Goal: Use online tool/utility: Utilize a website feature to perform a specific function

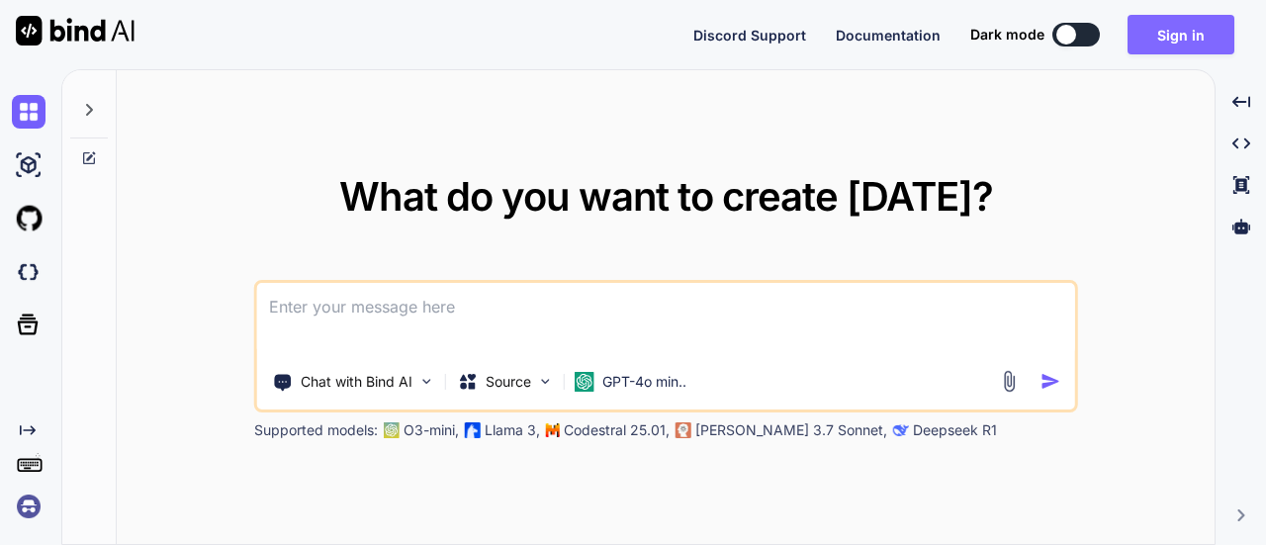
click at [1163, 41] on button "Sign in" at bounding box center [1180, 35] width 107 height 40
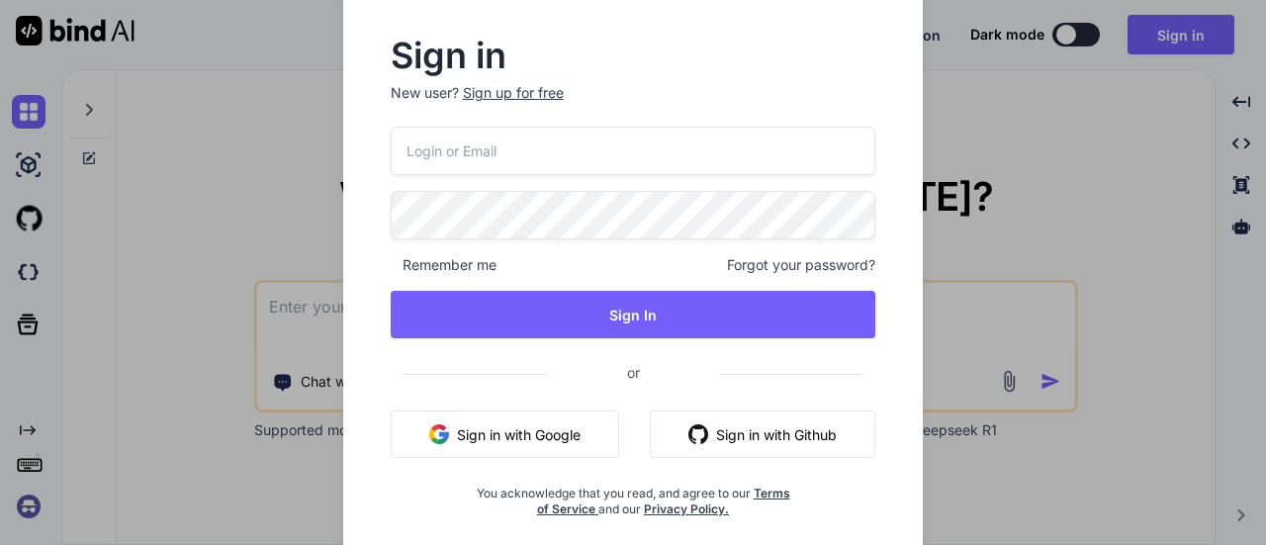
click at [757, 149] on input "email" at bounding box center [634, 151] width 486 height 48
paste input "services@growstack.ai"
type input "services@growstack.ai"
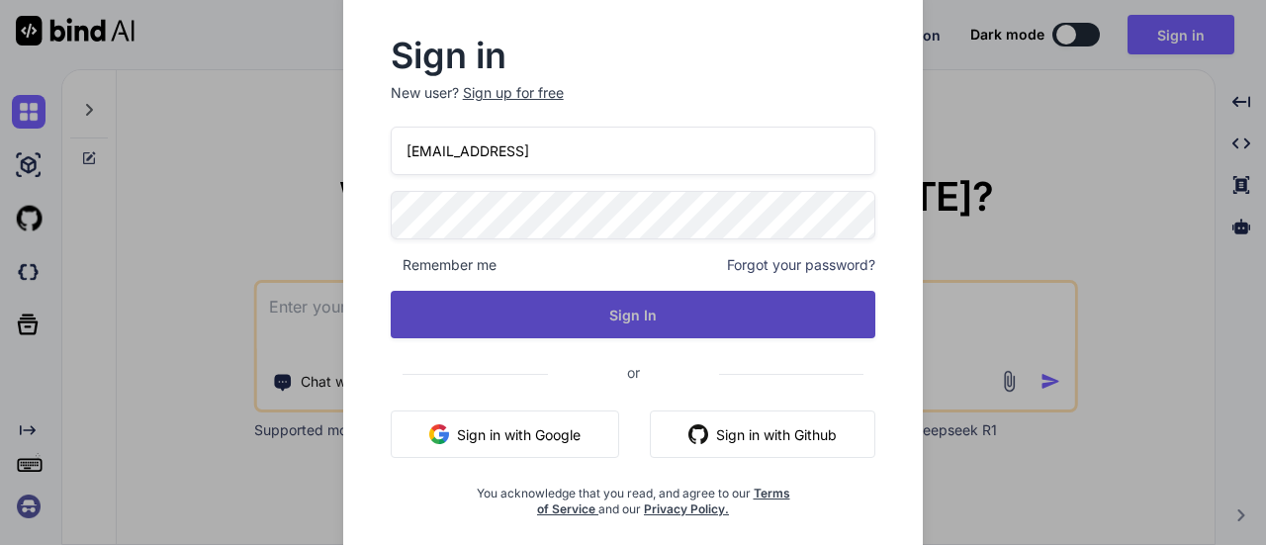
click at [563, 317] on button "Sign In" at bounding box center [634, 314] width 486 height 47
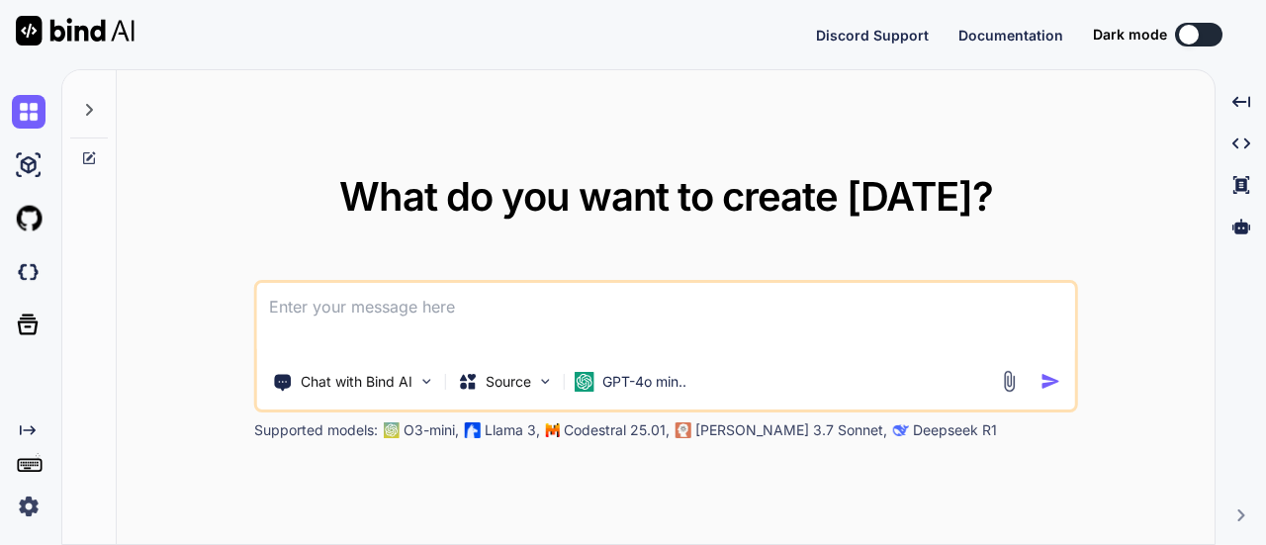
click at [520, 300] on textarea at bounding box center [666, 319] width 818 height 73
click at [403, 377] on p "Chat with Bind AI" at bounding box center [357, 382] width 112 height 20
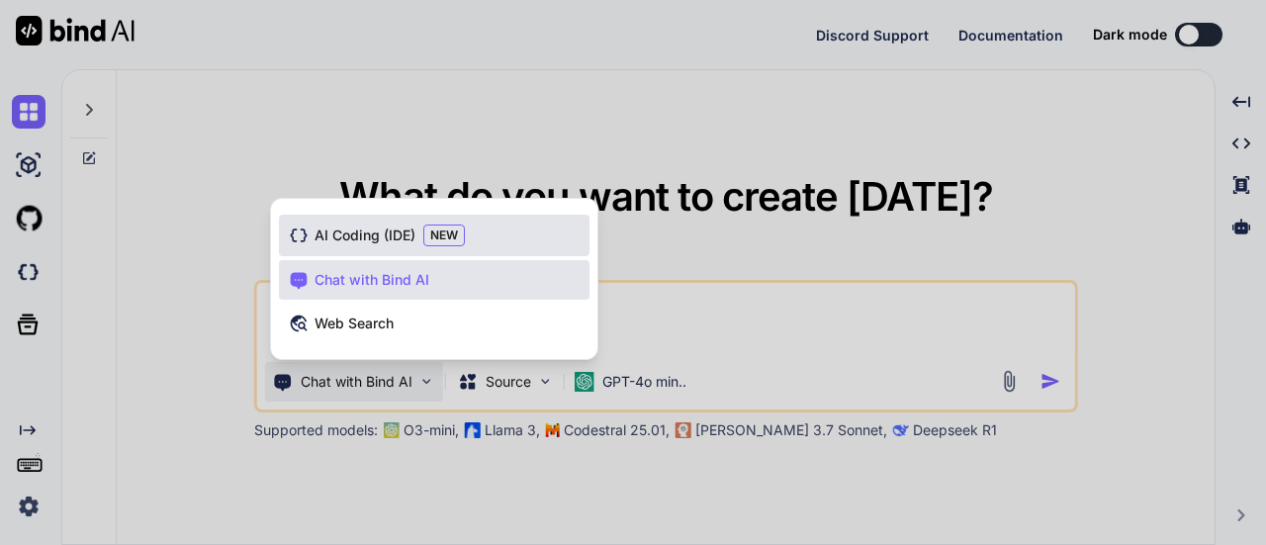
click at [421, 216] on div "AI Coding (IDE) NEW" at bounding box center [434, 236] width 310 height 42
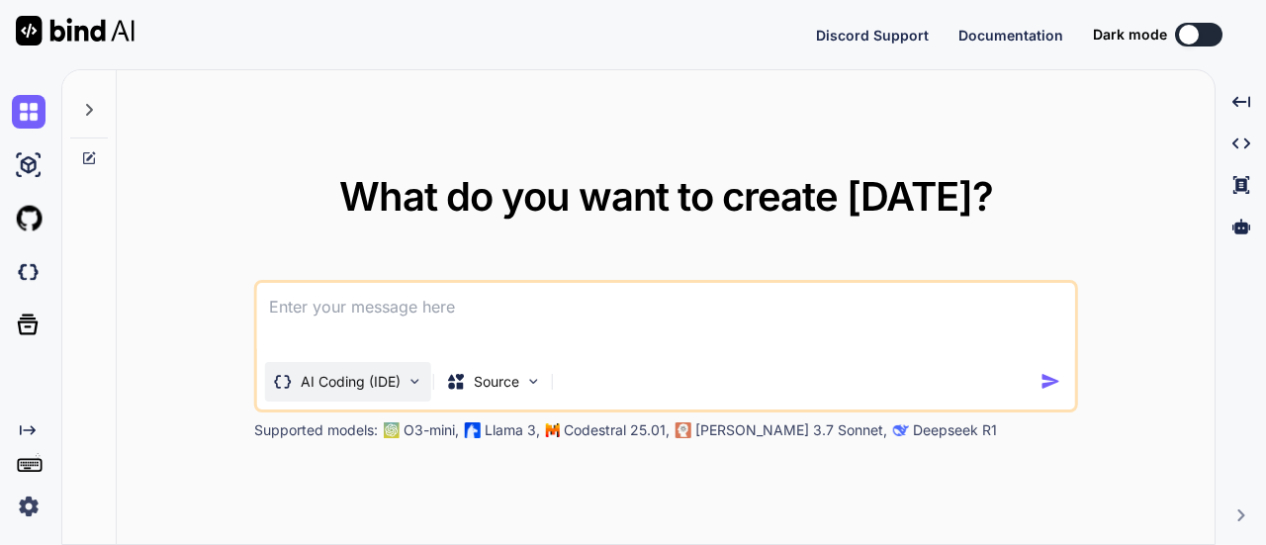
click at [376, 378] on p "AI Coding (IDE)" at bounding box center [351, 382] width 100 height 20
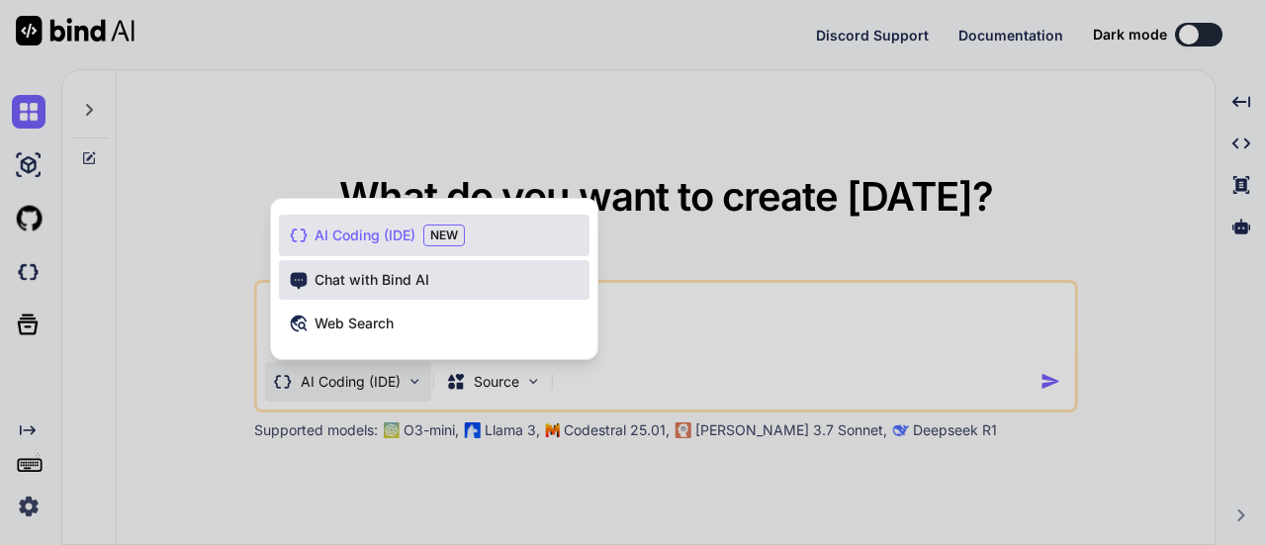
click at [427, 282] on div "Chat with Bind AI" at bounding box center [434, 280] width 310 height 40
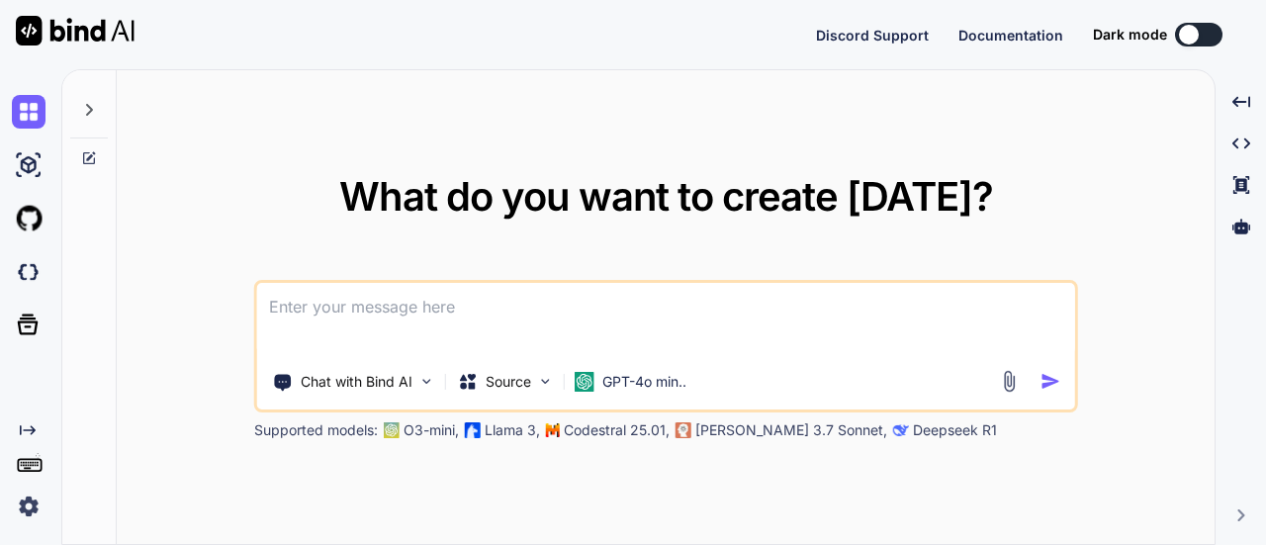
click at [395, 331] on textarea at bounding box center [666, 319] width 818 height 73
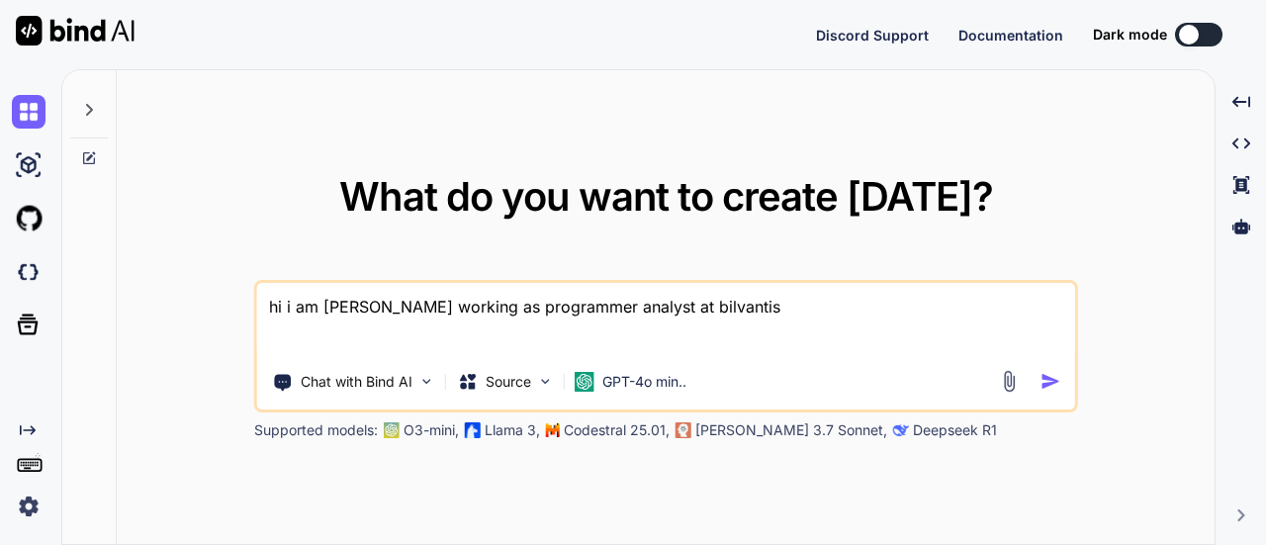
type textarea "hi i am samboju raviteja working as programmer analyst at bilvantis"
click at [1037, 387] on div at bounding box center [1032, 381] width 71 height 23
click at [1048, 385] on img "button" at bounding box center [1049, 381] width 21 height 21
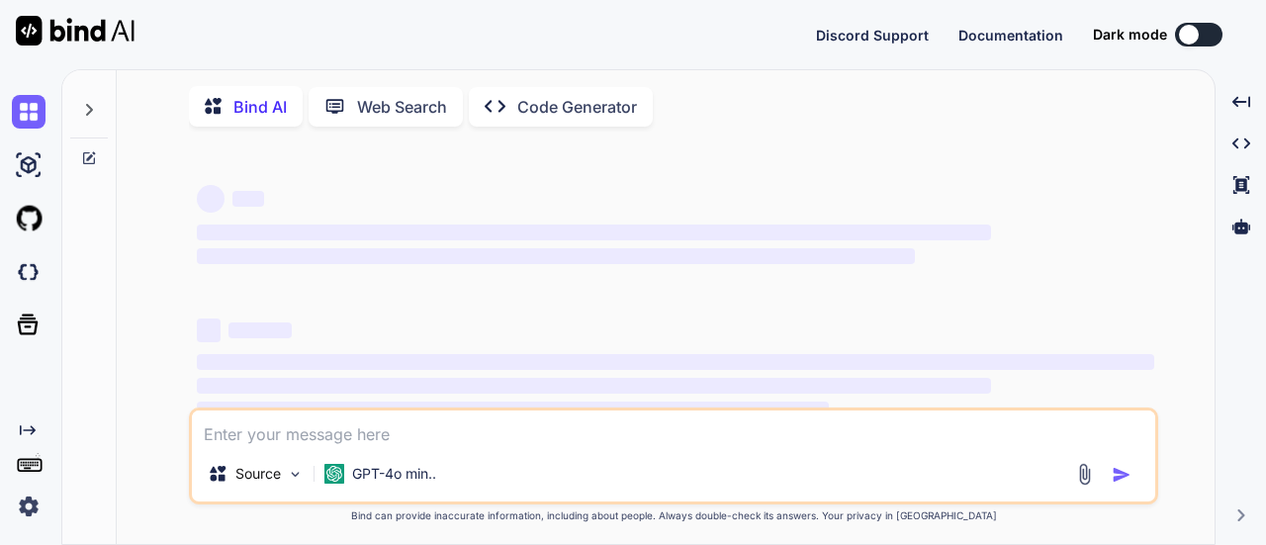
click at [1048, 385] on div "‌ ‌ ‌" at bounding box center [675, 385] width 957 height 71
click at [273, 490] on div "Source" at bounding box center [256, 474] width 112 height 40
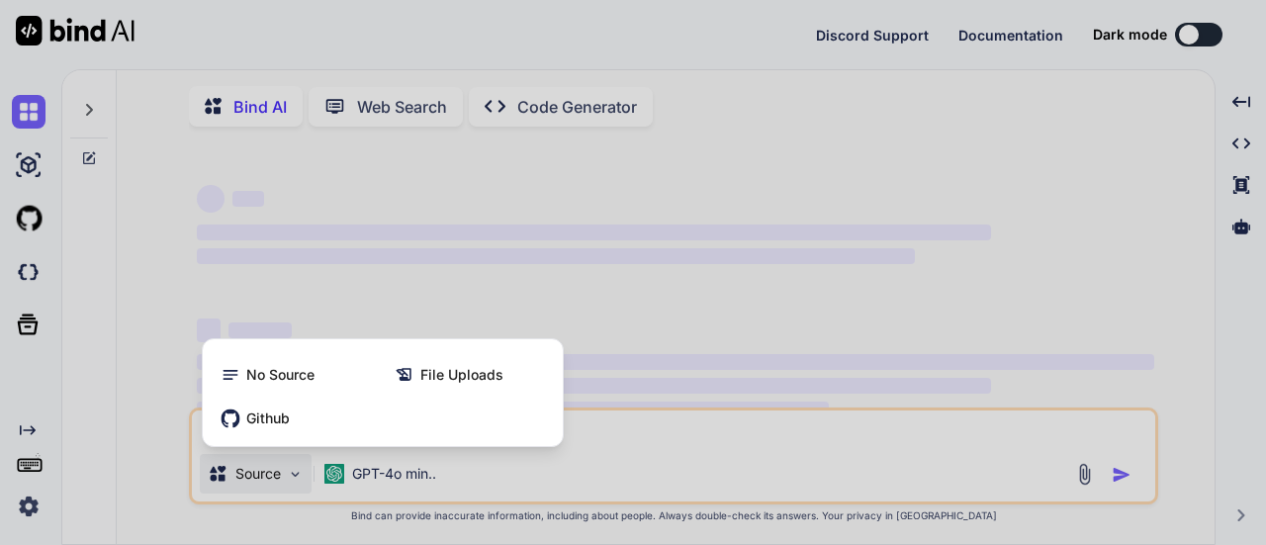
click at [575, 454] on div at bounding box center [633, 272] width 1266 height 545
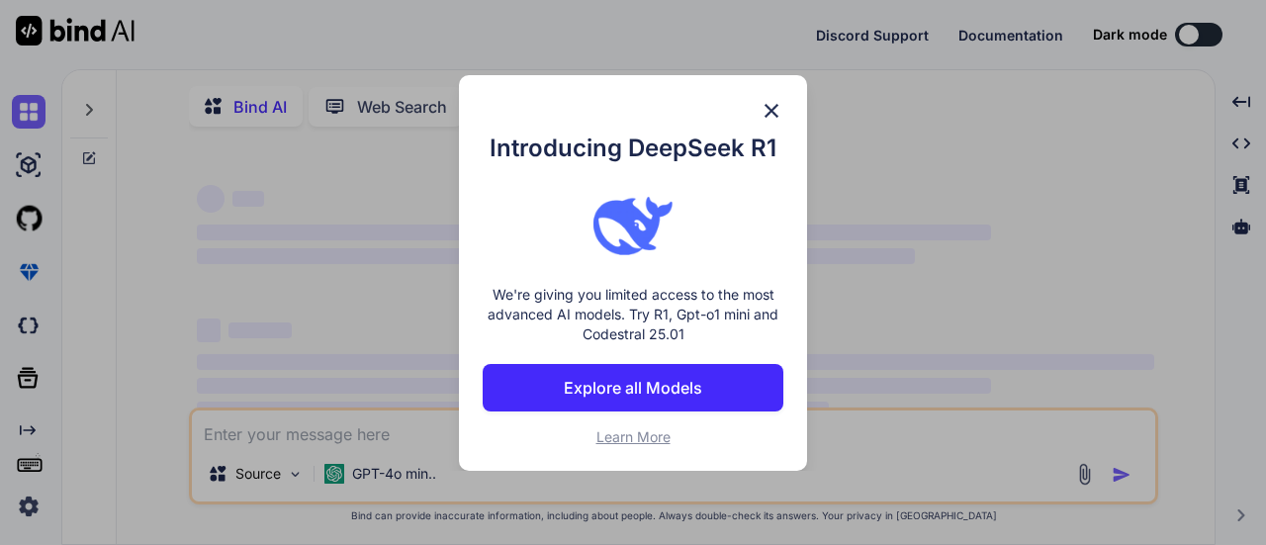
click at [766, 100] on img at bounding box center [771, 111] width 24 height 24
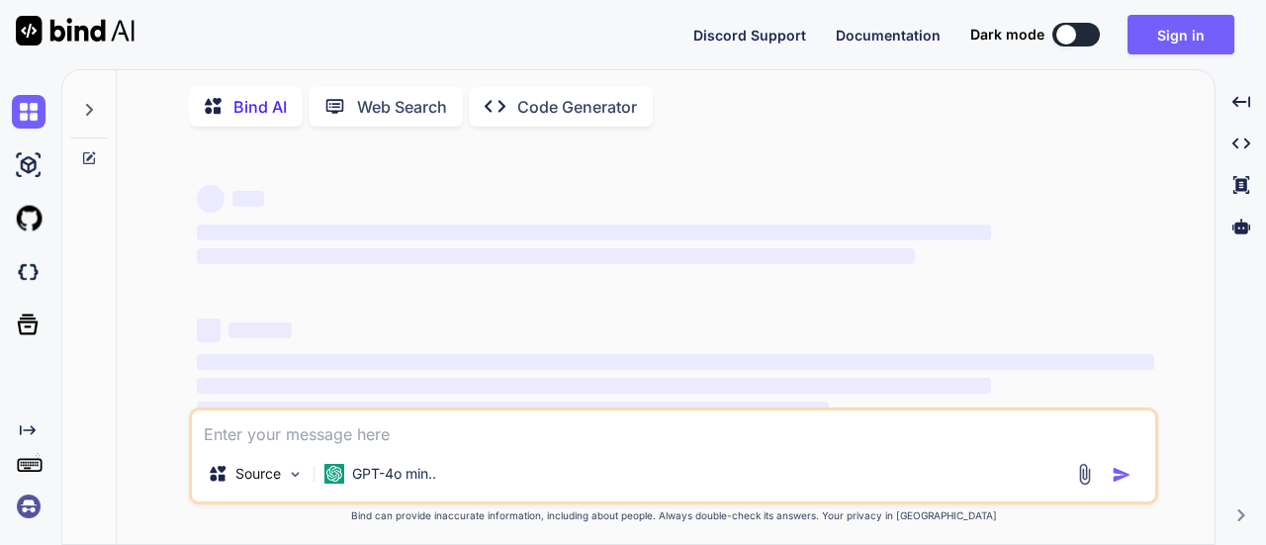
click at [320, 439] on textarea at bounding box center [673, 428] width 963 height 36
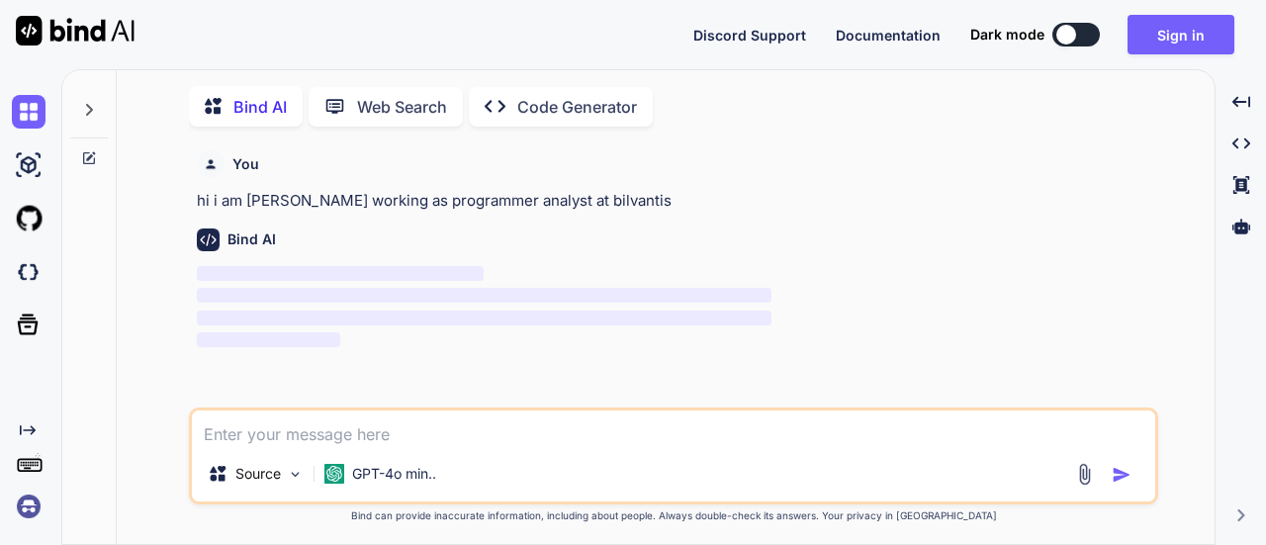
scroll to position [7, 0]
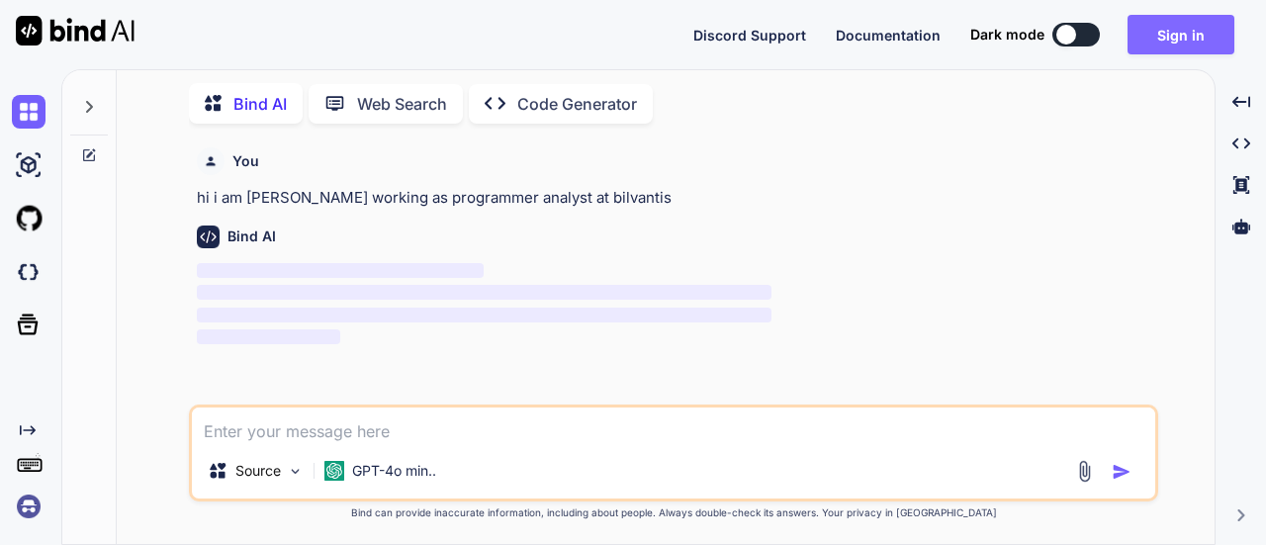
click at [1189, 23] on button "Sign in" at bounding box center [1180, 35] width 107 height 40
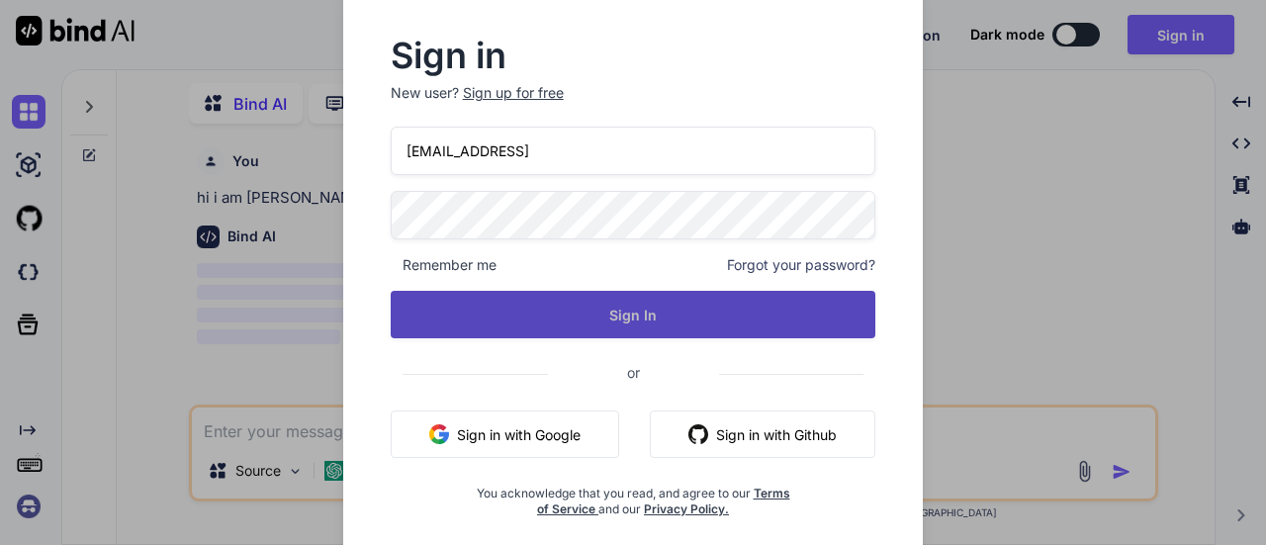
click at [701, 309] on button "Sign In" at bounding box center [634, 314] width 486 height 47
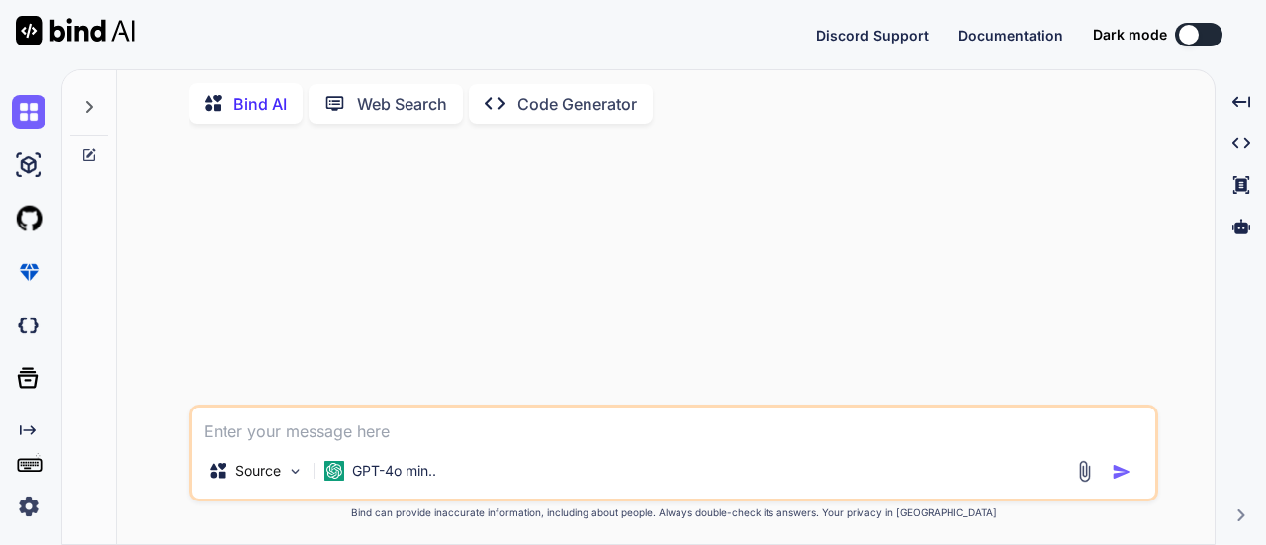
click at [465, 442] on textarea at bounding box center [673, 425] width 963 height 36
click at [392, 466] on p "GPT-4o min.." at bounding box center [394, 471] width 84 height 20
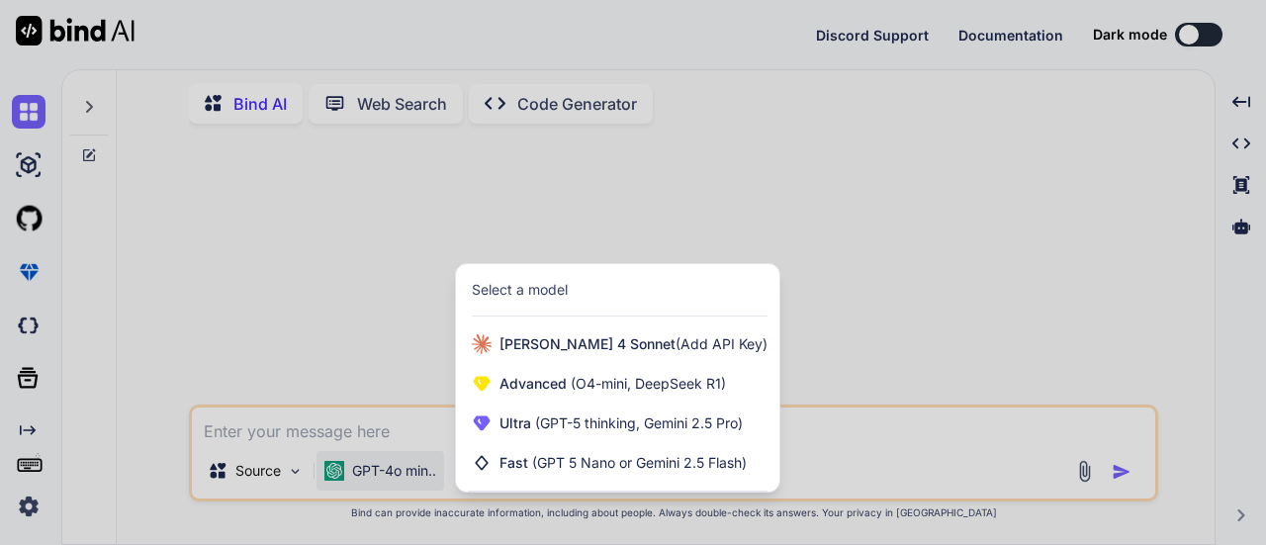
click at [392, 418] on div at bounding box center [633, 272] width 1266 height 545
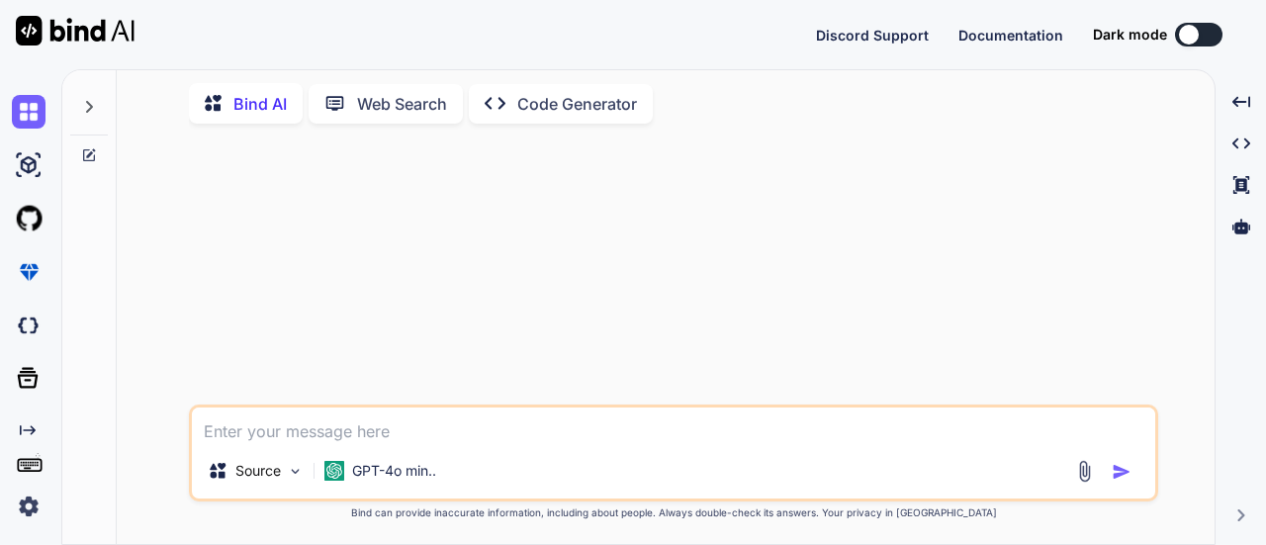
click at [383, 426] on textarea at bounding box center [673, 425] width 963 height 36
type textarea "hi"
click at [1117, 470] on img "button" at bounding box center [1121, 472] width 20 height 20
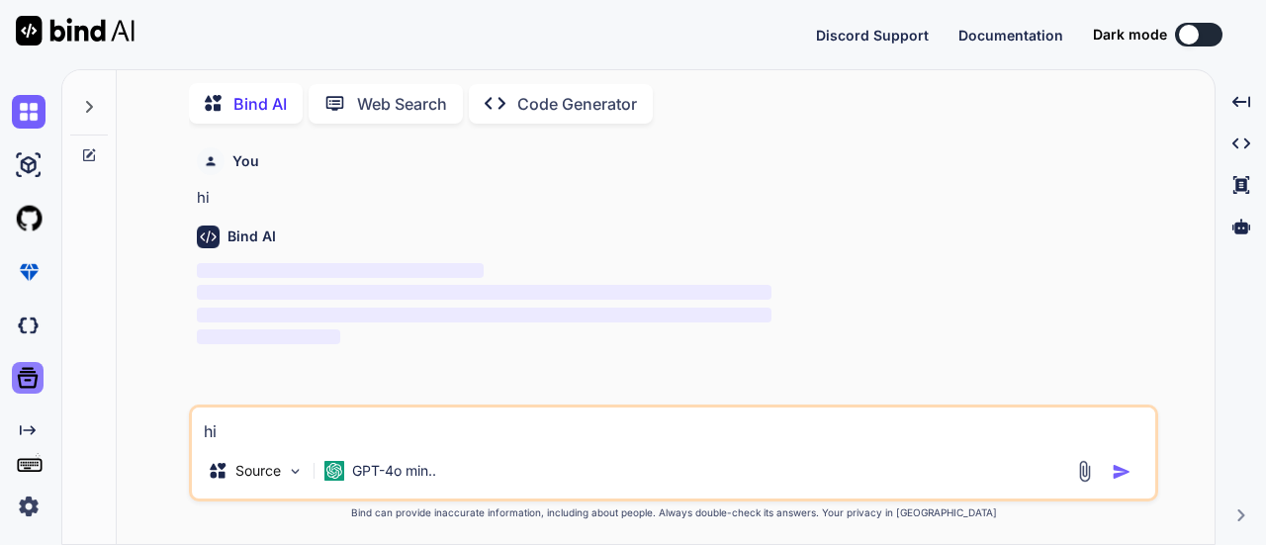
click at [26, 375] on icon at bounding box center [28, 378] width 21 height 21
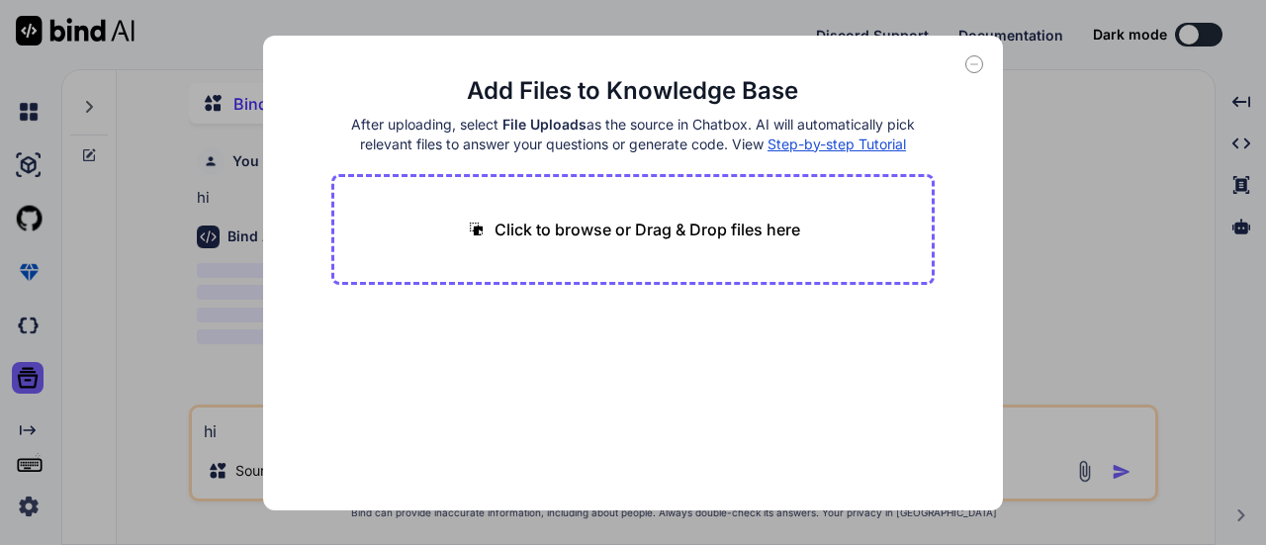
click at [973, 64] on icon at bounding box center [974, 64] width 18 height 18
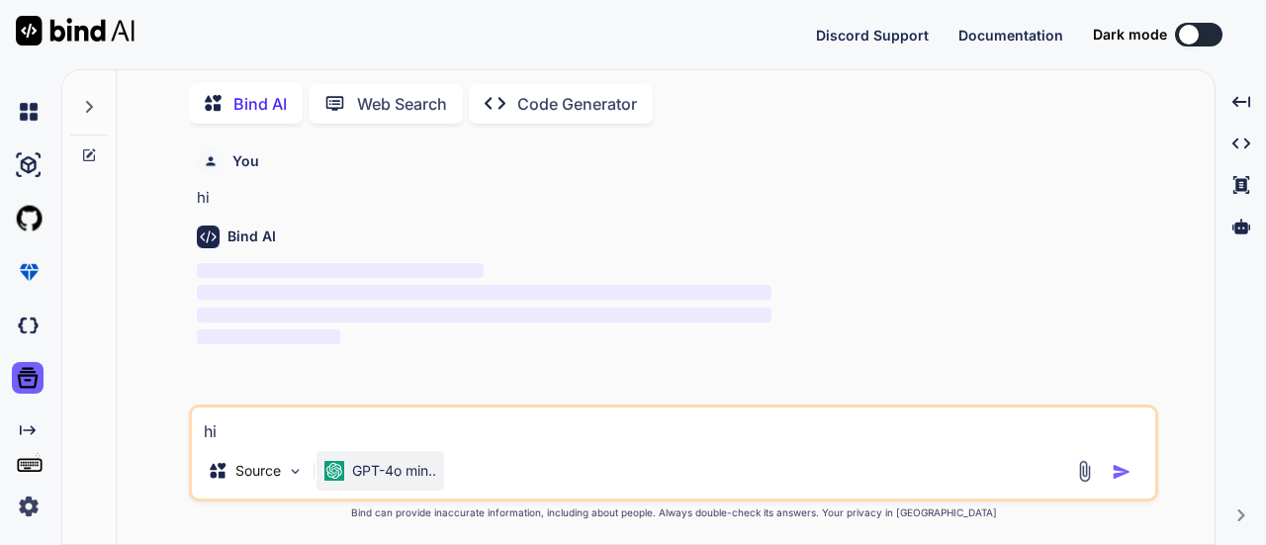
click at [390, 471] on p "GPT-4o min.." at bounding box center [394, 471] width 84 height 20
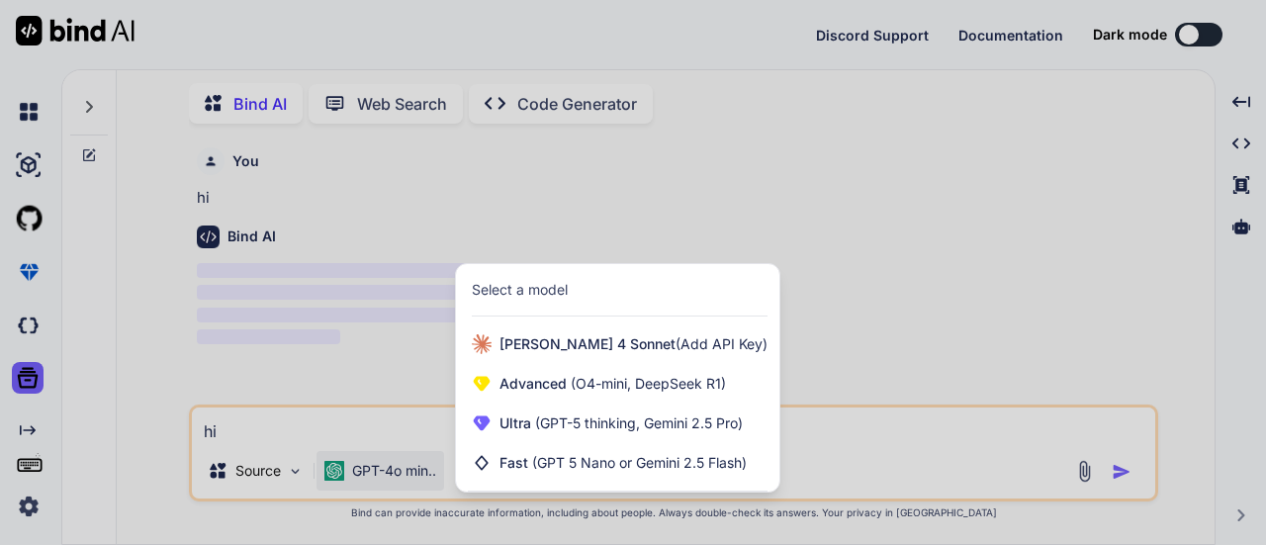
click at [828, 343] on div at bounding box center [633, 272] width 1266 height 545
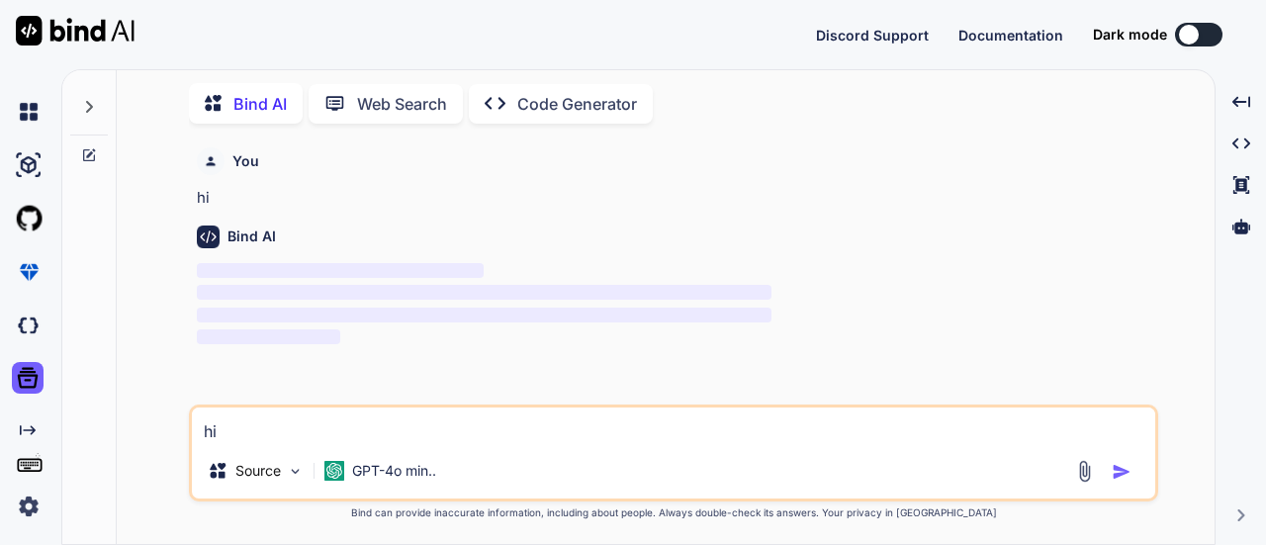
click at [1200, 36] on button at bounding box center [1198, 35] width 47 height 24
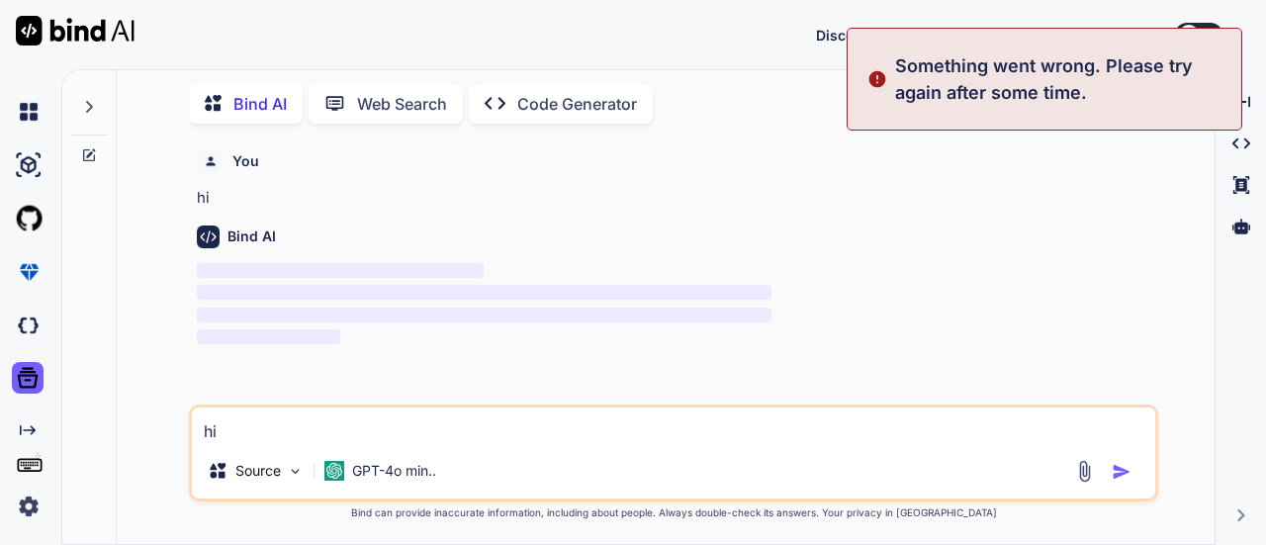
click at [1045, 186] on div "You hi" at bounding box center [675, 174] width 957 height 70
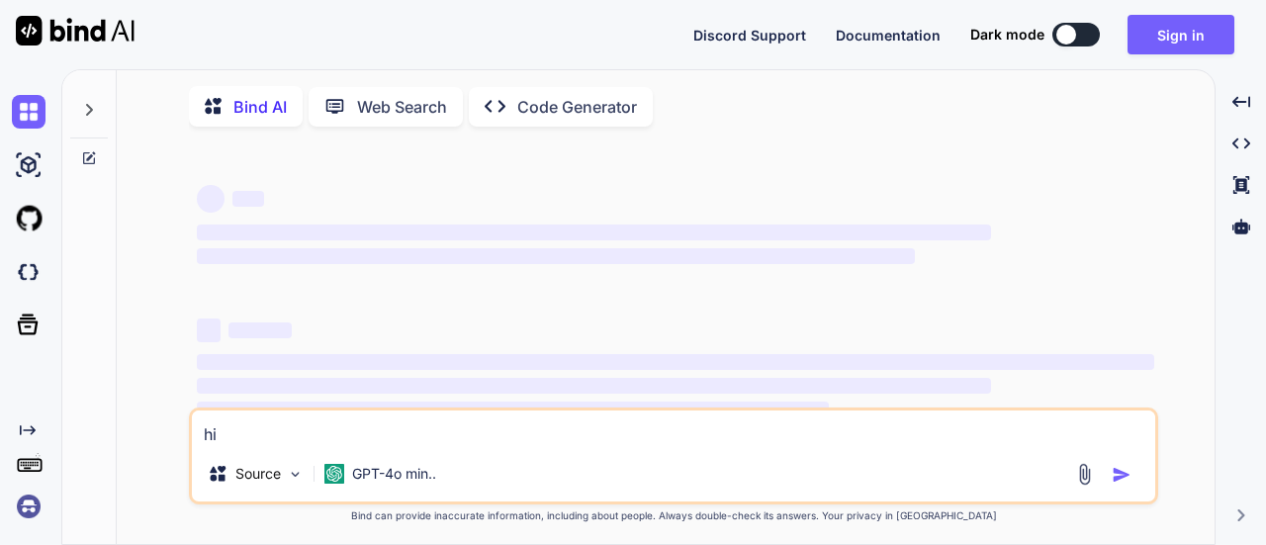
type textarea "x"
click at [1229, 33] on button "Sign in" at bounding box center [1180, 35] width 107 height 40
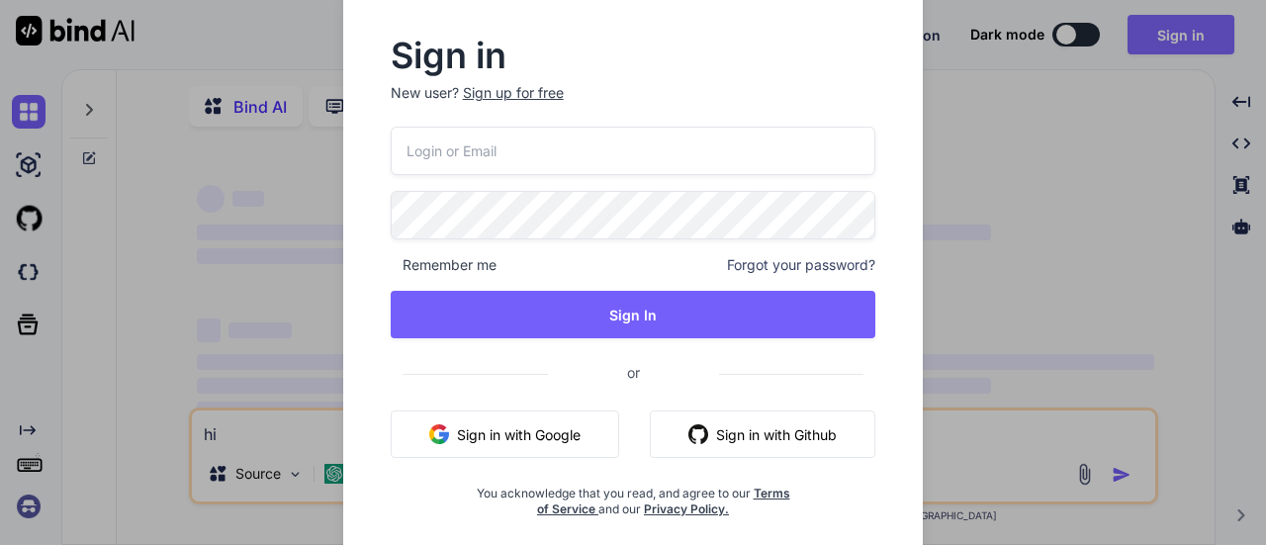
type input "services@growstack.ai"
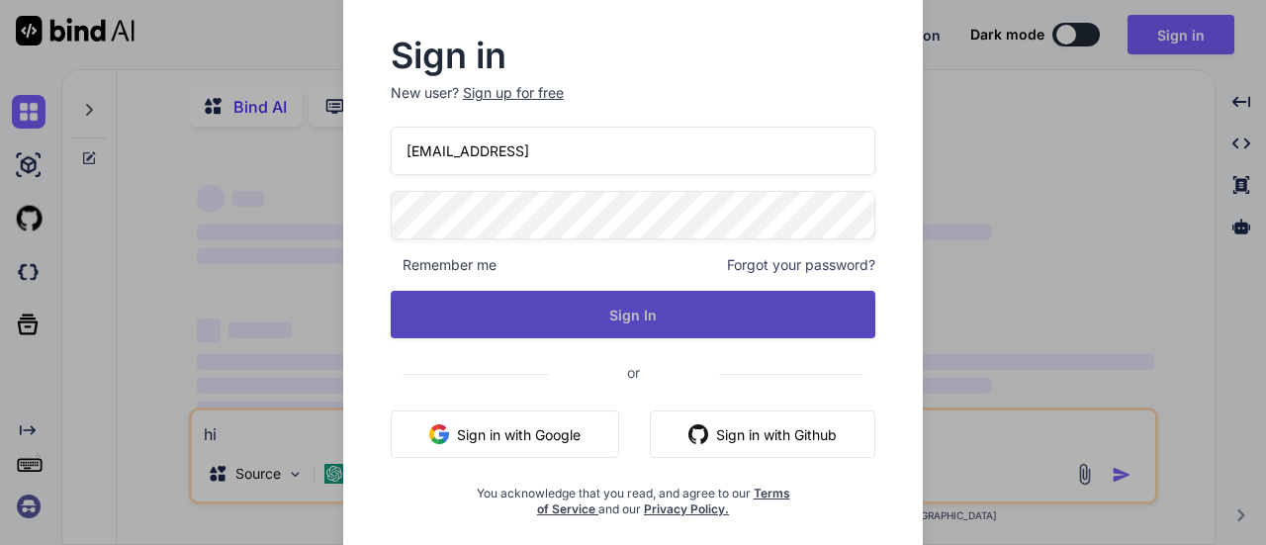
click at [622, 312] on button "Sign In" at bounding box center [634, 314] width 486 height 47
click at [684, 335] on button "Sign In" at bounding box center [634, 314] width 486 height 47
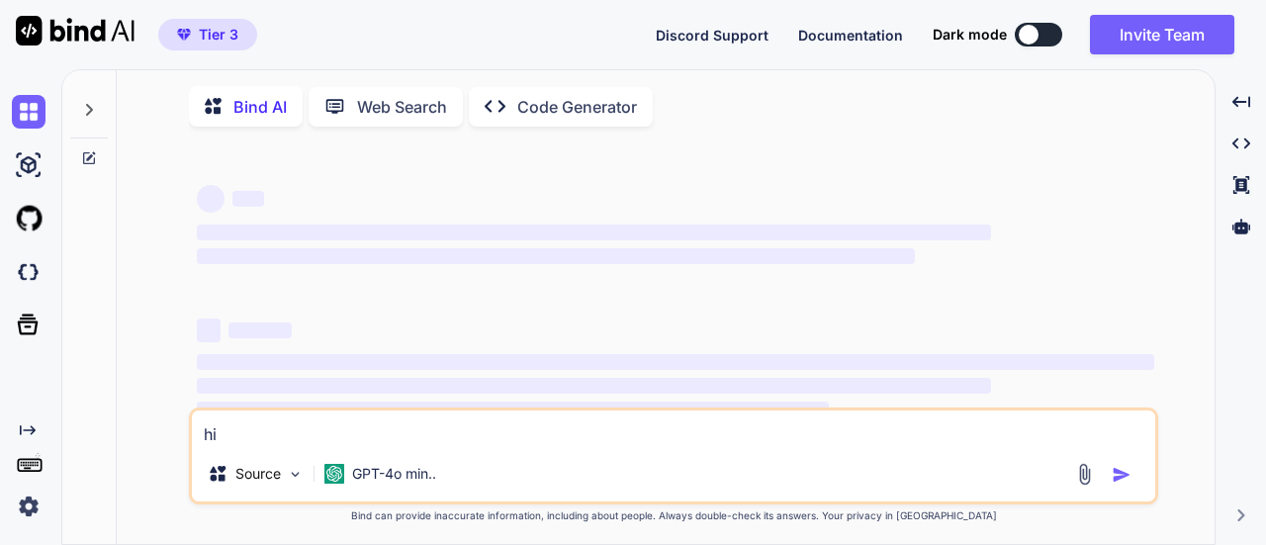
click at [474, 436] on textarea "hi" at bounding box center [673, 428] width 963 height 36
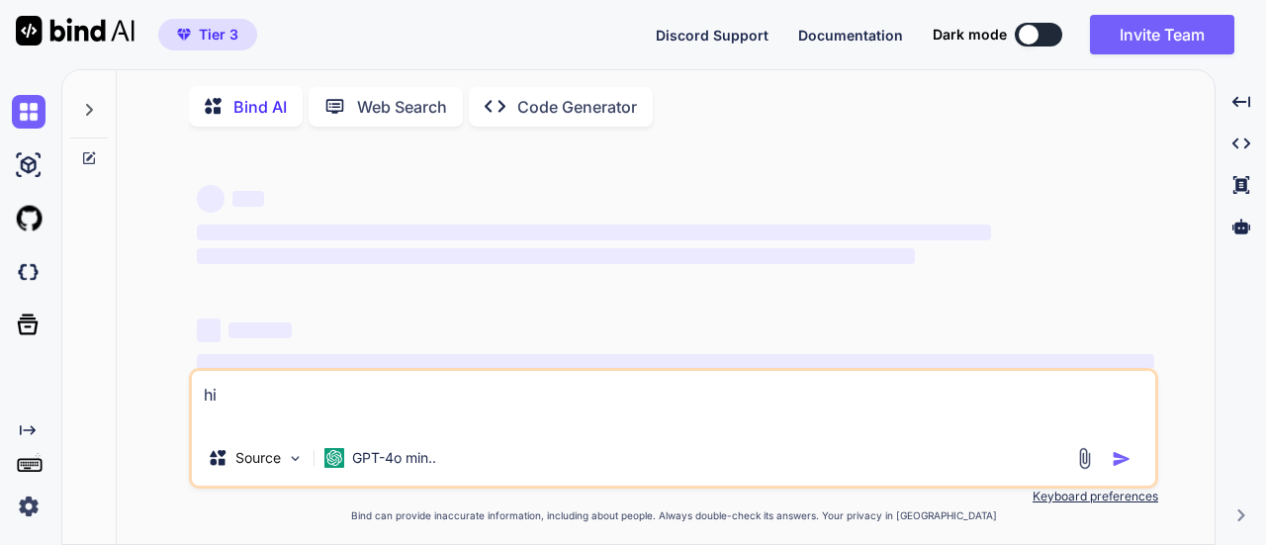
type textarea "hi"
click at [239, 400] on textarea "hi" at bounding box center [673, 400] width 963 height 59
drag, startPoint x: 239, startPoint y: 400, endPoint x: 168, endPoint y: 383, distance: 73.4
click at [168, 383] on div "‌ ‌ ‌ ‌ ‌ ‌ ‌ ‌ ‌ ‌ ‌ ‌ ‌ ‌ hi Source GPT-4o min.. Created with Bind Always che…" at bounding box center [673, 344] width 1082 height 404
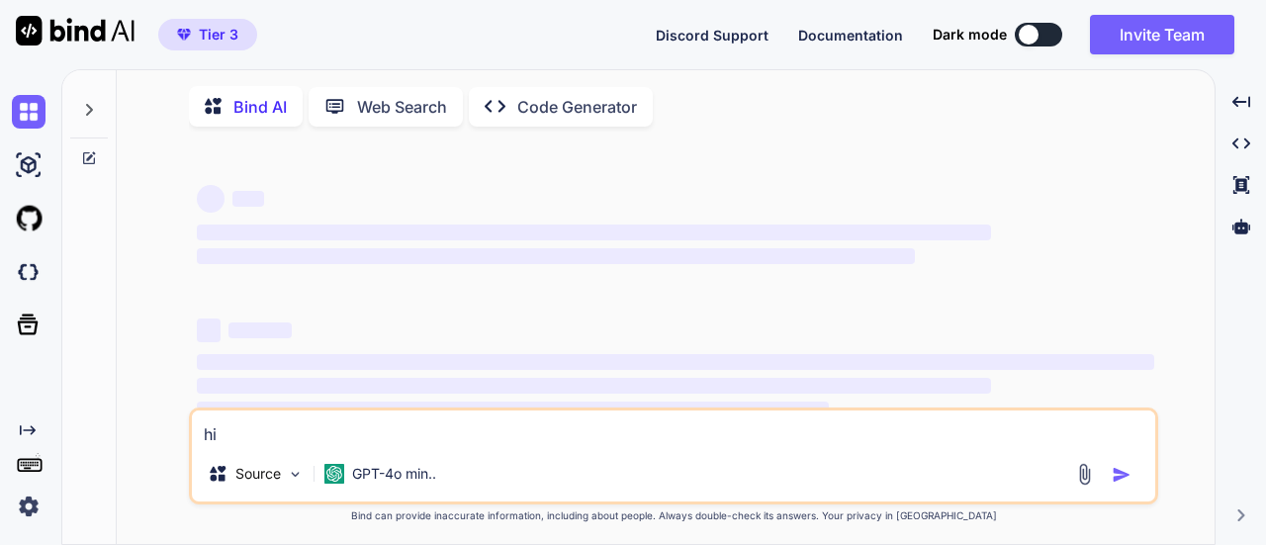
type textarea "hi"
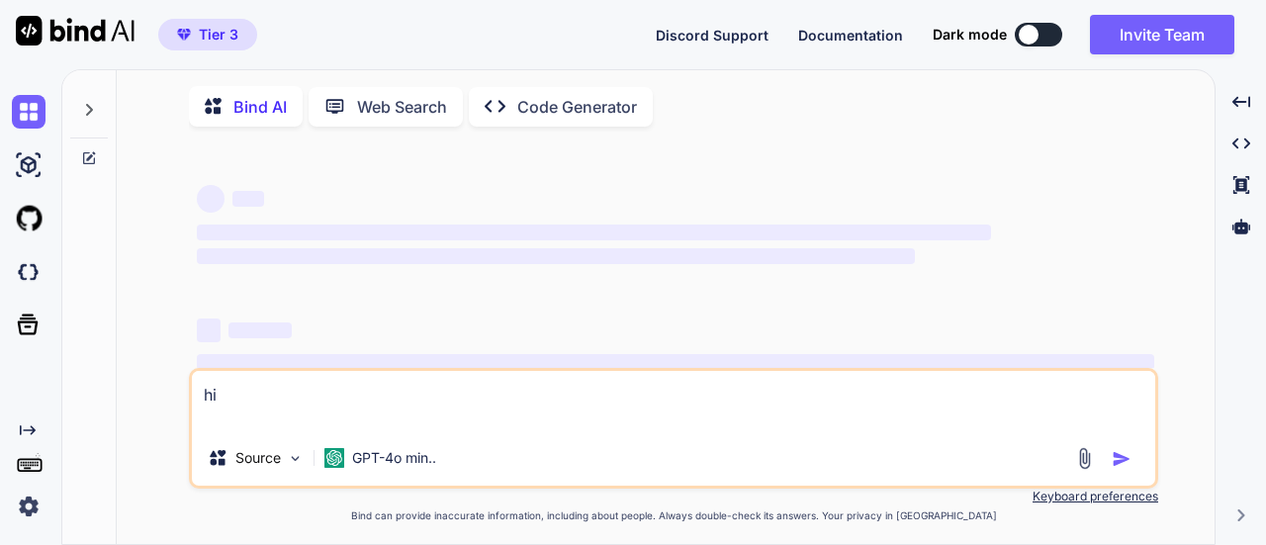
click at [534, 92] on div "Created with Pixso. Code Generator" at bounding box center [561, 107] width 184 height 40
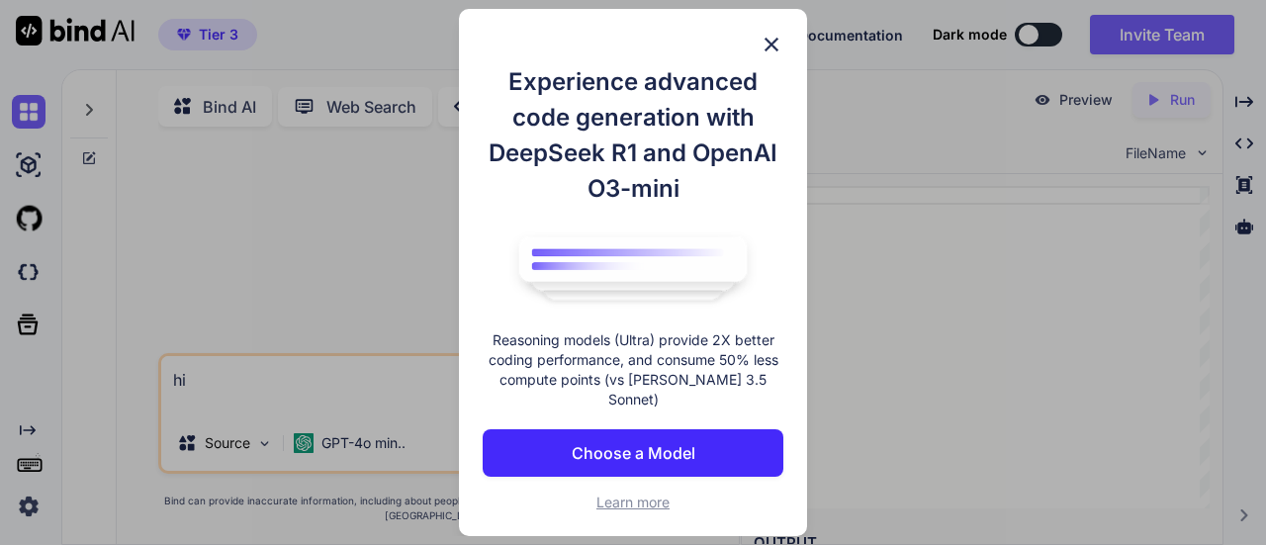
click at [771, 46] on img at bounding box center [771, 45] width 24 height 24
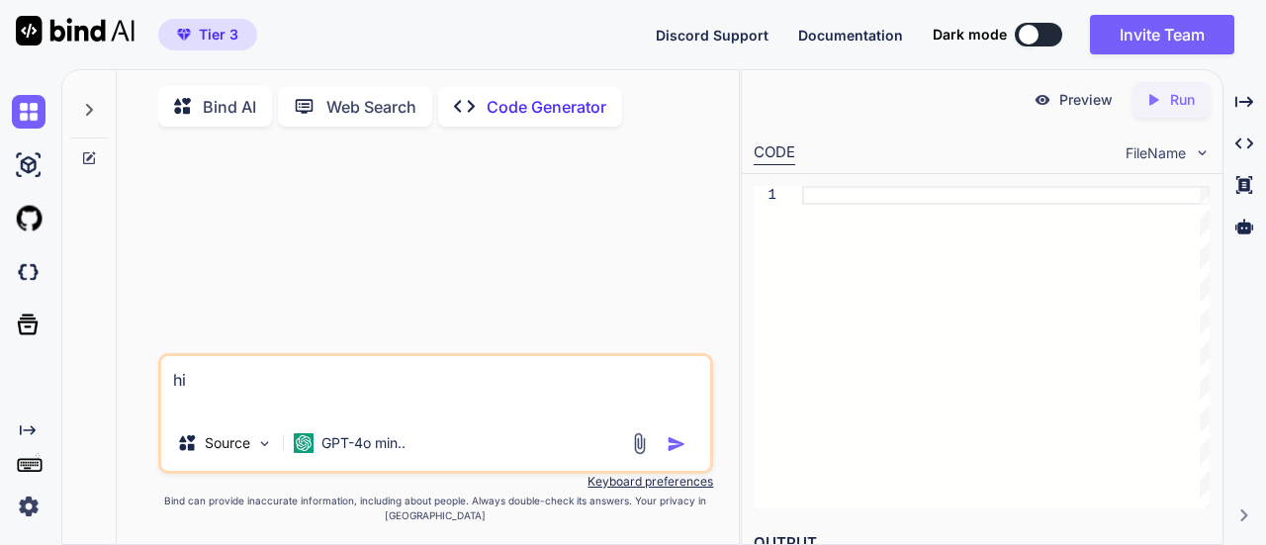
click at [195, 385] on textarea "hi" at bounding box center [436, 385] width 550 height 59
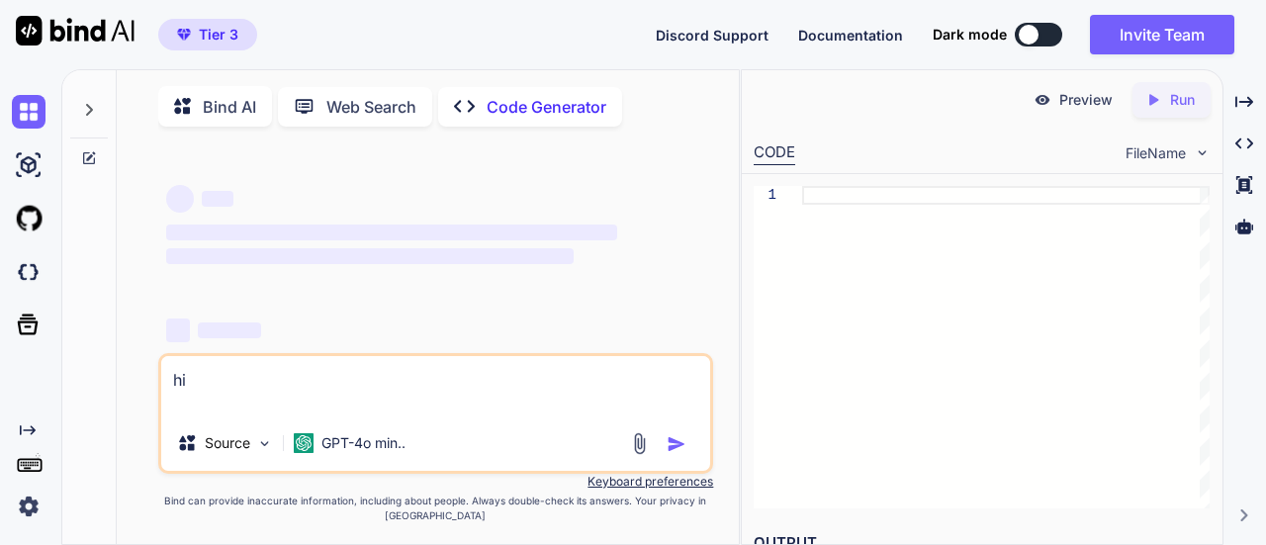
click at [1063, 99] on p "Preview" at bounding box center [1085, 100] width 53 height 20
click at [742, 203] on div "1" at bounding box center [982, 347] width 480 height 346
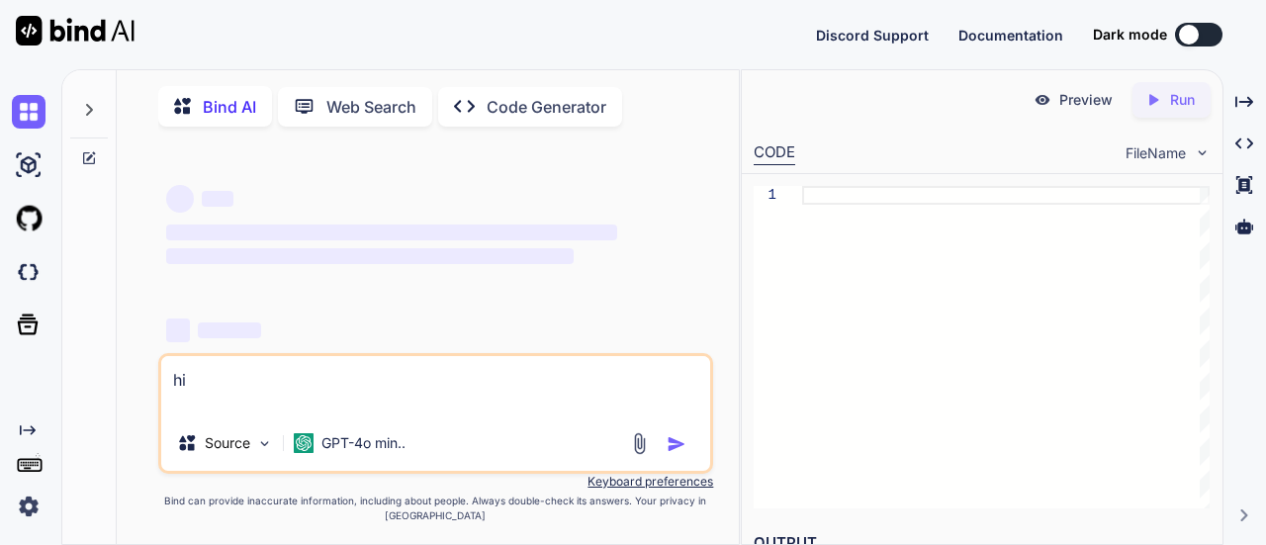
type textarea "x"
type textarea "hi"
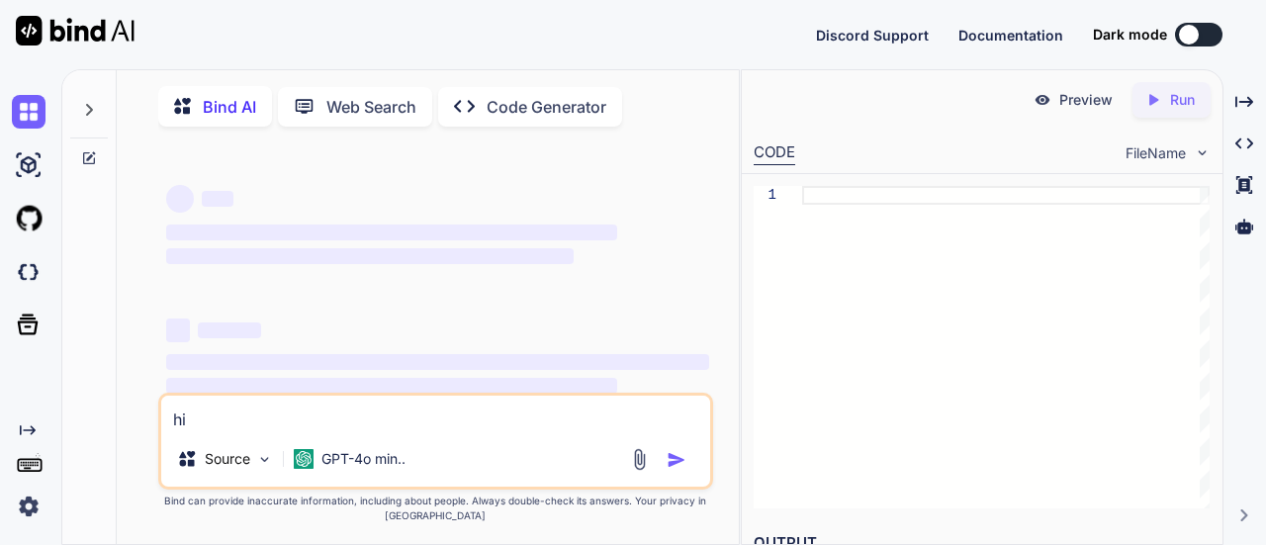
type textarea "x"
type textarea "h"
type textarea "x"
click at [28, 240] on div at bounding box center [33, 218] width 42 height 53
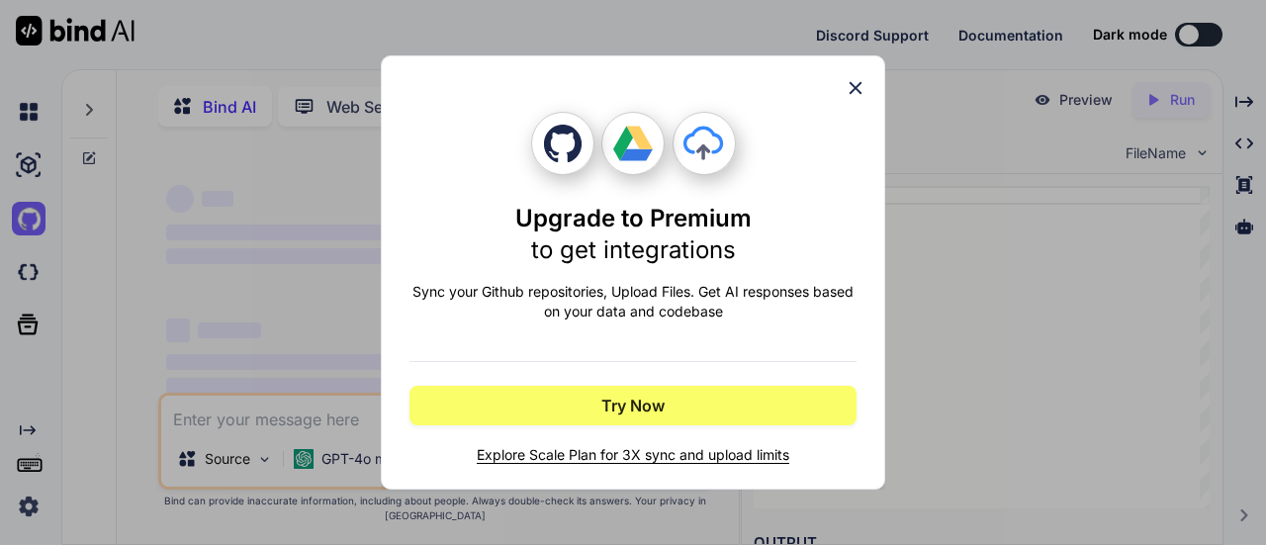
click at [862, 75] on div "Upgrade to Premium to get integrations Sync your Github repositories, Upload Fi…" at bounding box center [633, 272] width 504 height 434
click at [857, 90] on icon at bounding box center [855, 88] width 13 height 13
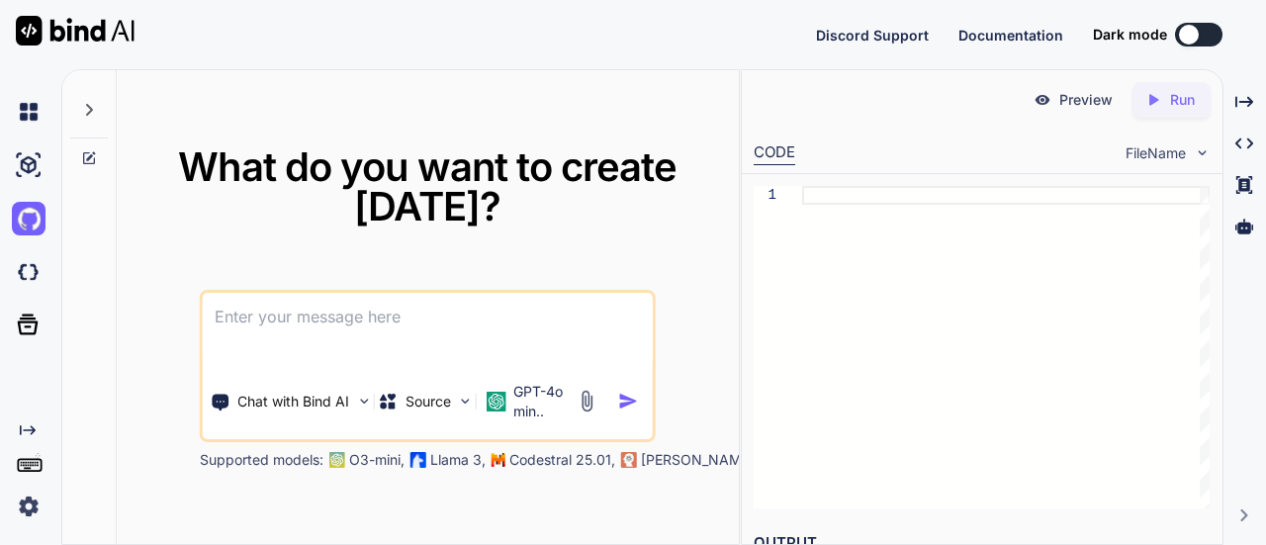
click at [397, 325] on textarea at bounding box center [428, 329] width 450 height 73
click at [336, 325] on textarea at bounding box center [428, 329] width 450 height 73
type textarea "x"
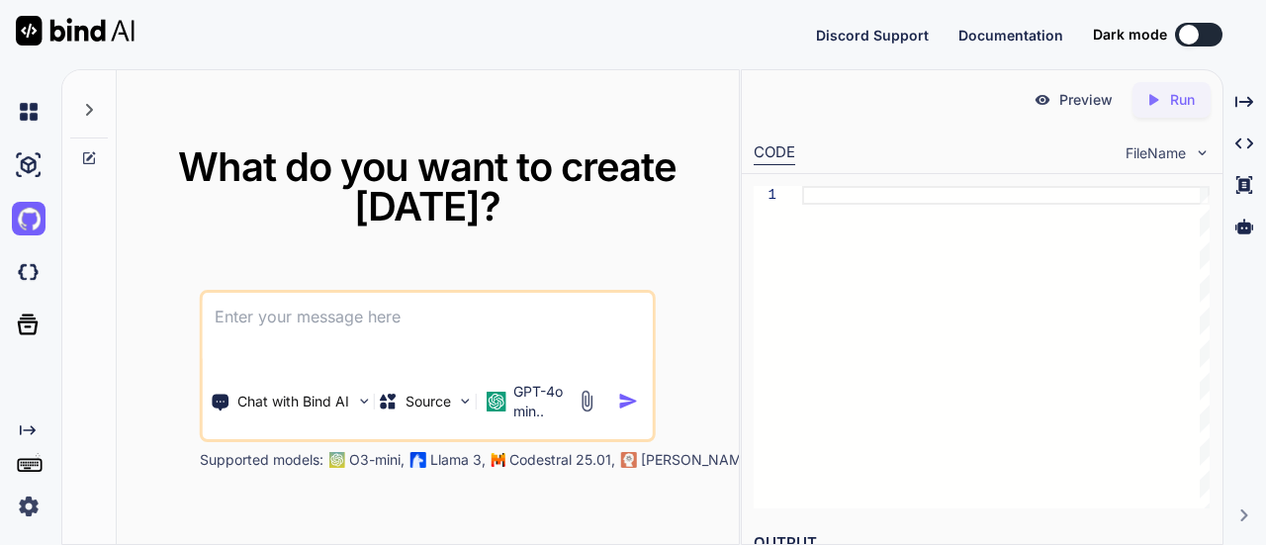
type textarea "h"
type textarea "x"
type textarea "hi"
click at [627, 401] on img "button" at bounding box center [628, 401] width 21 height 21
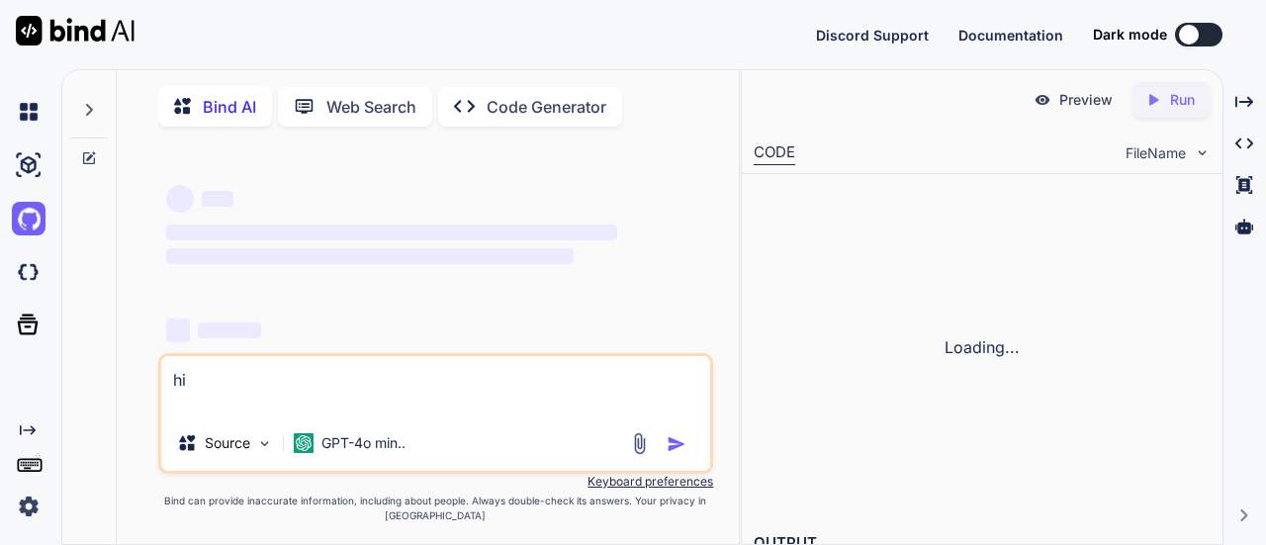
type textarea "x"
click at [627, 401] on textarea "hi" at bounding box center [436, 385] width 550 height 59
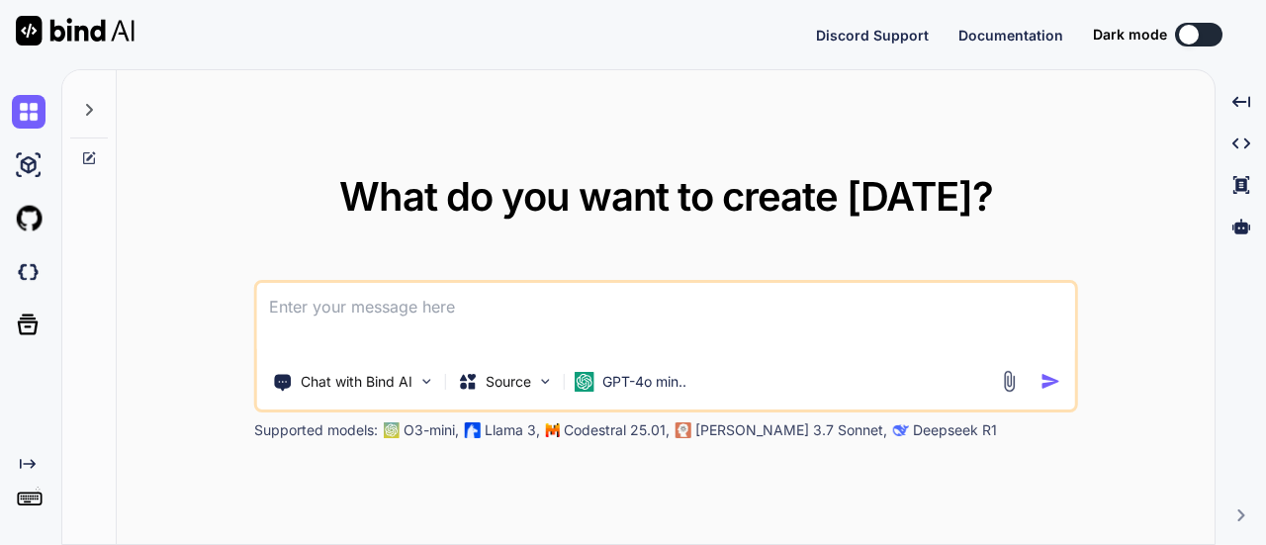
type textarea "x"
type textarea "h"
type textarea "x"
type textarea "hi"
type textarea "x"
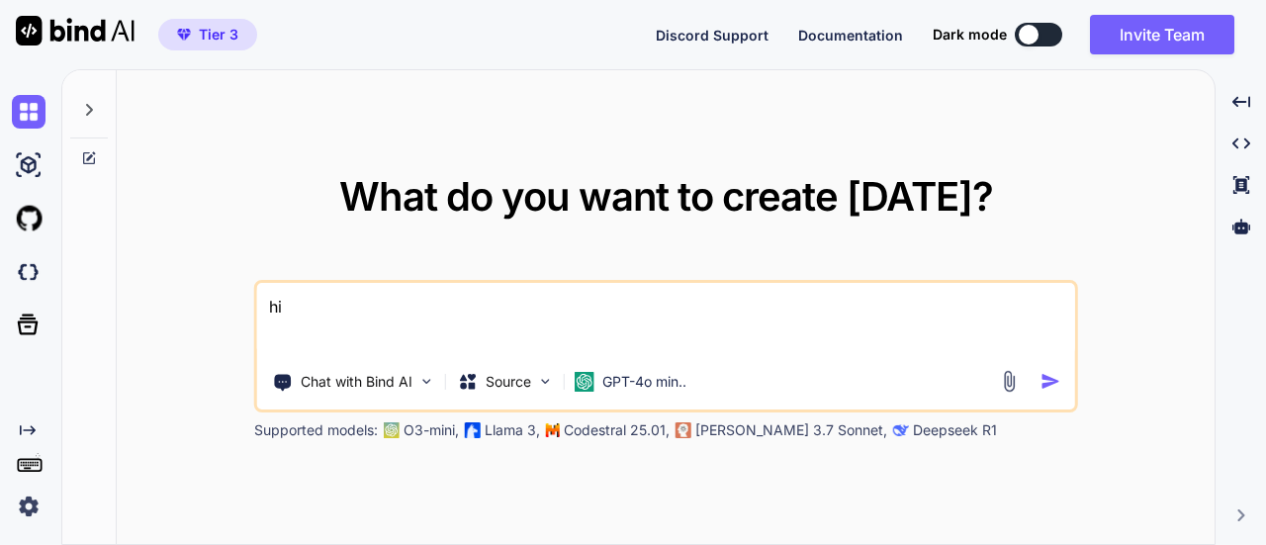
type textarea "hi"
click at [1042, 374] on img "button" at bounding box center [1049, 381] width 21 height 21
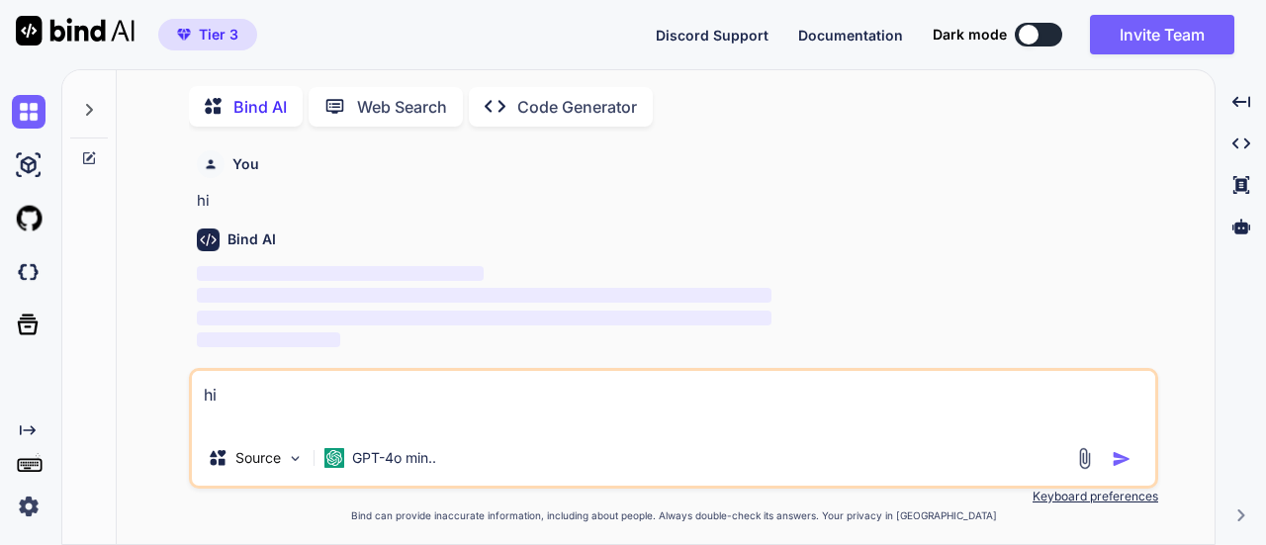
scroll to position [7, 0]
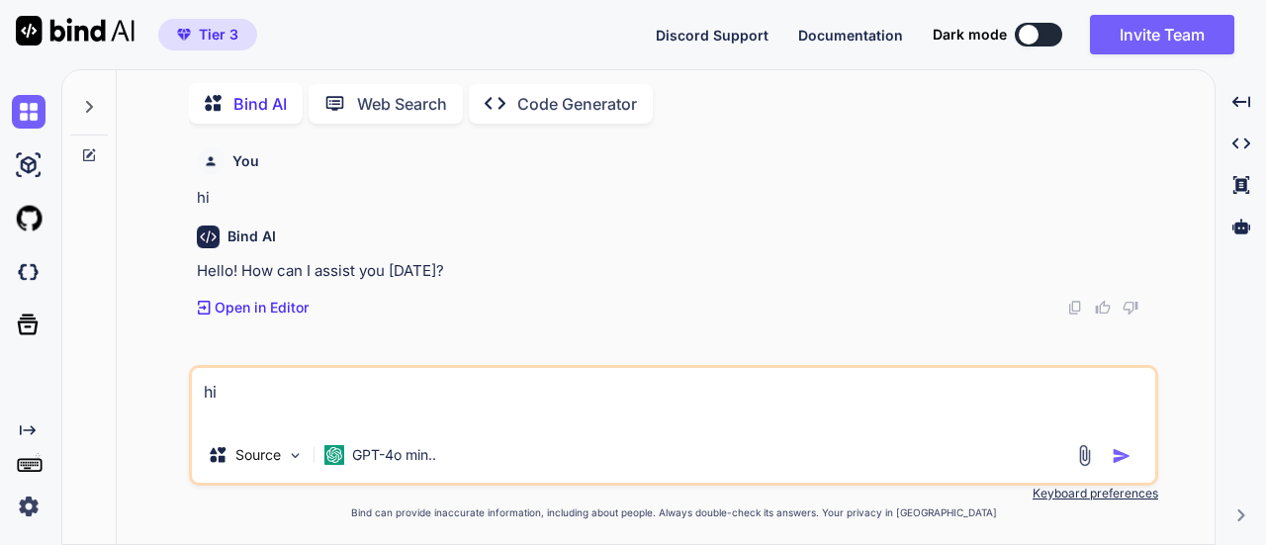
click at [234, 395] on textarea "hi" at bounding box center [673, 397] width 963 height 59
type textarea "x"
type textarea "h"
type textarea "x"
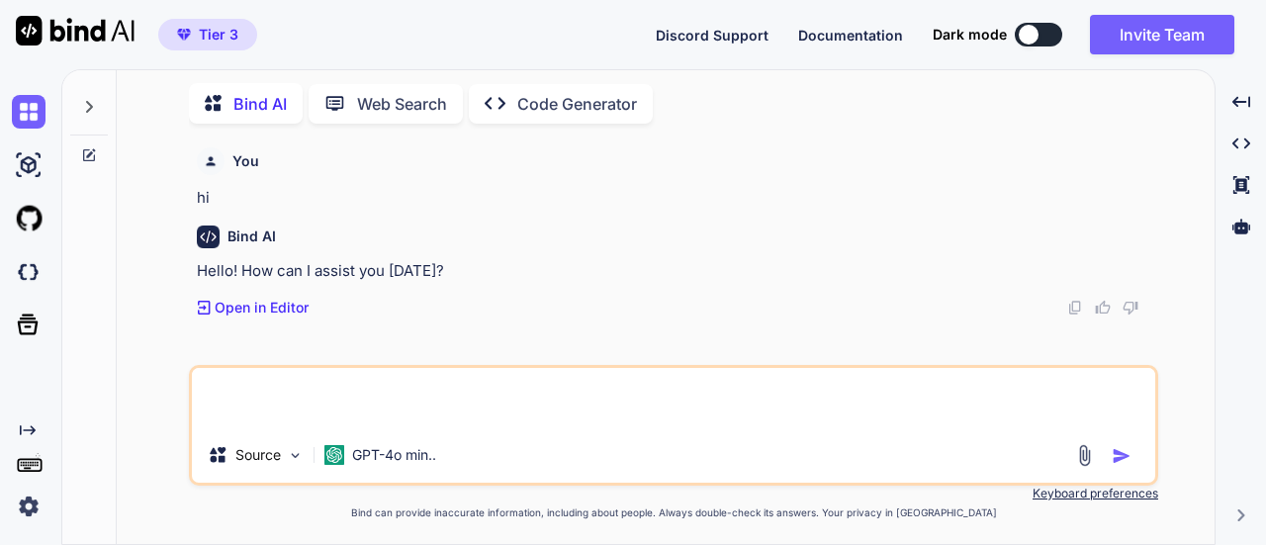
type textarea "i"
type textarea "x"
type textarea "i"
type textarea "x"
type textarea "i am"
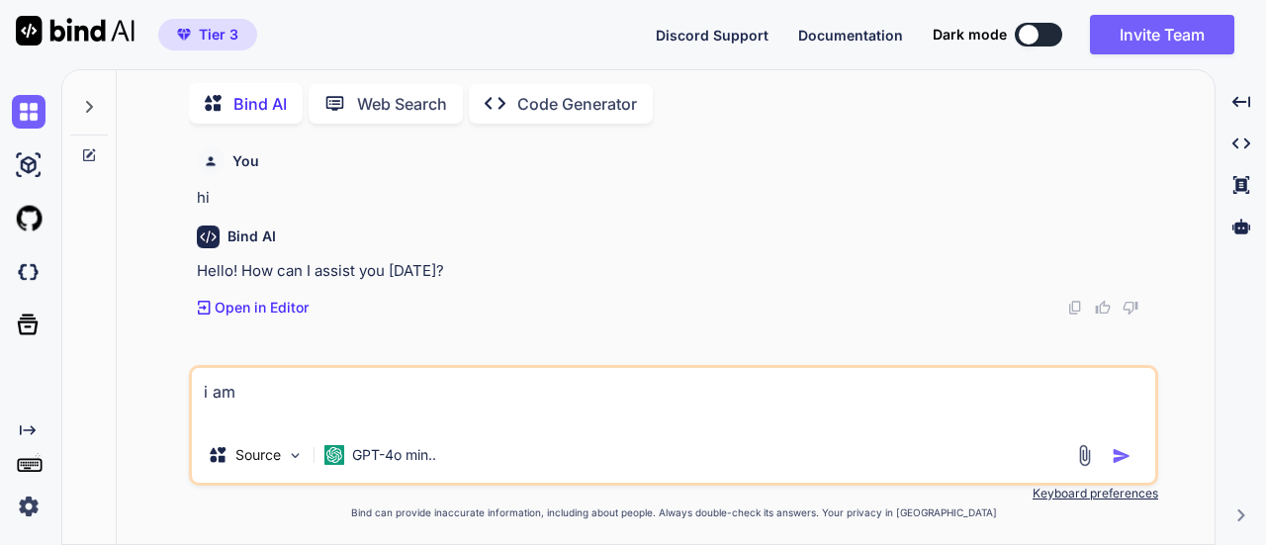
type textarea "x"
type textarea "i am"
type textarea "x"
type textarea "i am r"
type textarea "x"
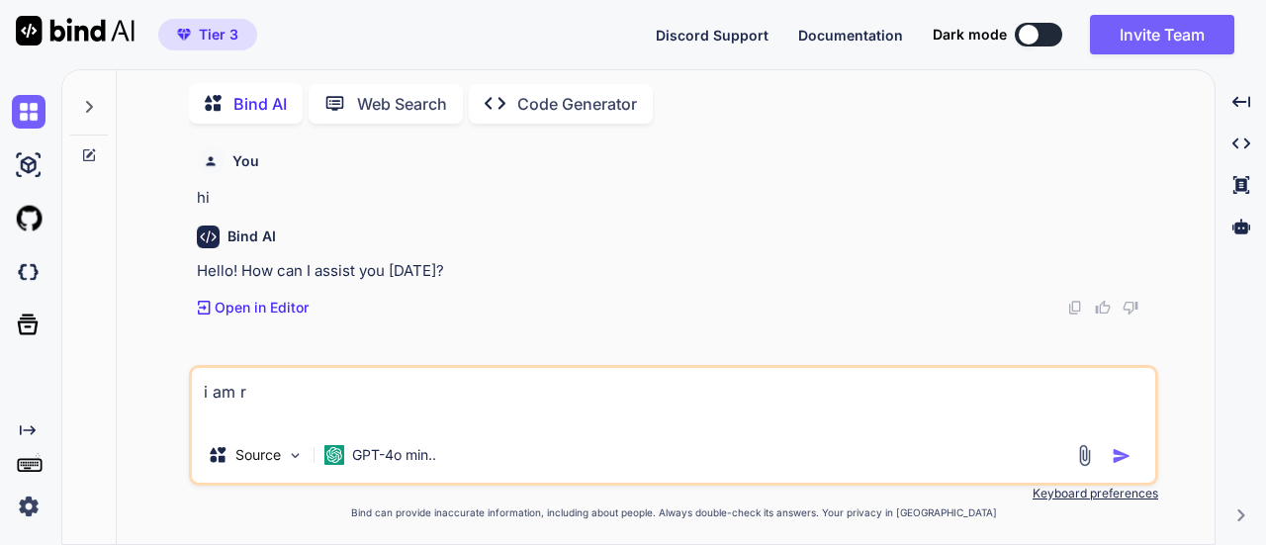
type textarea "i am ra"
type textarea "x"
type textarea "i am rav"
type textarea "x"
type textarea "i am ravi"
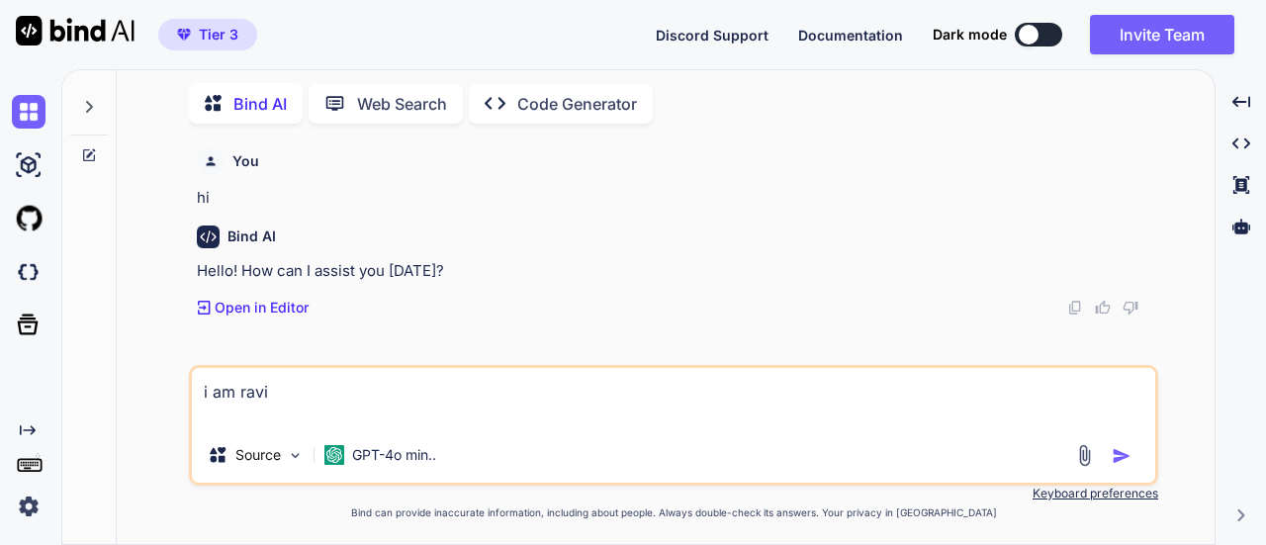
type textarea "x"
type textarea "i am ravi"
type textarea "x"
type textarea "i am [PERSON_NAME]"
type textarea "x"
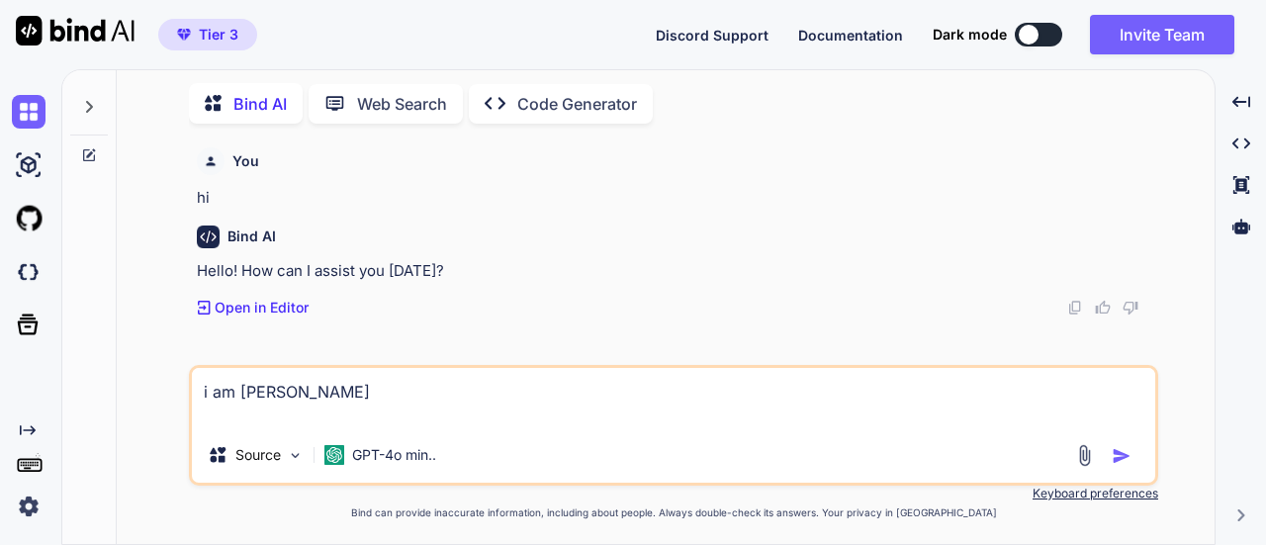
type textarea "i am ravi wo"
type textarea "x"
type textarea "i am [PERSON_NAME]"
type textarea "x"
type textarea "i am ravi work"
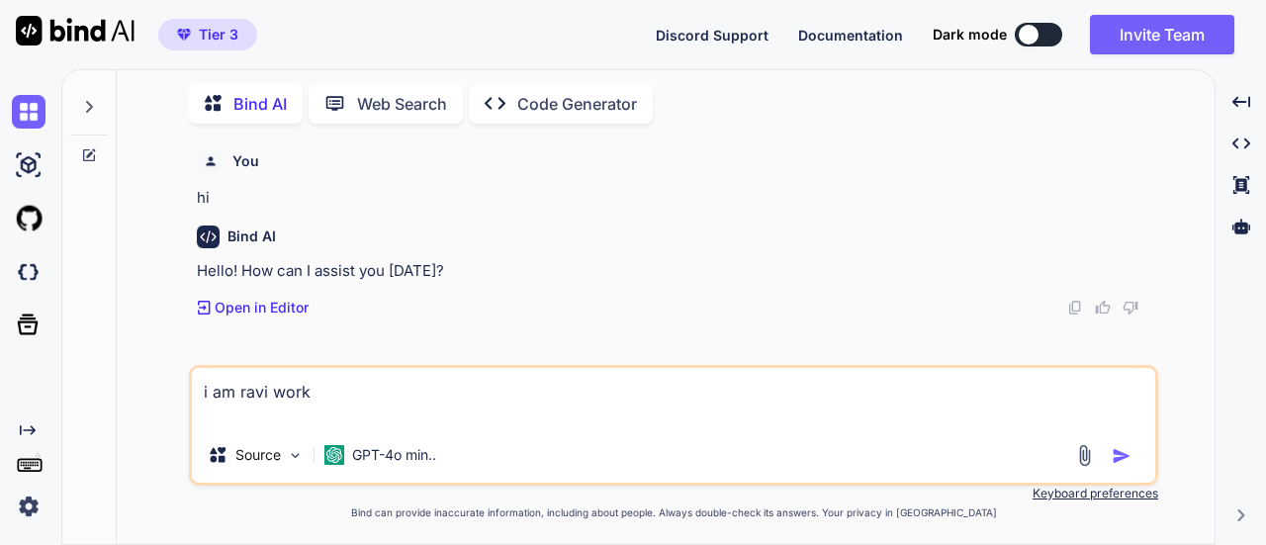
type textarea "x"
type textarea "i am [PERSON_NAME]"
type textarea "x"
type textarea "i am [PERSON_NAME]"
type textarea "x"
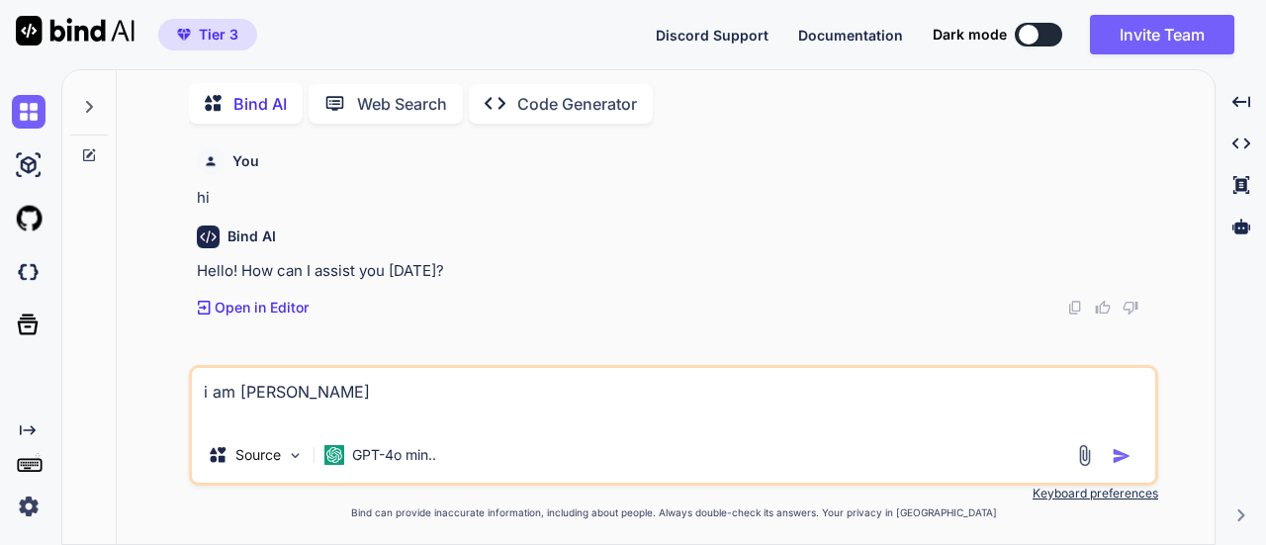
type textarea "i am [PERSON_NAME]"
type textarea "x"
type textarea "i am [PERSON_NAME]"
type textarea "x"
type textarea "i am [PERSON_NAME] a"
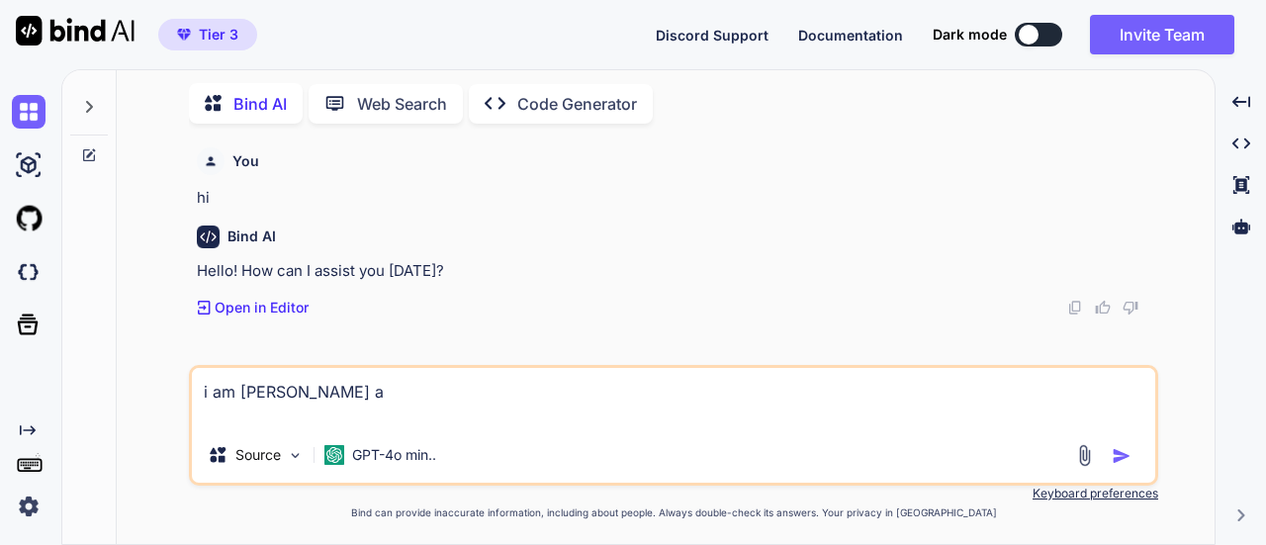
type textarea "x"
type textarea "i am [PERSON_NAME] as"
type textarea "x"
type textarea "i am [PERSON_NAME] as"
type textarea "x"
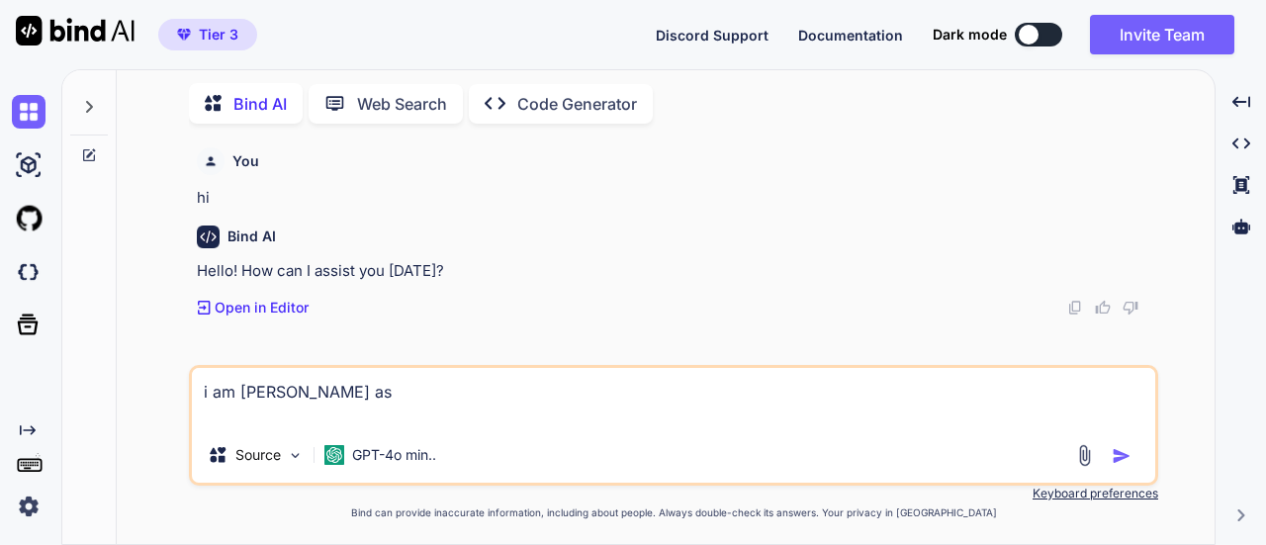
type textarea "i am [PERSON_NAME] as p"
type textarea "x"
type textarea "i am [PERSON_NAME] as pr"
type textarea "x"
type textarea "i am [PERSON_NAME] as pro"
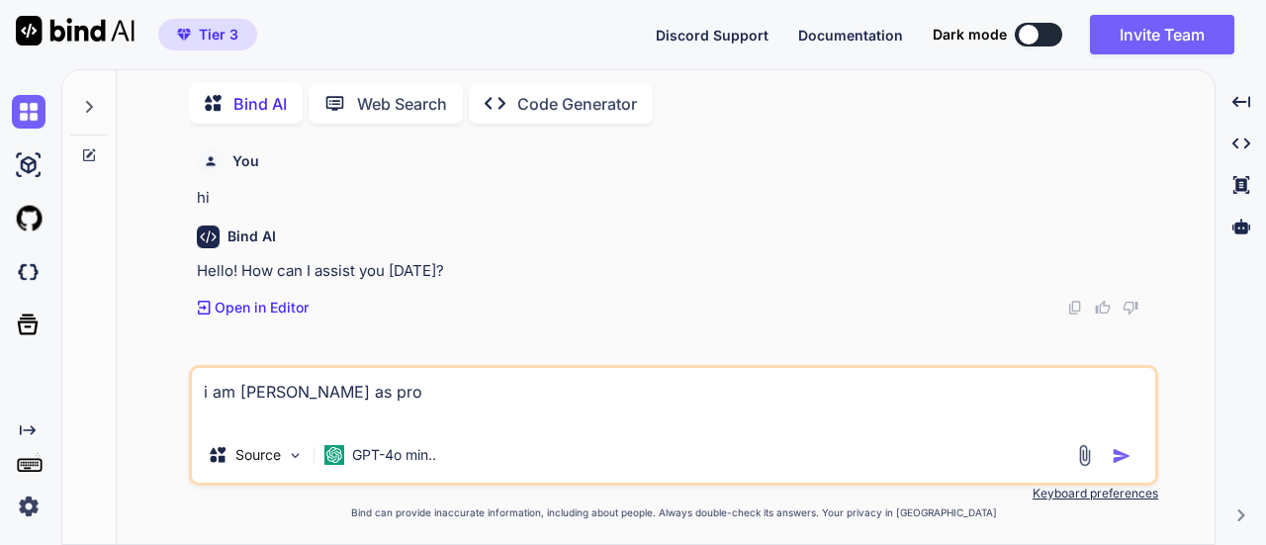
type textarea "x"
type textarea "i am [PERSON_NAME] as prog"
type textarea "x"
type textarea "i am [PERSON_NAME] as progr"
type textarea "x"
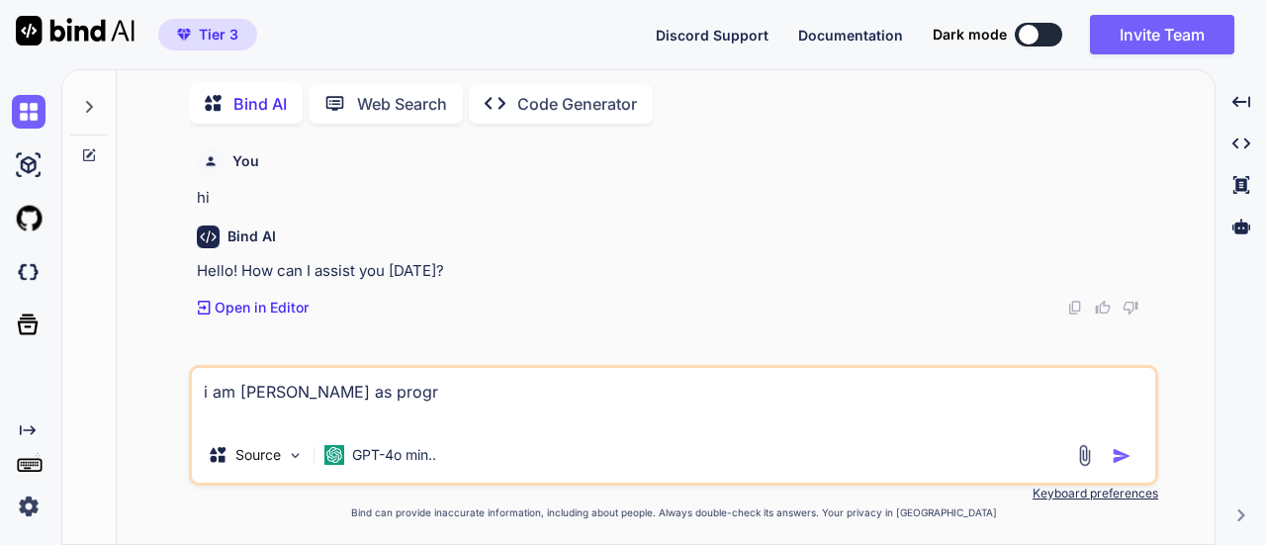
type textarea "i am [PERSON_NAME] as progra"
type textarea "x"
type textarea "i am [PERSON_NAME] as program"
type textarea "x"
type textarea "i am [PERSON_NAME] as programm"
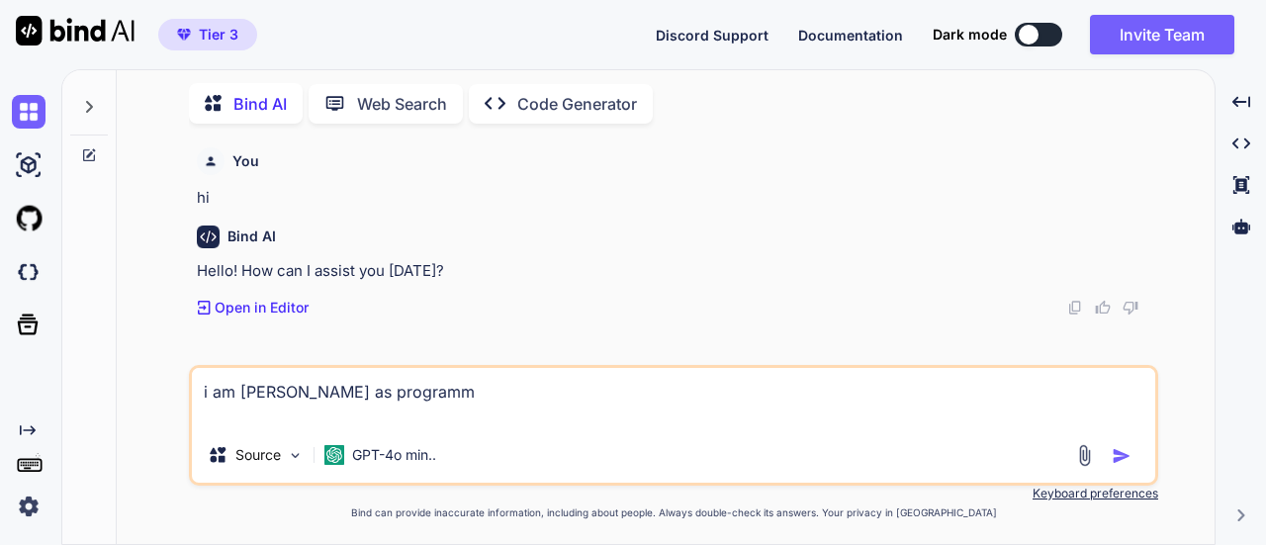
type textarea "x"
type textarea "i am [PERSON_NAME] as programme"
type textarea "x"
type textarea "i am [PERSON_NAME] as programmer"
type textarea "x"
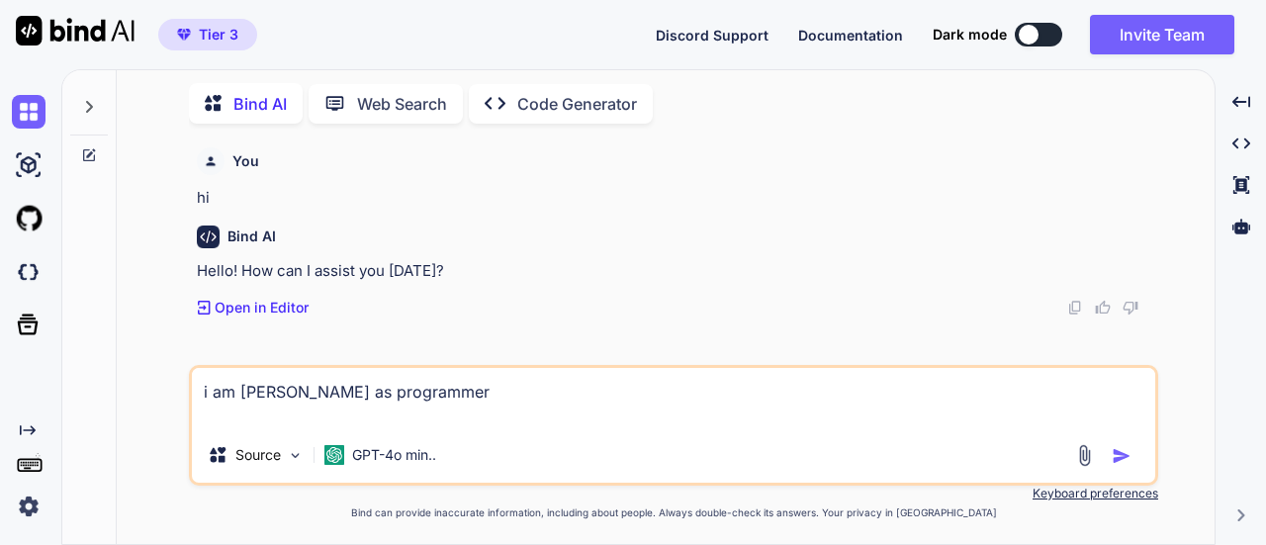
type textarea "i am [PERSON_NAME] as programmer"
type textarea "x"
type textarea "i am [PERSON_NAME] as programmer a"
type textarea "x"
type textarea "i am [PERSON_NAME] as programmer an"
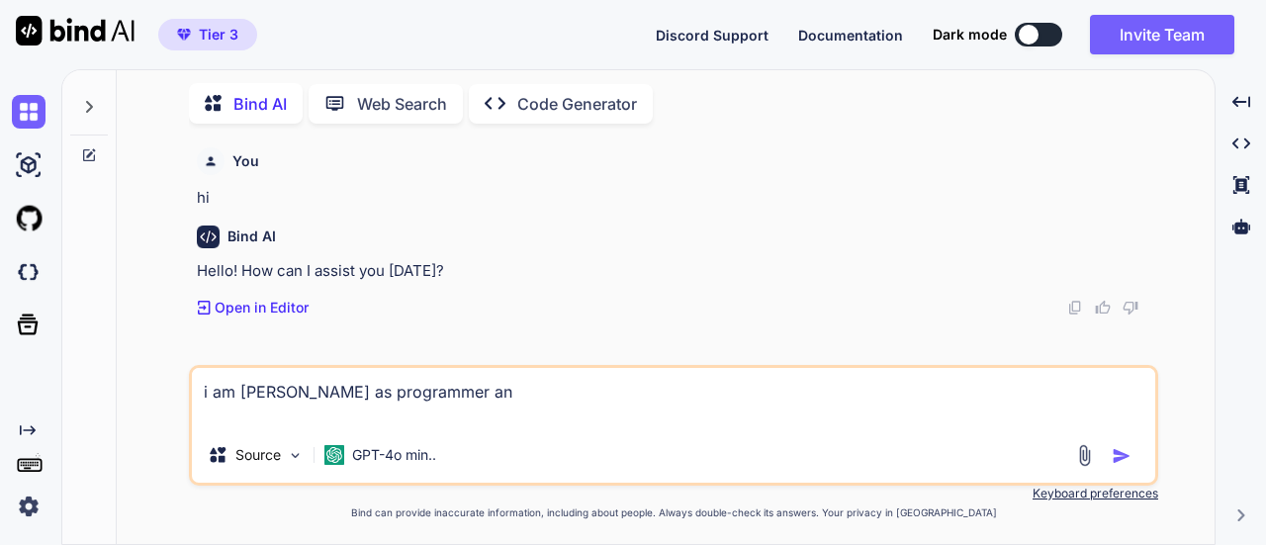
type textarea "x"
type textarea "i am [PERSON_NAME] as programmer [PERSON_NAME]"
type textarea "x"
type textarea "i am [PERSON_NAME] as programmer anal"
type textarea "x"
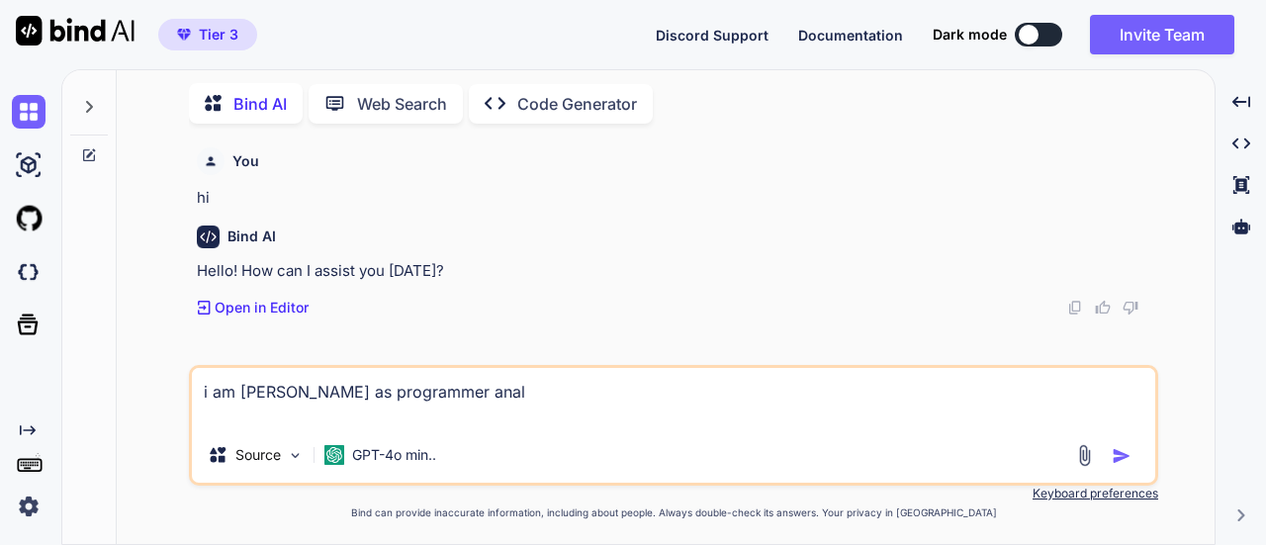
type textarea "i am [PERSON_NAME] as programmer anala"
type textarea "x"
type textarea "i am [PERSON_NAME] as programmer analau"
type textarea "x"
type textarea "i am [PERSON_NAME] as programmer analaus"
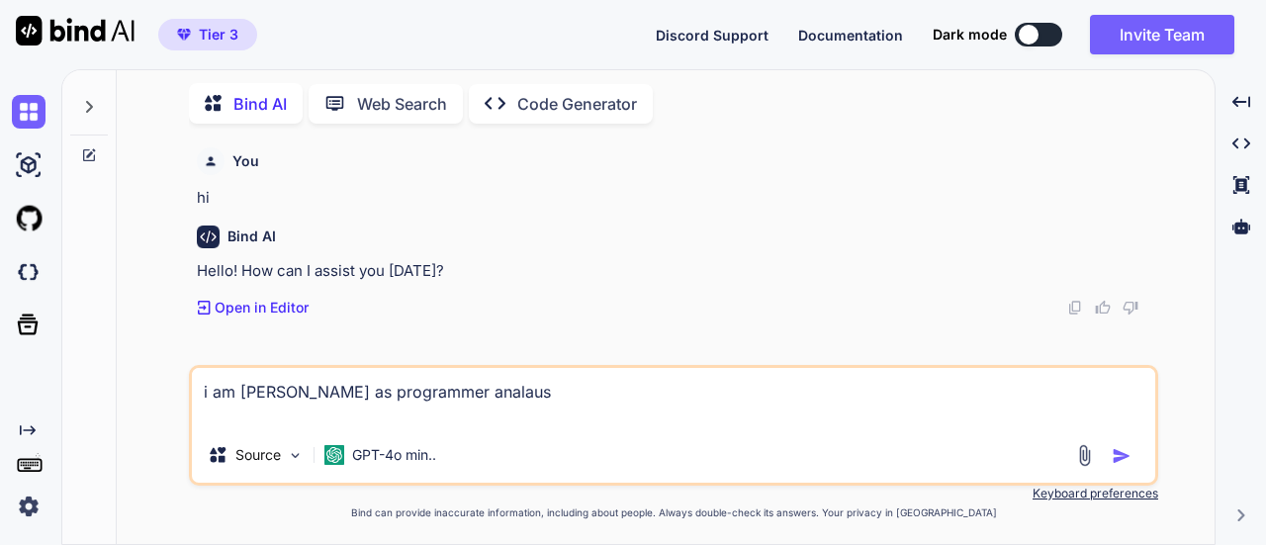
type textarea "x"
type textarea "i am [PERSON_NAME] as programmer analau"
type textarea "x"
type textarea "i am [PERSON_NAME] as programmer anala"
type textarea "x"
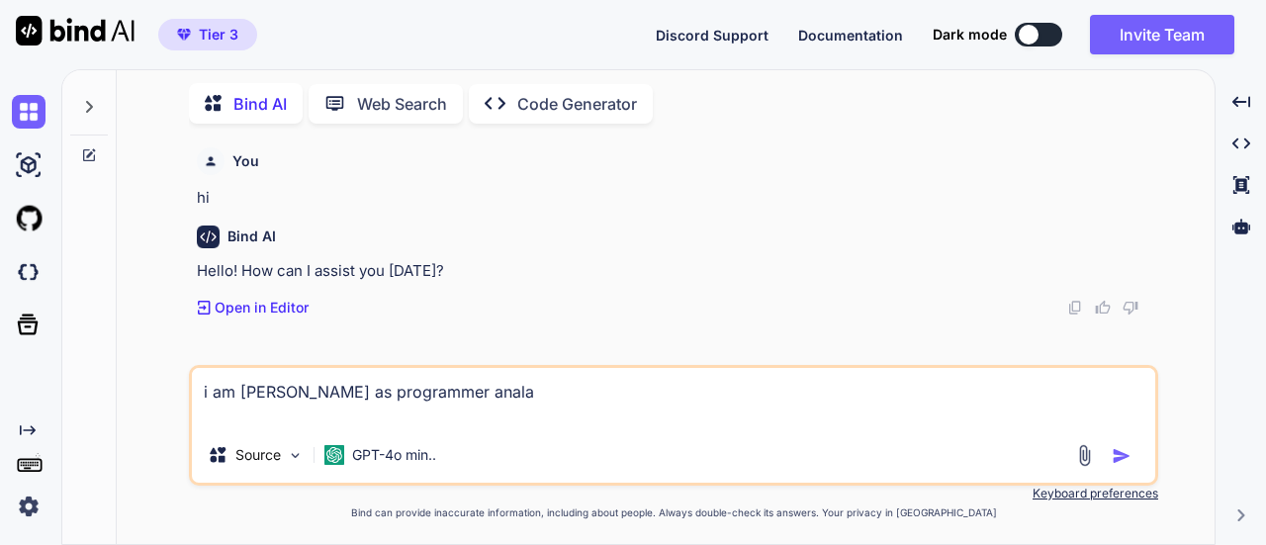
type textarea "i am [PERSON_NAME] as programmer analay"
type textarea "x"
type textarea "i am [PERSON_NAME] as programmer analays"
type textarea "x"
type textarea "i am [PERSON_NAME] as programmer analayst"
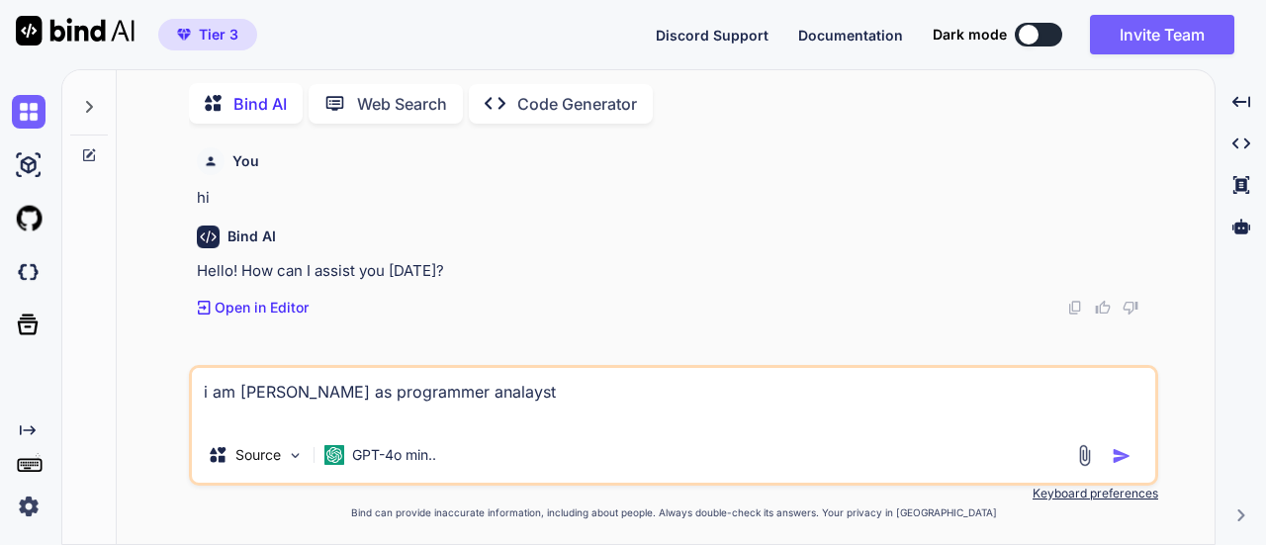
type textarea "x"
type textarea "i am [PERSON_NAME] as programmer analayst"
type textarea "x"
type textarea "i am [PERSON_NAME] as programmer analayst w"
type textarea "x"
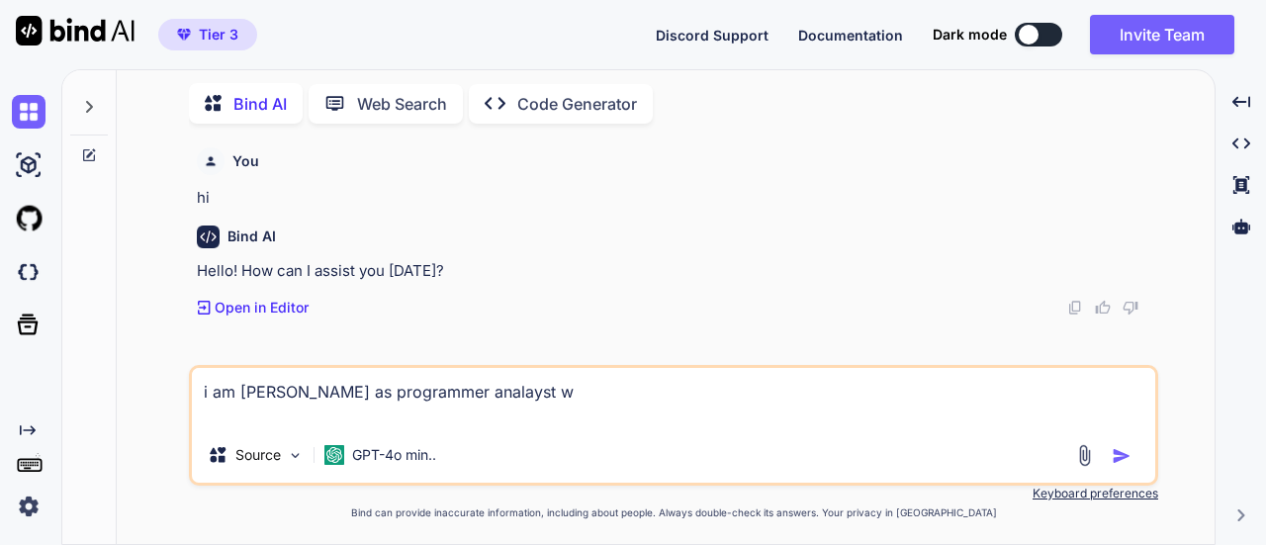
type textarea "i am [PERSON_NAME] as programmer analayst wi"
type textarea "x"
type textarea "i am [PERSON_NAME] as programmer analayst wit"
type textarea "x"
type textarea "i am [PERSON_NAME] as programmer analayst with"
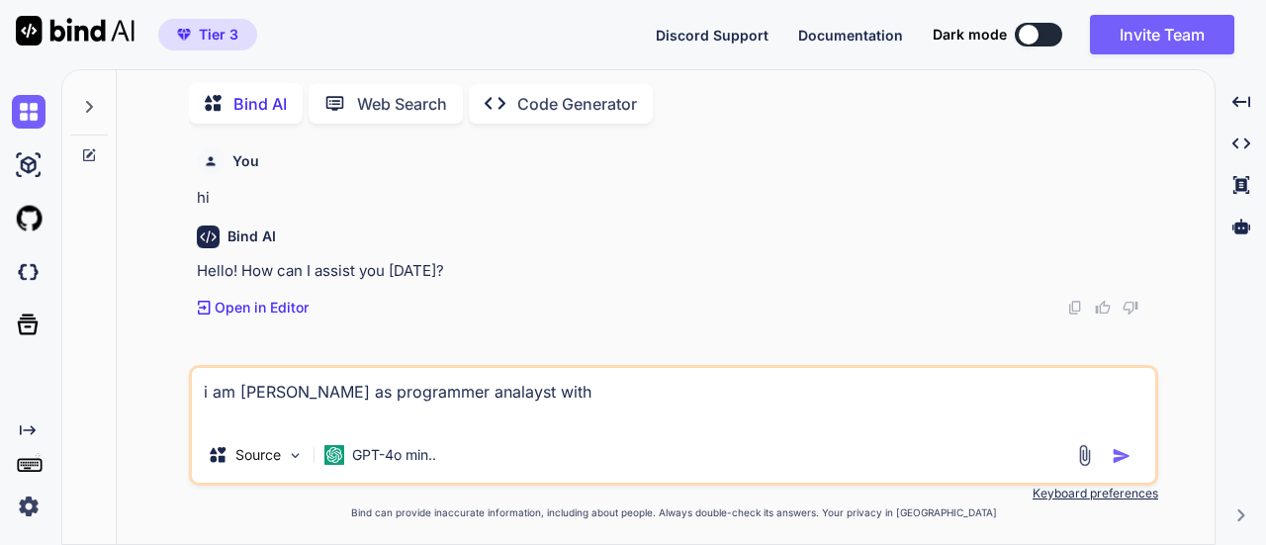
type textarea "x"
type textarea "i am [PERSON_NAME] as programmer analayst with"
type textarea "x"
type textarea "i am [PERSON_NAME] as programmer analayst with e"
type textarea "x"
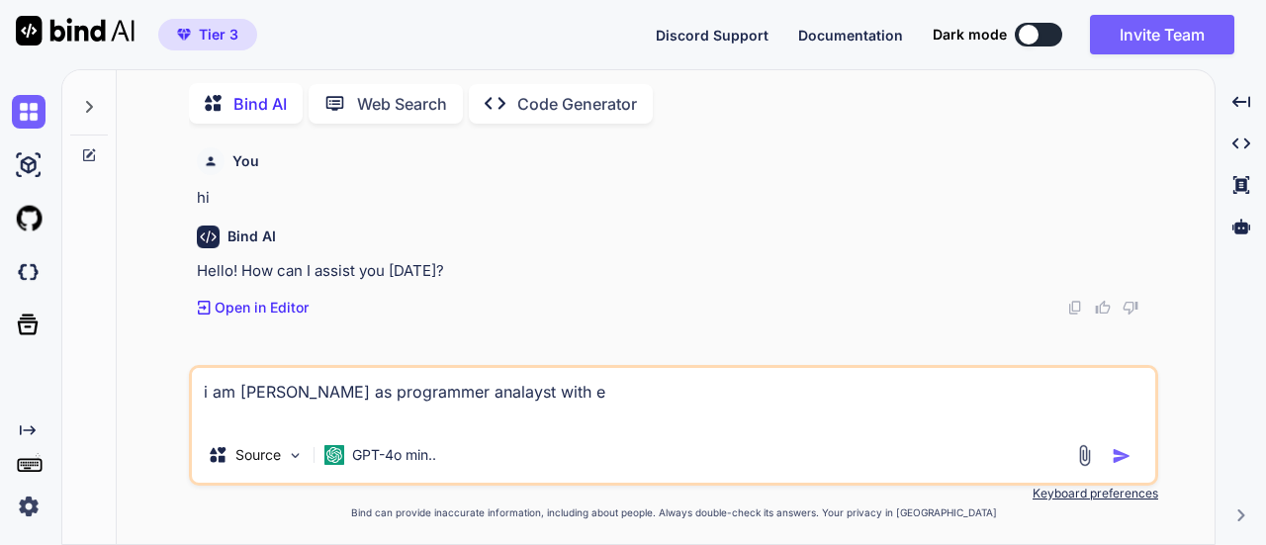
type textarea "i am [PERSON_NAME] as programmer analayst with ex"
type textarea "x"
type textarea "i am [PERSON_NAME] as programmer analayst with exp"
type textarea "x"
type textarea "i am [PERSON_NAME] as programmer analayst with exp"
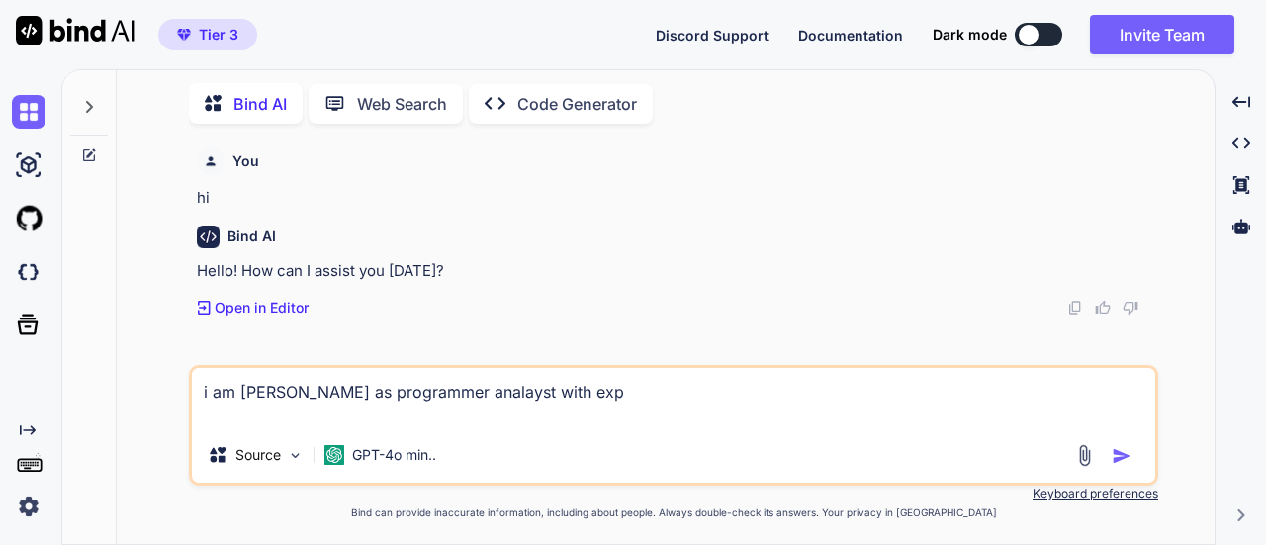
type textarea "x"
type textarea "i am [PERSON_NAME] as programmer analayst with exp e"
type textarea "x"
type textarea "i am [PERSON_NAME] as programmer analayst with exp [PERSON_NAME]"
type textarea "x"
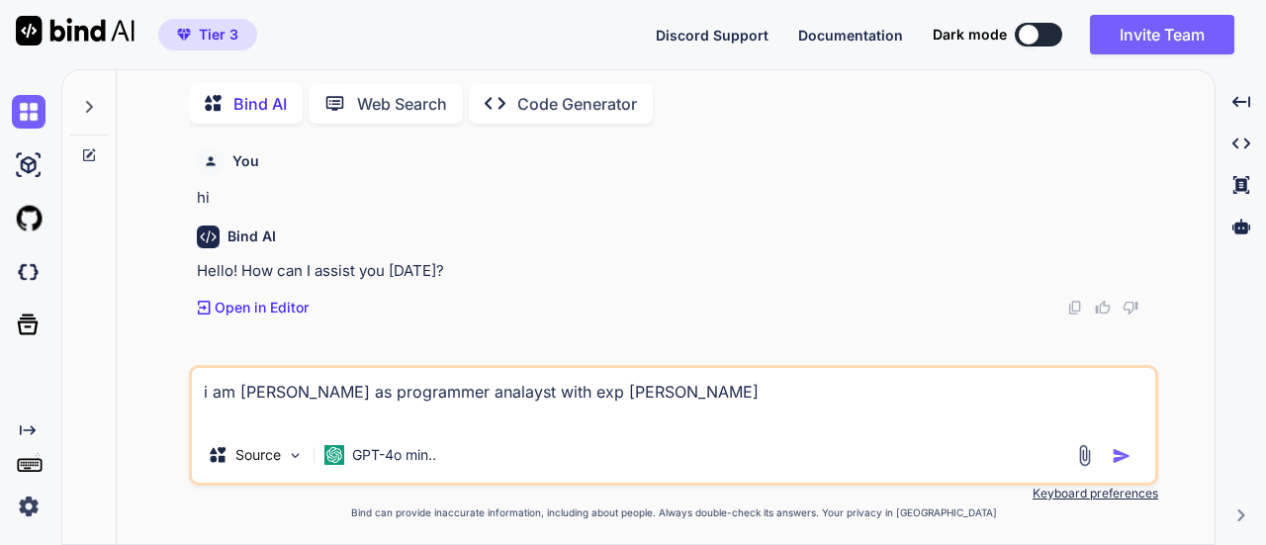
type textarea "i am [PERSON_NAME] as programmer analayst with exp erie"
type textarea "x"
type textarea "i am [PERSON_NAME] as programmer analayst with exp [PERSON_NAME]"
type textarea "x"
type textarea "i am [PERSON_NAME] as programmer analayst with exp [PERSON_NAME]"
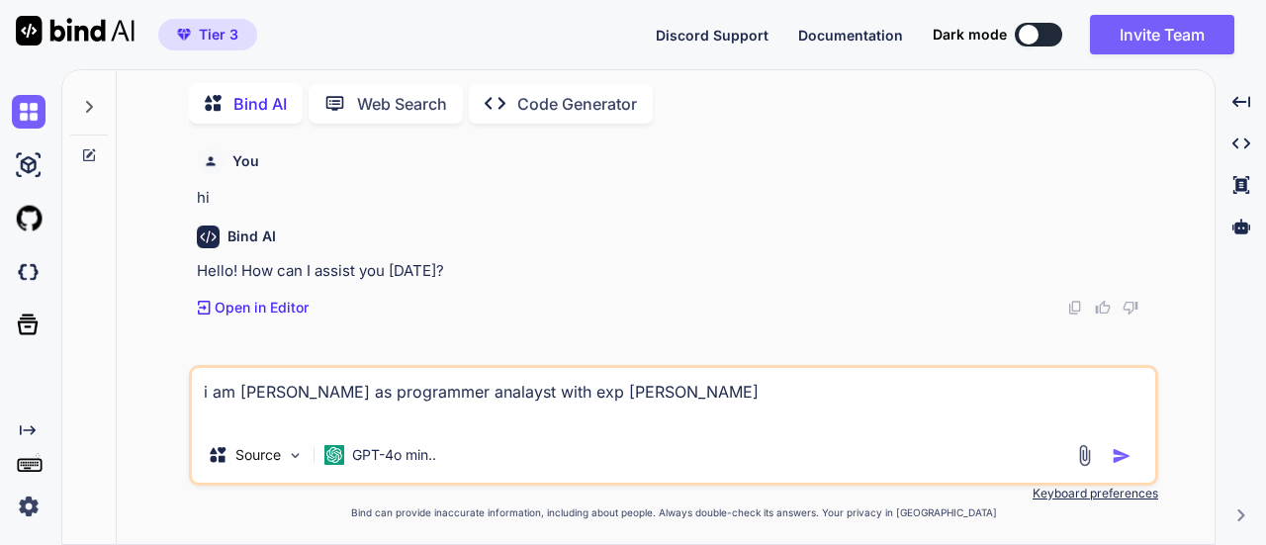
type textarea "x"
type textarea "i am [PERSON_NAME] as programmer analayst with exp [PERSON_NAME]"
type textarea "x"
type textarea "i am [PERSON_NAME] as programmer analayst with exp [PERSON_NAME]"
type textarea "x"
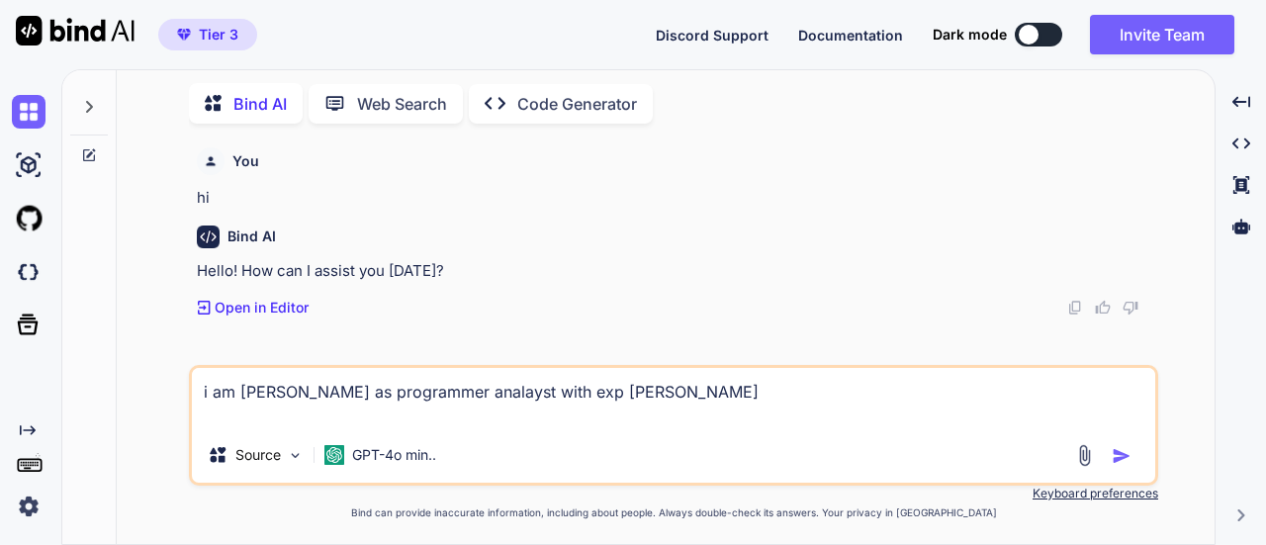
type textarea "i am [PERSON_NAME] as programmer analayst with exp [PERSON_NAME]"
type textarea "x"
type textarea "i am [PERSON_NAME] as programmer analayst with exp erience of"
type textarea "x"
type textarea "i am [PERSON_NAME] as programmer analayst with exp erience of"
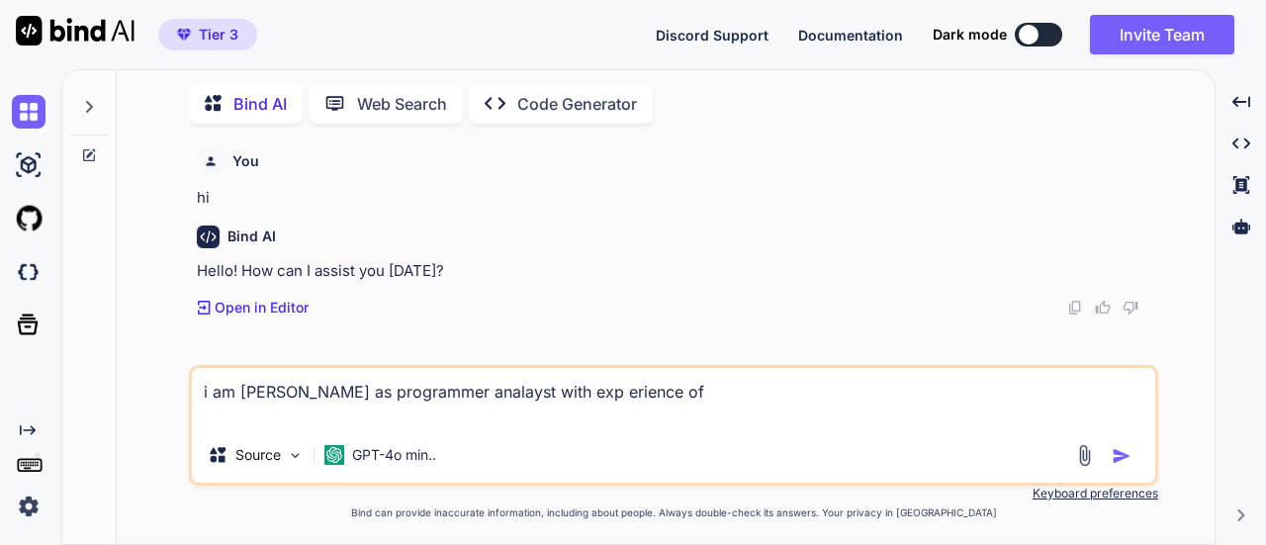
type textarea "x"
type textarea "i am [PERSON_NAME] as programmer analayst with exp erience of 1"
type textarea "x"
type textarea "i am [PERSON_NAME] as programmer analayst with exp erience of 1 y"
type textarea "x"
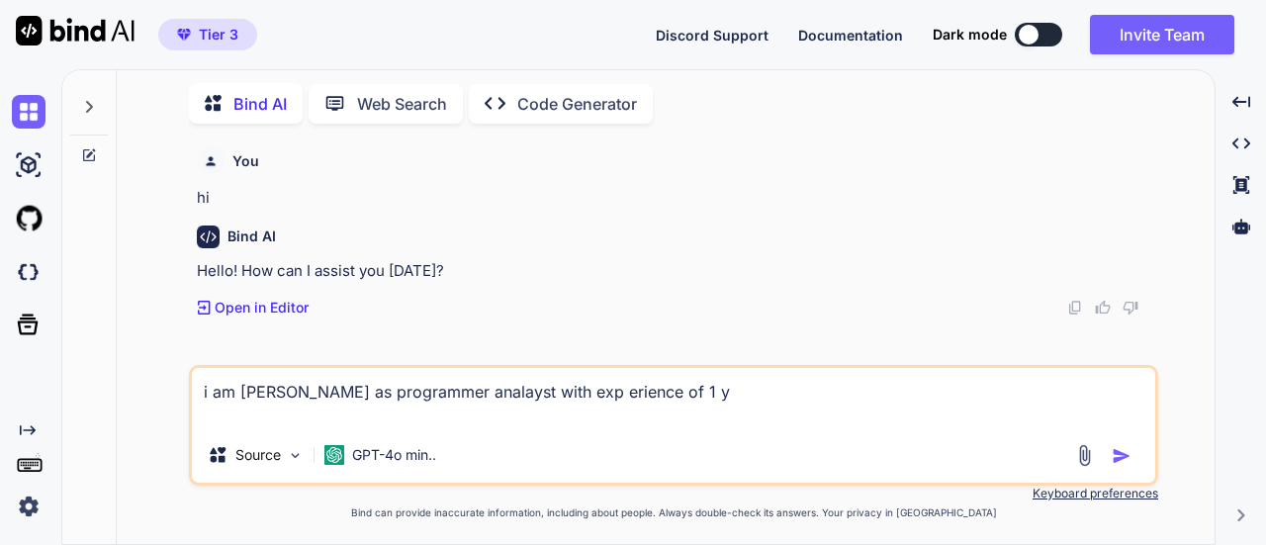
type textarea "i am [PERSON_NAME] as programmer analayst with exp erience of 1 ye"
type textarea "x"
type textarea "i am [PERSON_NAME] as programmer analayst with exp erience of 1 yea"
type textarea "x"
type textarea "i am [PERSON_NAME] as programmer analayst with exp erience of 1 year"
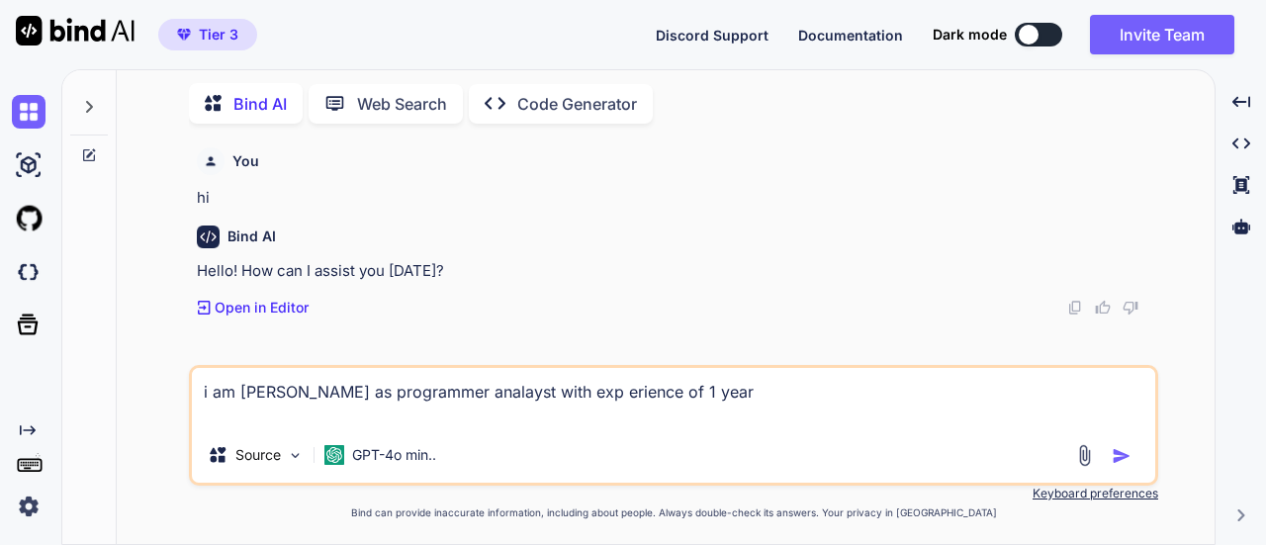
type textarea "x"
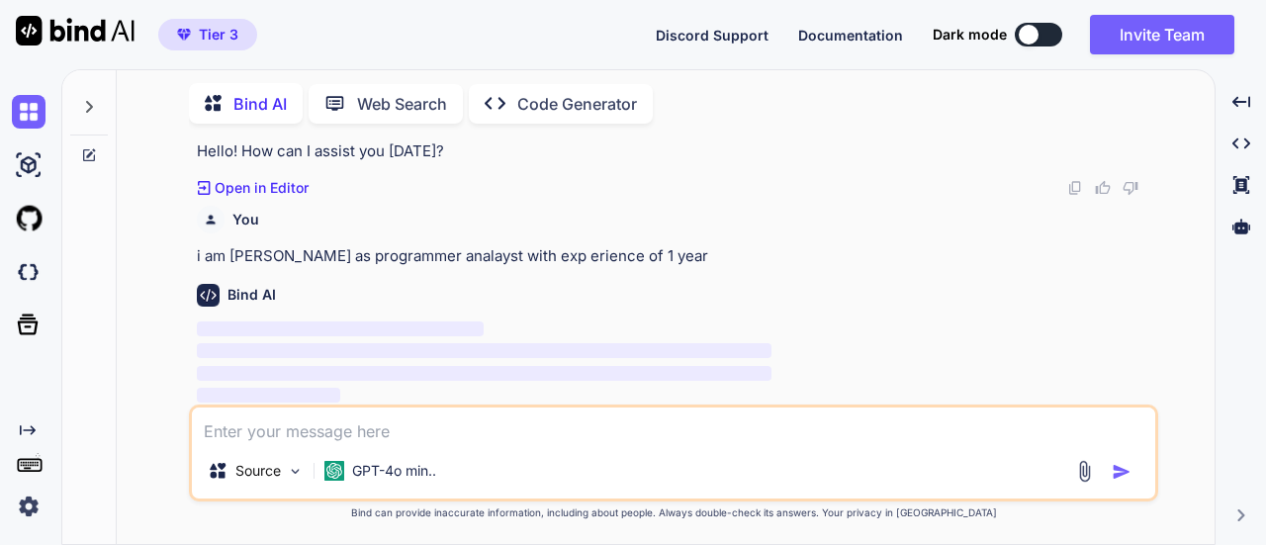
scroll to position [121, 0]
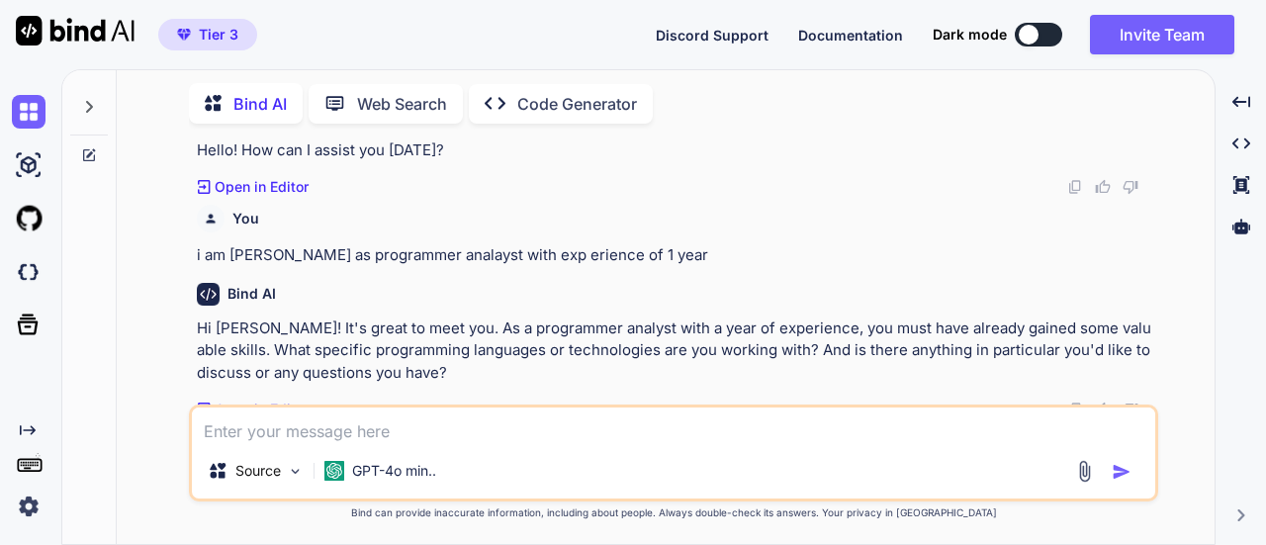
click at [724, 438] on textarea at bounding box center [673, 425] width 963 height 36
type textarea "x"
type textarea "i"
type textarea "x"
type textarea "i"
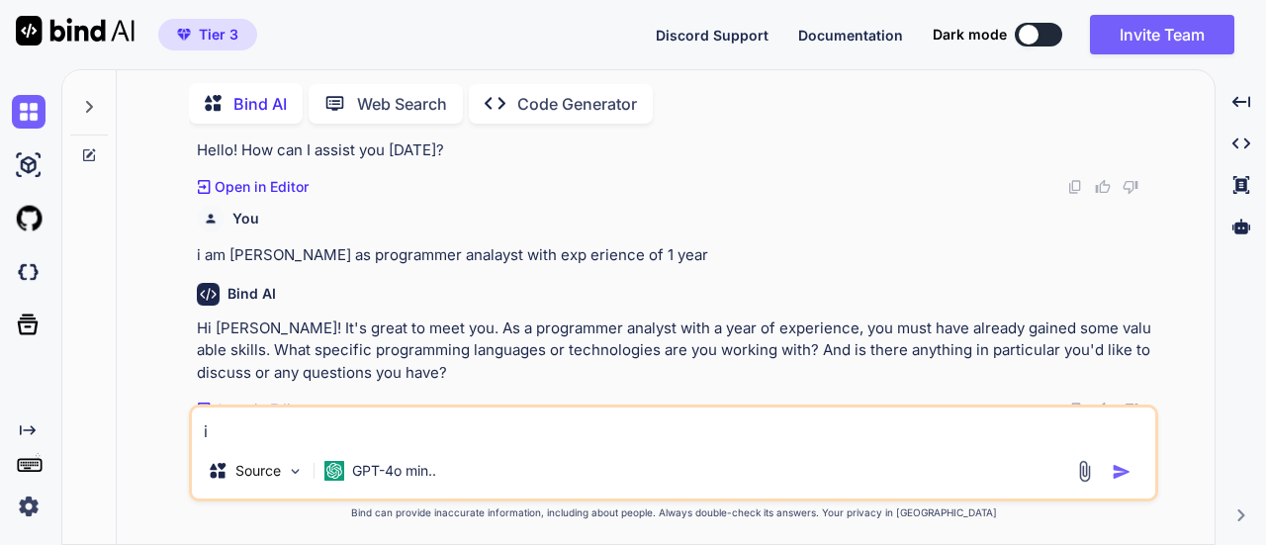
type textarea "x"
type textarea "i am"
type textarea "x"
type textarea "i am"
type textarea "x"
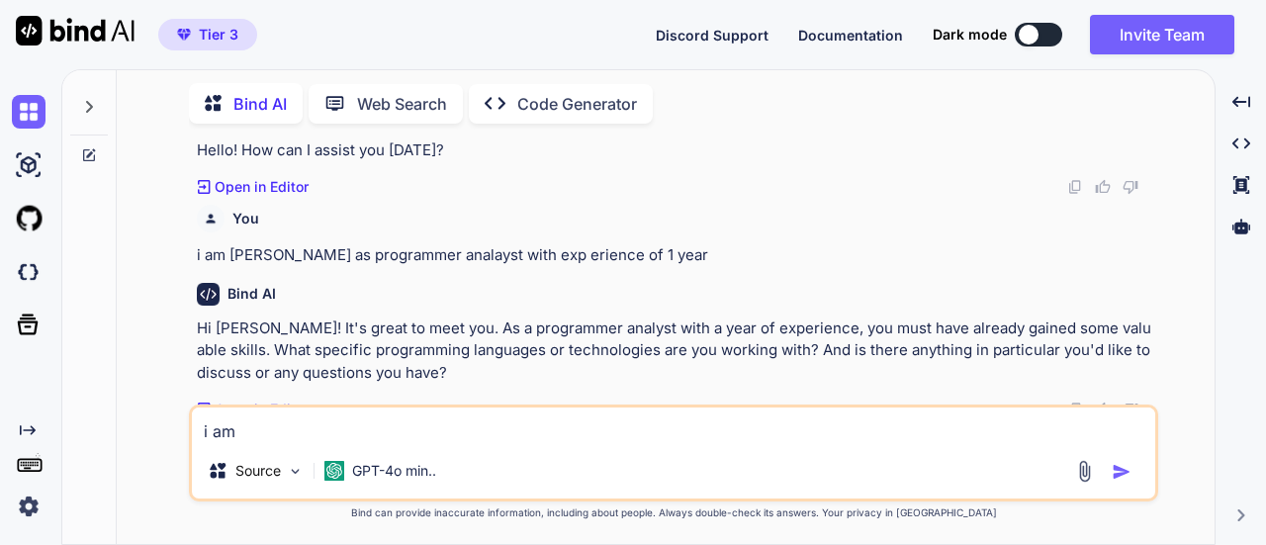
type textarea "i am w"
type textarea "x"
type textarea "i am wo"
type textarea "x"
type textarea "i am wor"
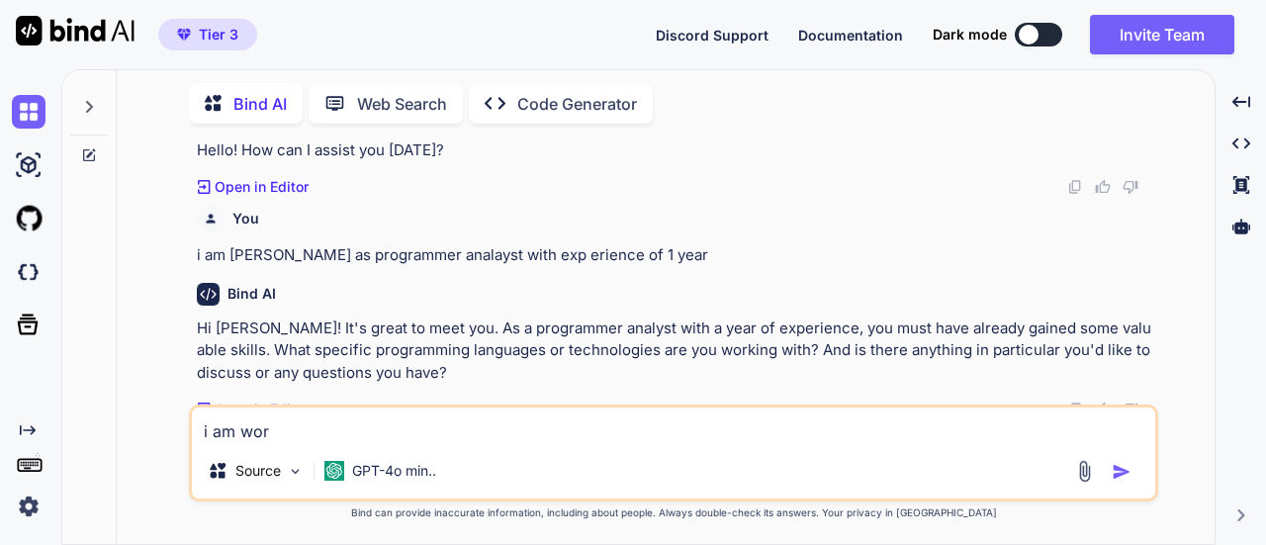
type textarea "x"
type textarea "i am work"
type textarea "x"
type textarea "i am worki"
type textarea "x"
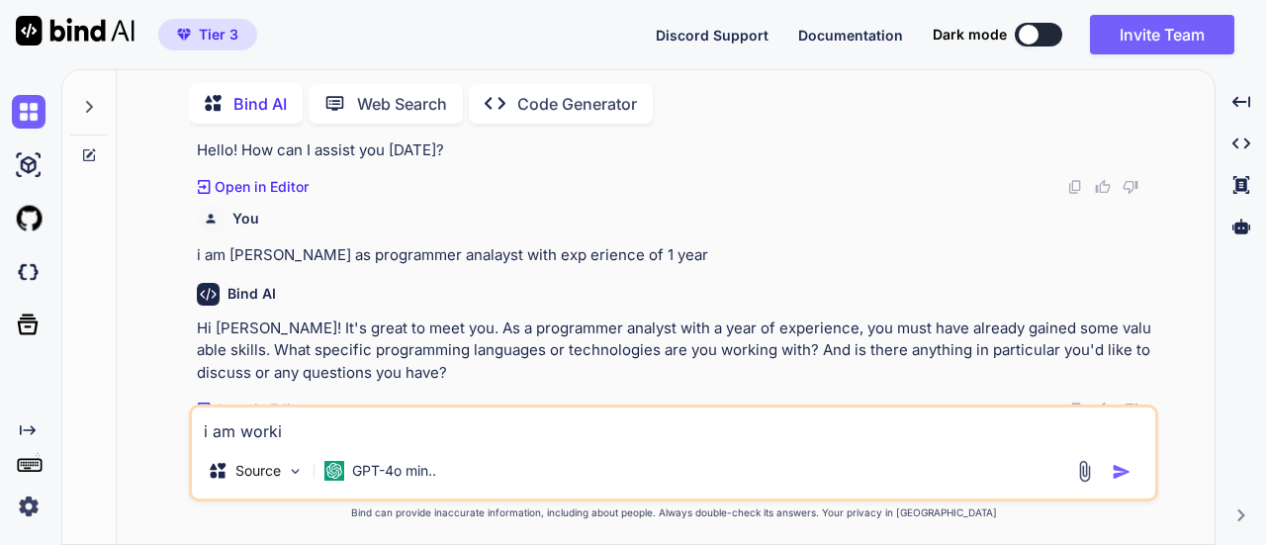
type textarea "i am workin"
type textarea "x"
type textarea "i am working"
type textarea "x"
type textarea "i am working"
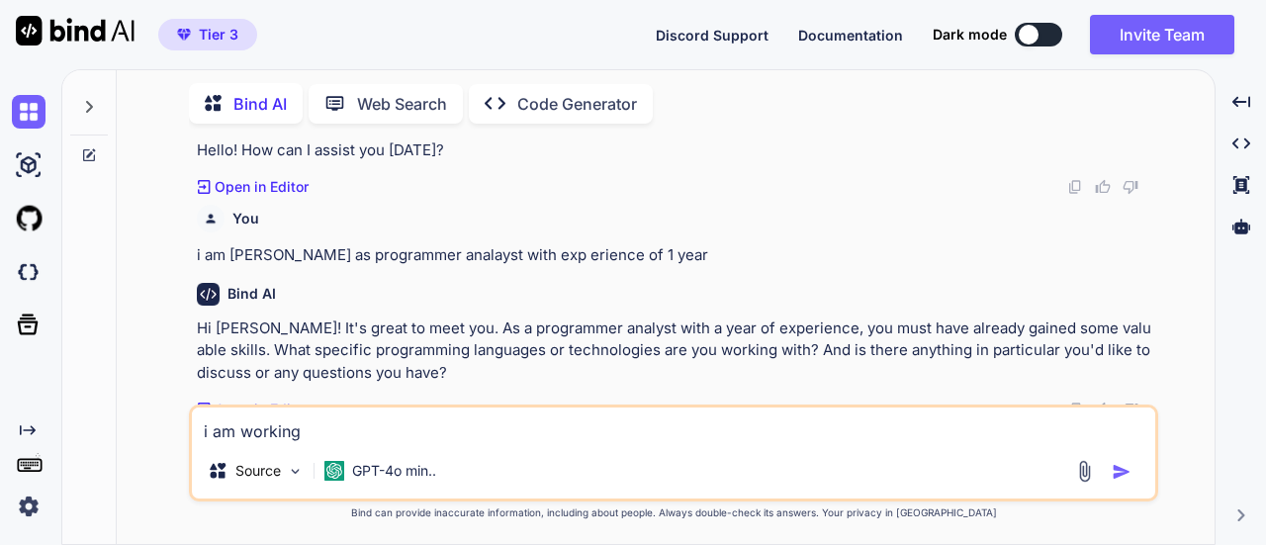
type textarea "x"
type textarea "i am working o"
type textarea "x"
type textarea "i am working on"
type textarea "x"
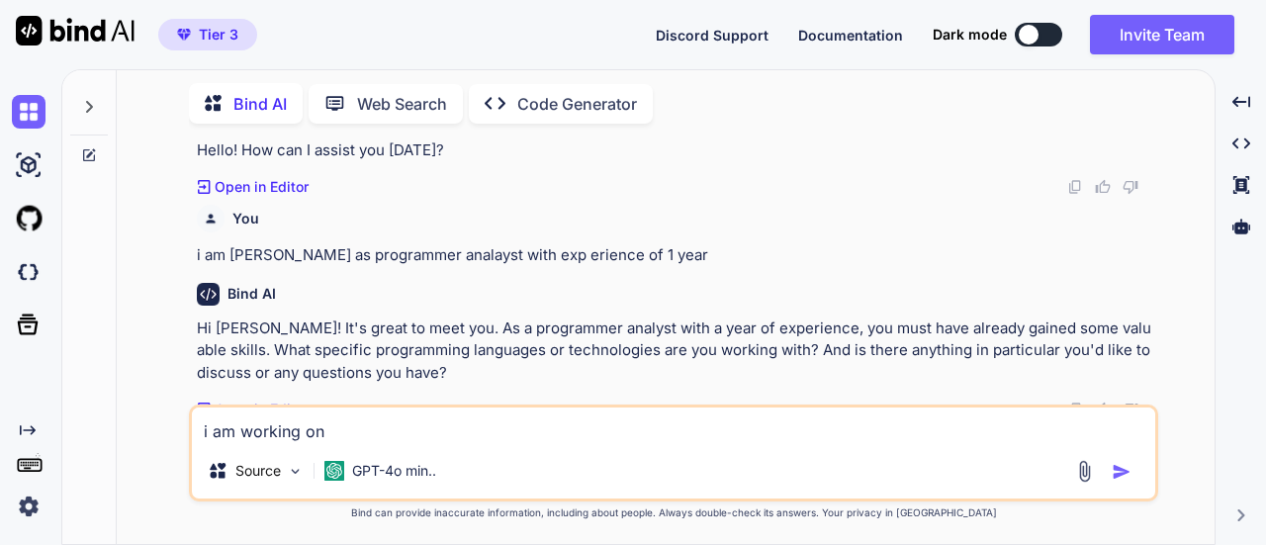
type textarea "i am working on"
type textarea "x"
type textarea "i am working on p"
type textarea "x"
type textarea "i am working on pro"
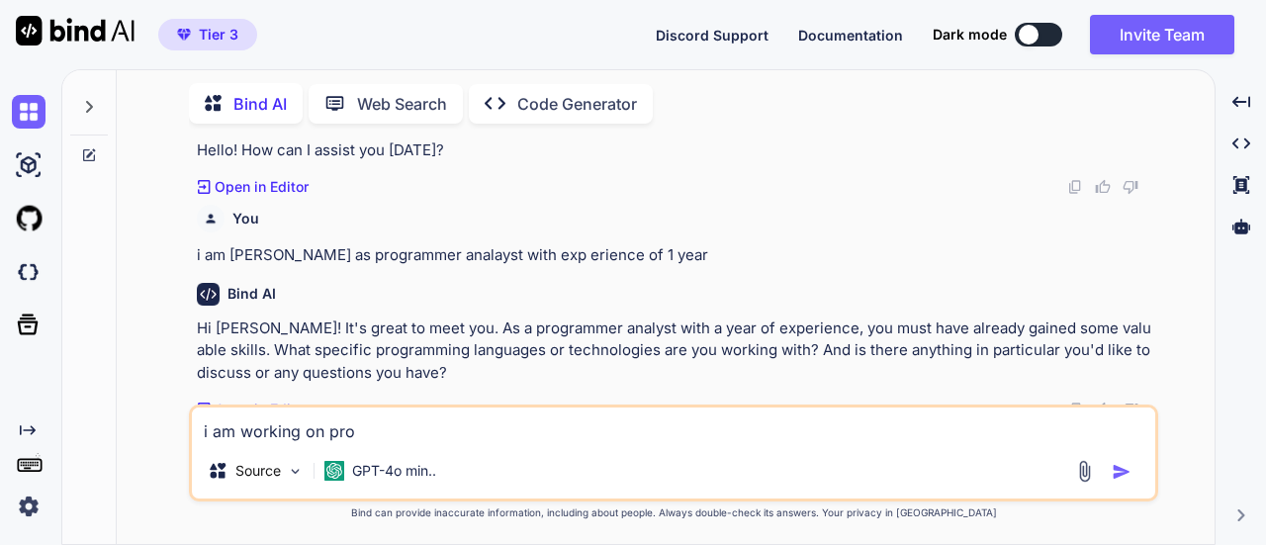
type textarea "x"
type textarea "i am working on proj"
type textarea "x"
type textarea "i am working on proje"
type textarea "x"
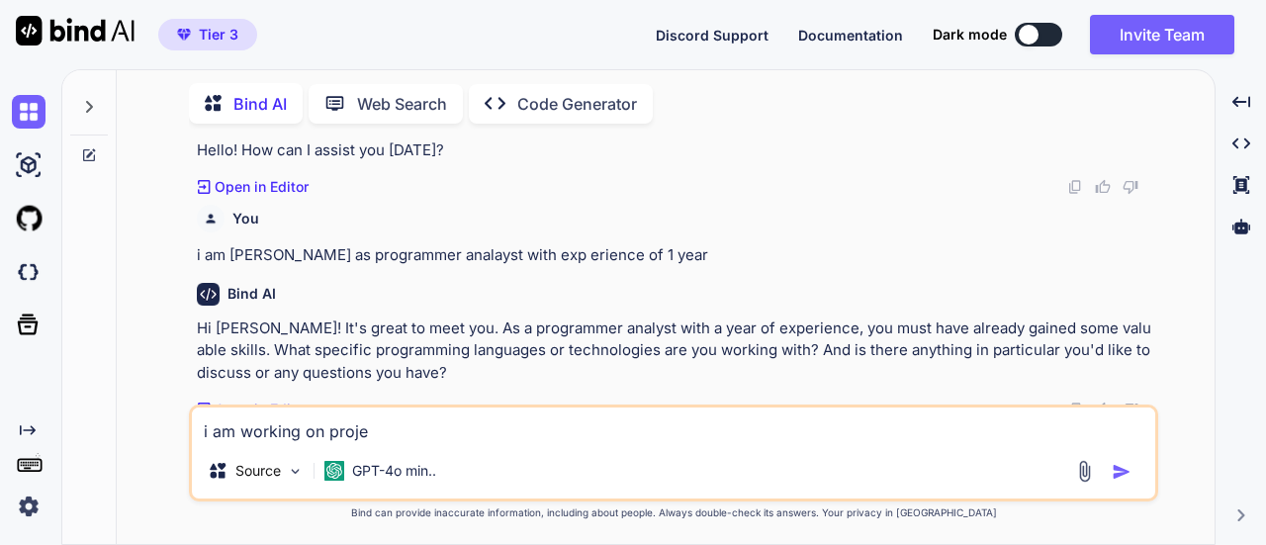
type textarea "i am working on projec"
type textarea "x"
type textarea "i am working on project"
type textarea "x"
type textarea "i am working on project"
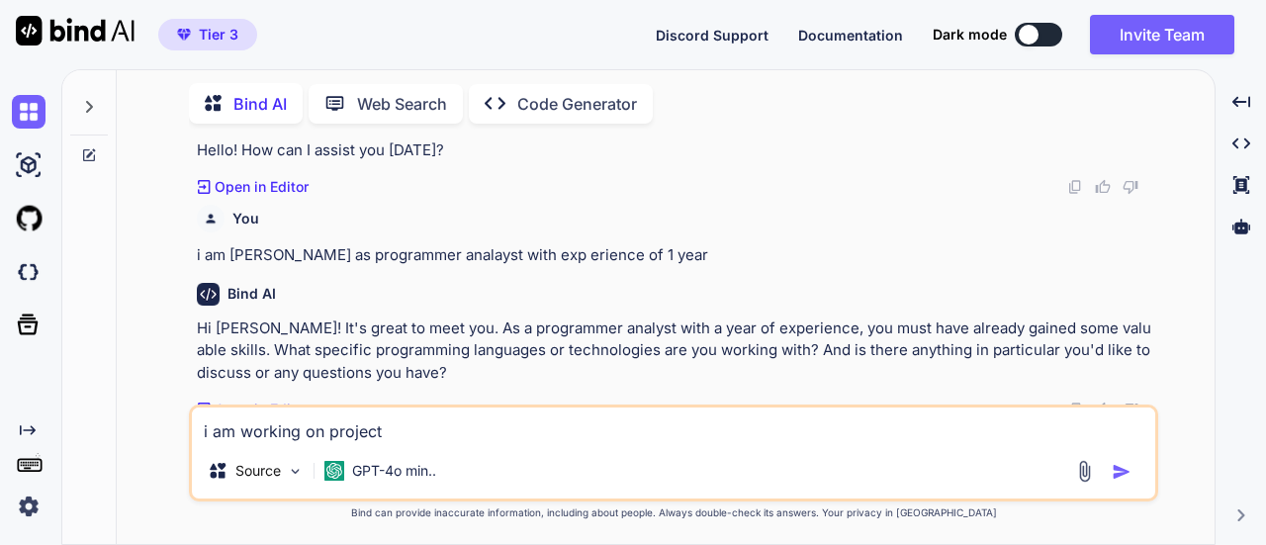
type textarea "x"
type textarea "i am working on project c"
type textarea "x"
type textarea "i am working on project ca"
type textarea "x"
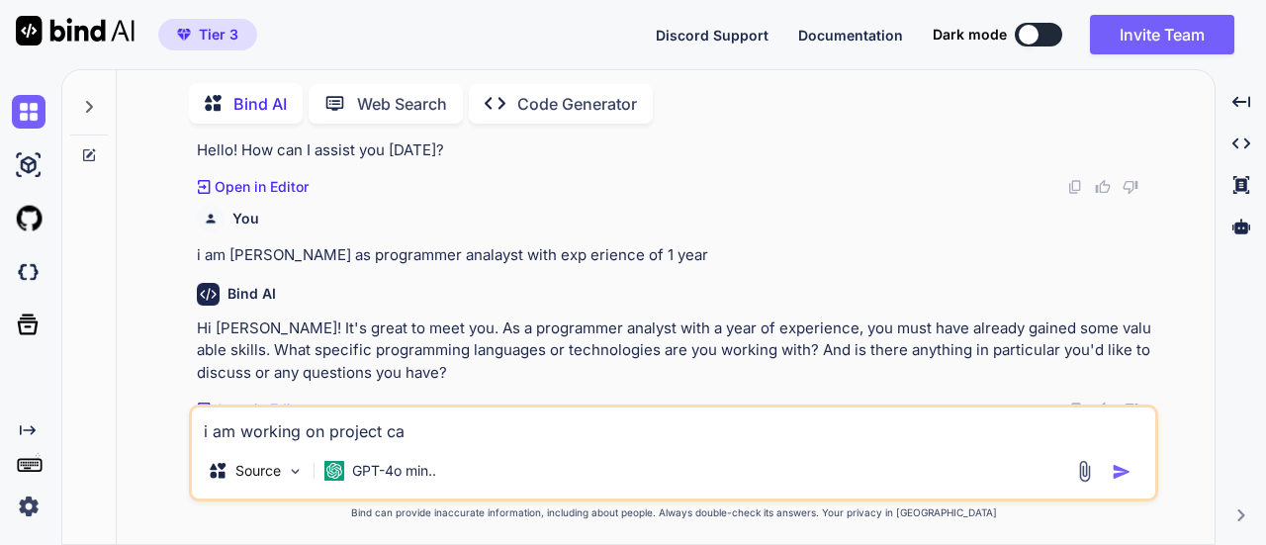
type textarea "i am working on project cal"
type textarea "x"
type textarea "i am working on project call"
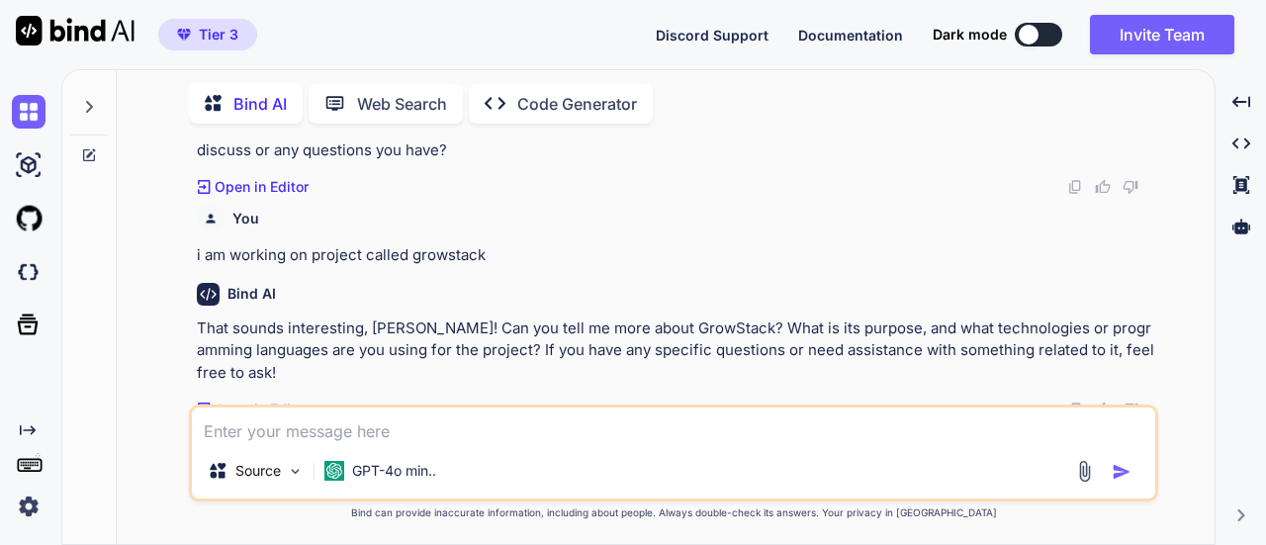
scroll to position [334, 0]
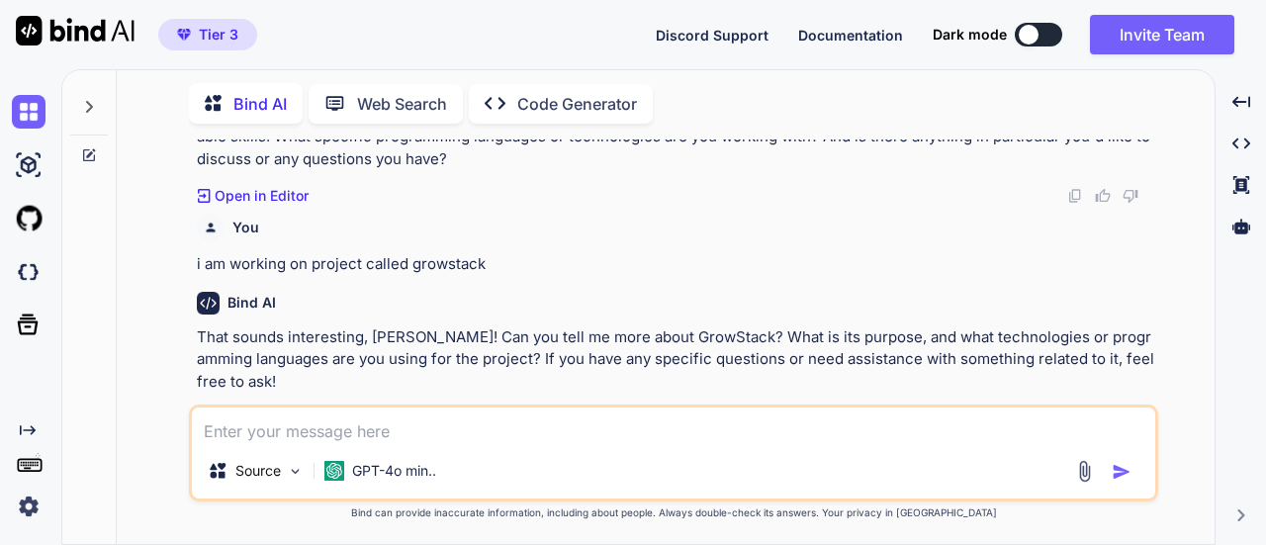
click at [813, 349] on p "That sounds interesting, [PERSON_NAME]! Can you tell me more about GrowStack? W…" at bounding box center [675, 359] width 957 height 67
click at [821, 333] on p "That sounds interesting, [PERSON_NAME]! Can you tell me more about GrowStack? W…" at bounding box center [675, 359] width 957 height 67
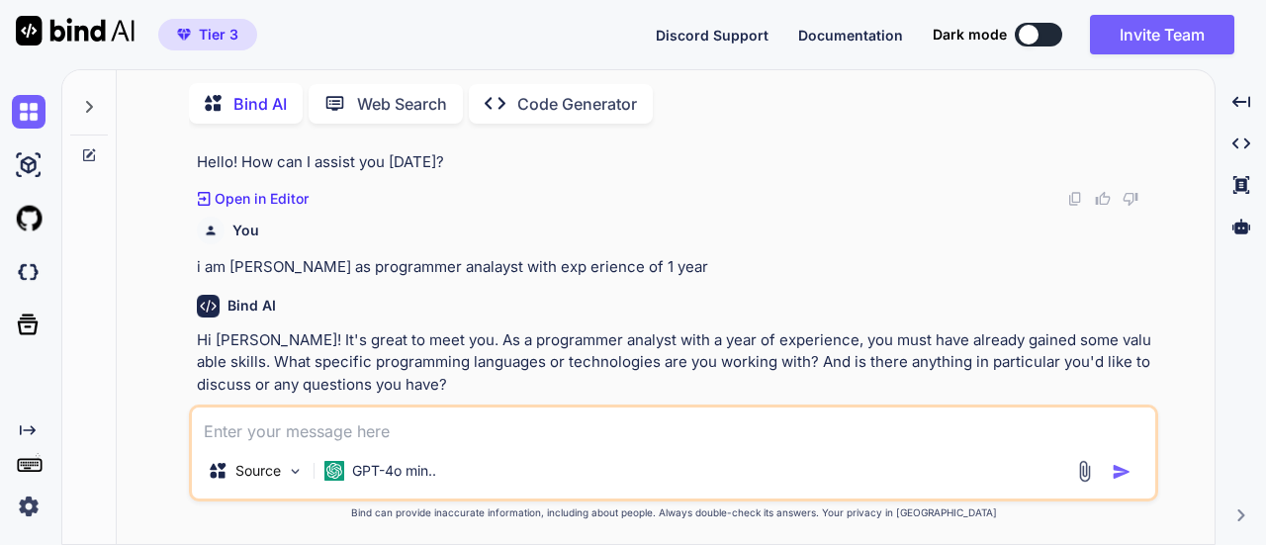
scroll to position [0, 0]
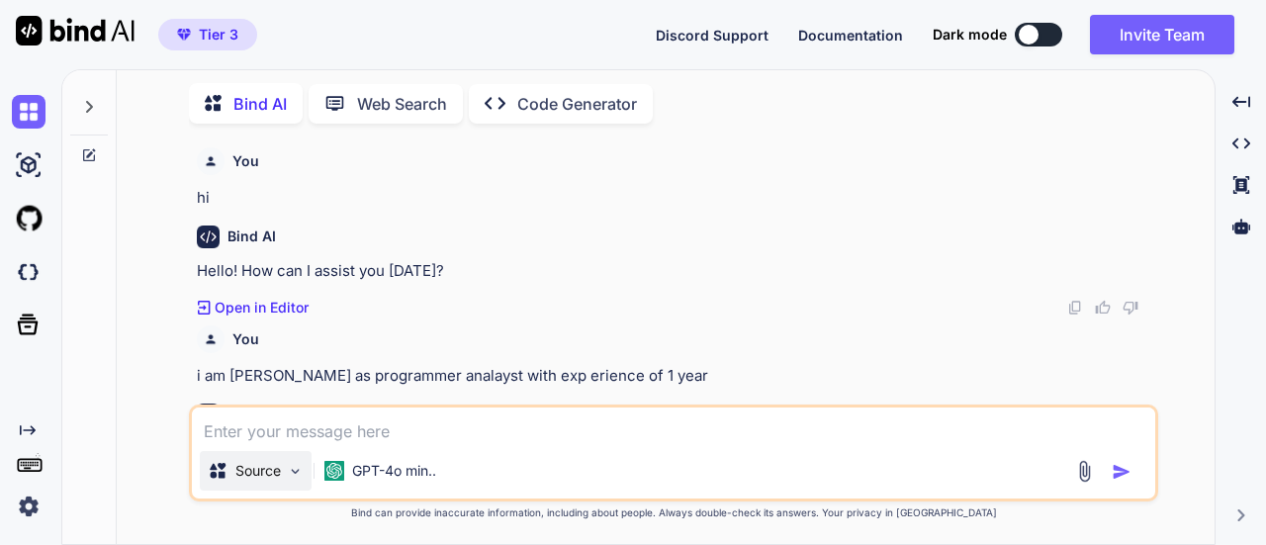
click at [275, 452] on div "Source" at bounding box center [256, 471] width 112 height 40
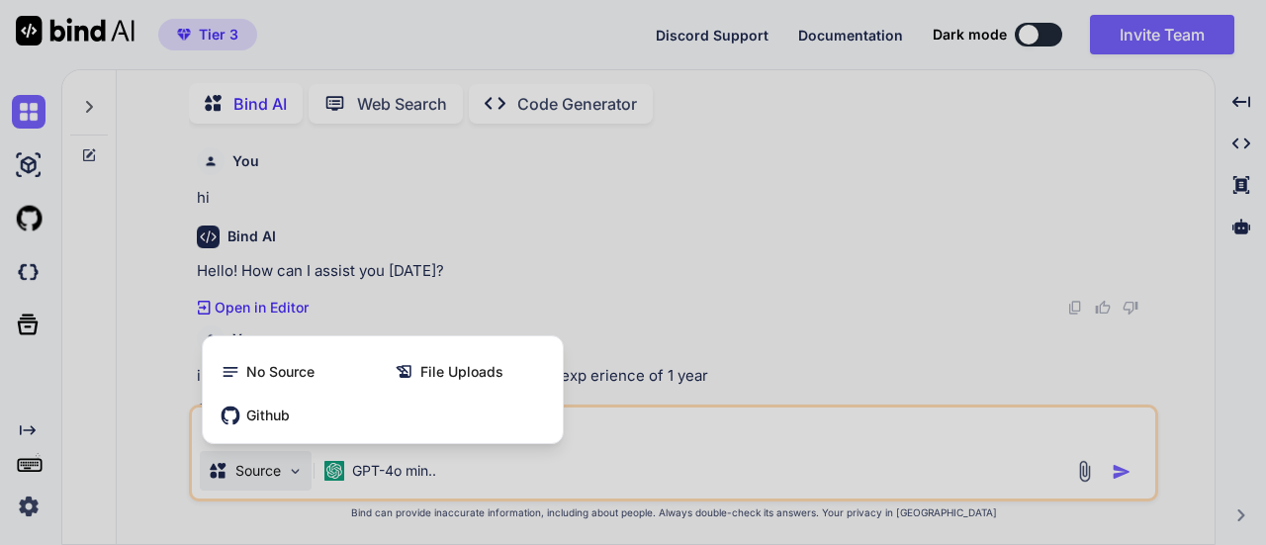
click at [629, 472] on div at bounding box center [633, 272] width 1266 height 545
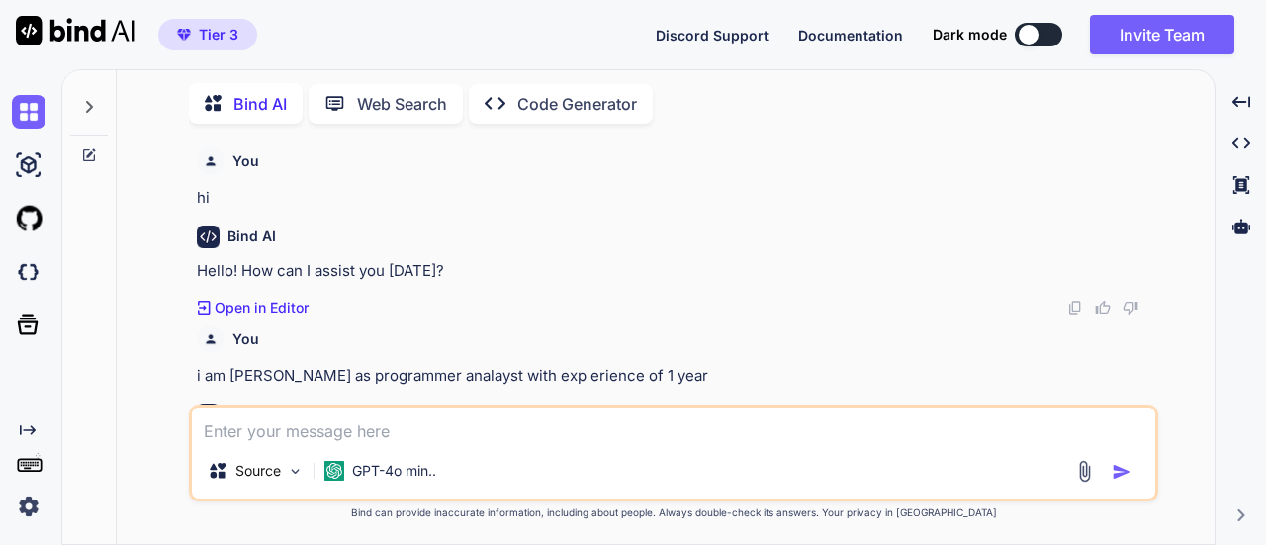
click at [458, 432] on textarea at bounding box center [673, 425] width 963 height 36
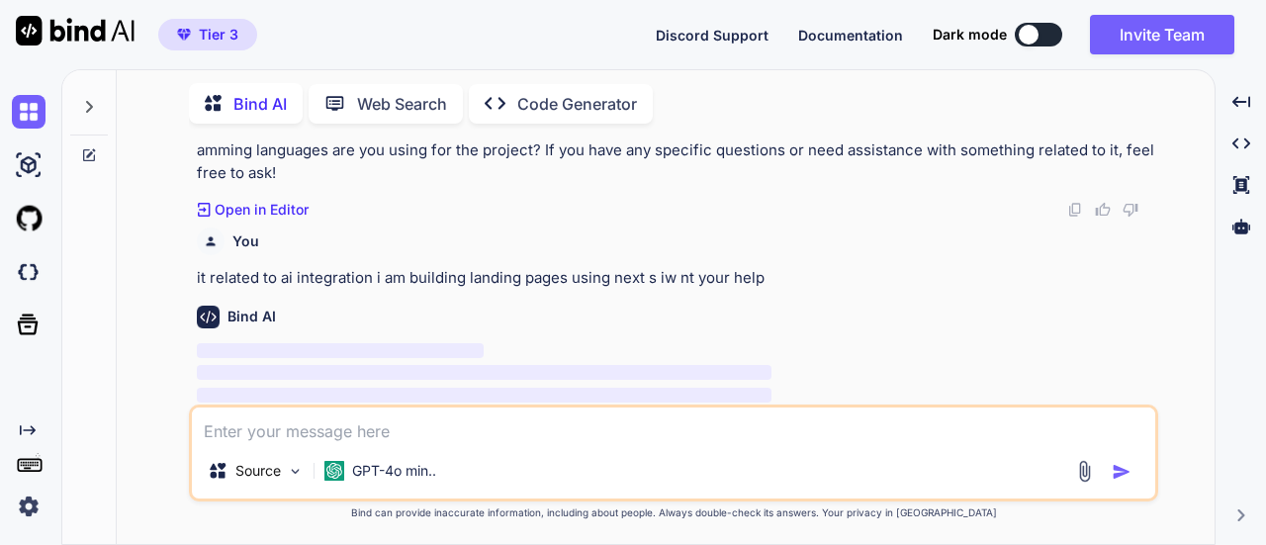
scroll to position [544, 0]
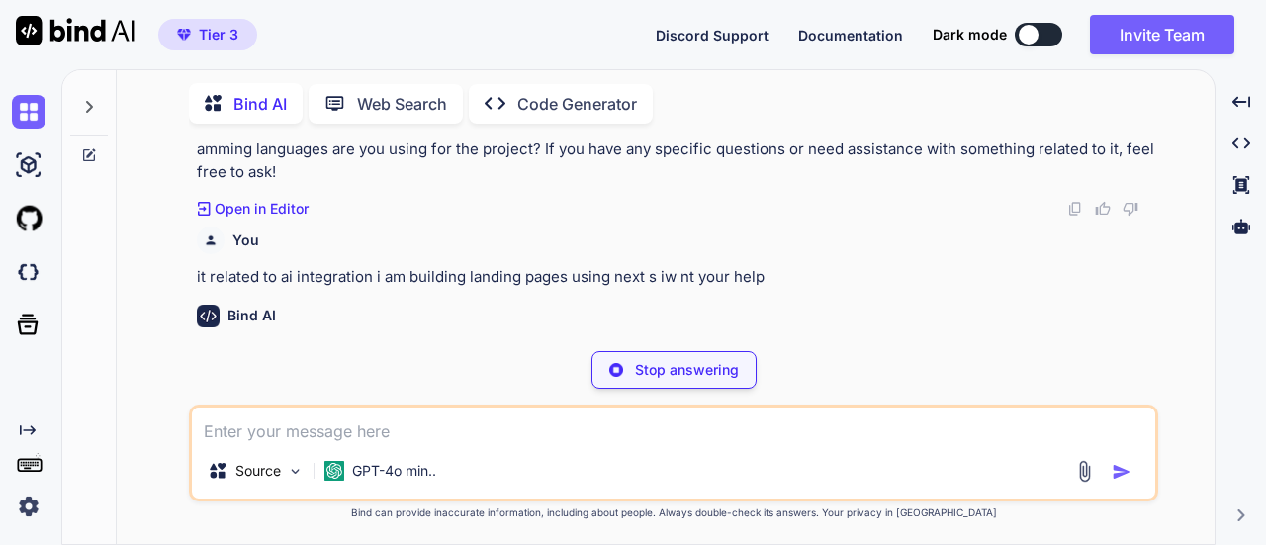
click at [574, 289] on div "Bind AI That sounds like an exciting project, [PERSON_NAME]! Building landing p…" at bounding box center [675, 396] width 957 height 215
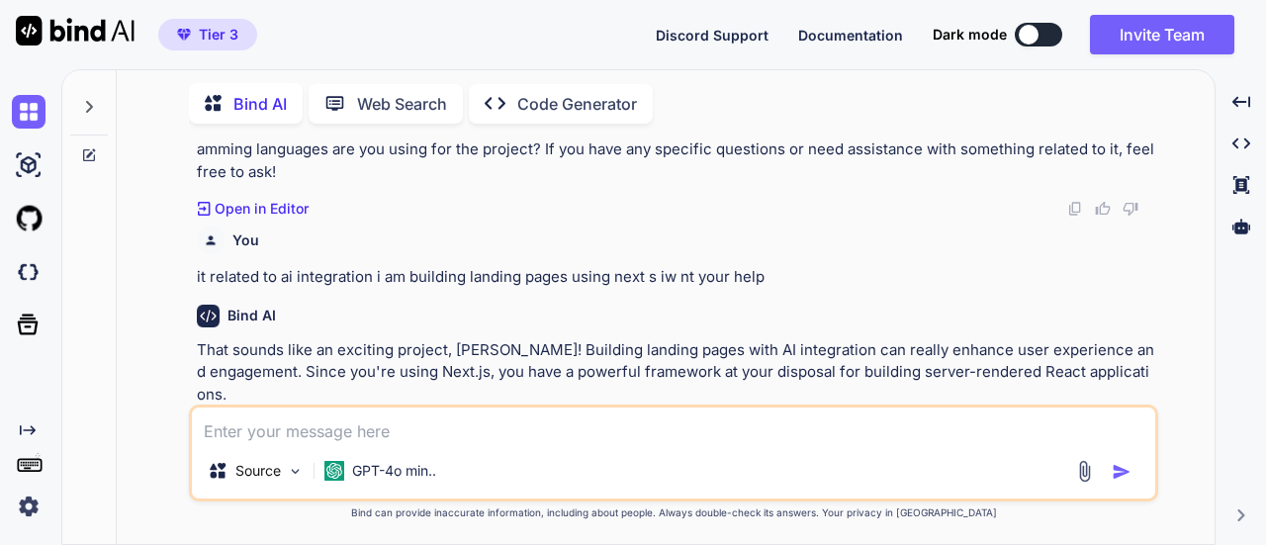
click at [718, 339] on p "That sounds like an exciting project, [PERSON_NAME]! Building landing pages wit…" at bounding box center [675, 372] width 957 height 67
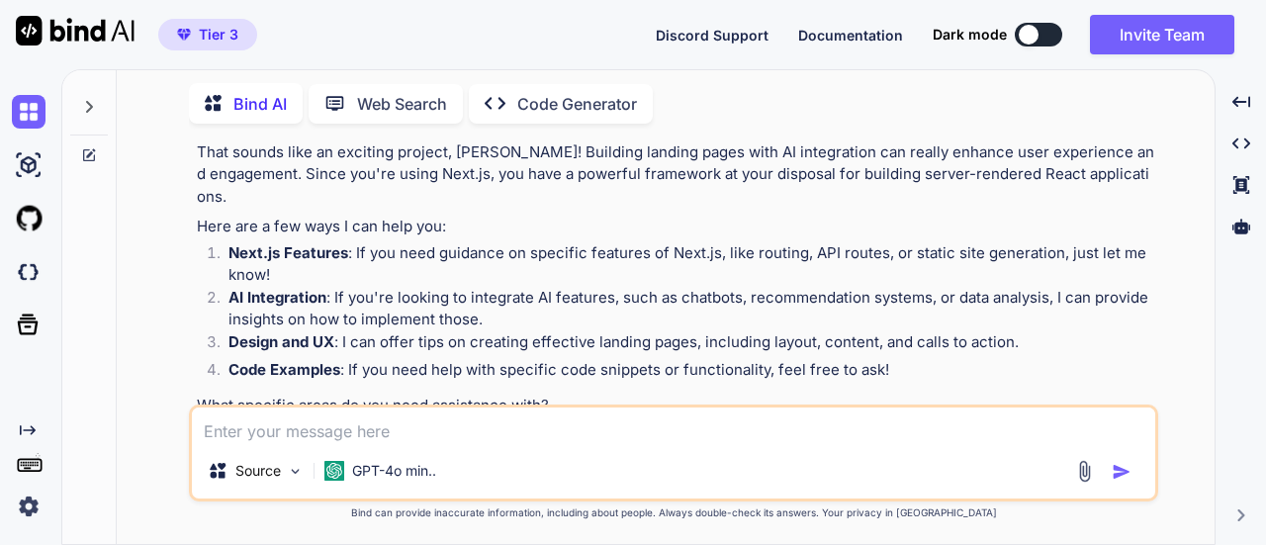
scroll to position [744, 0]
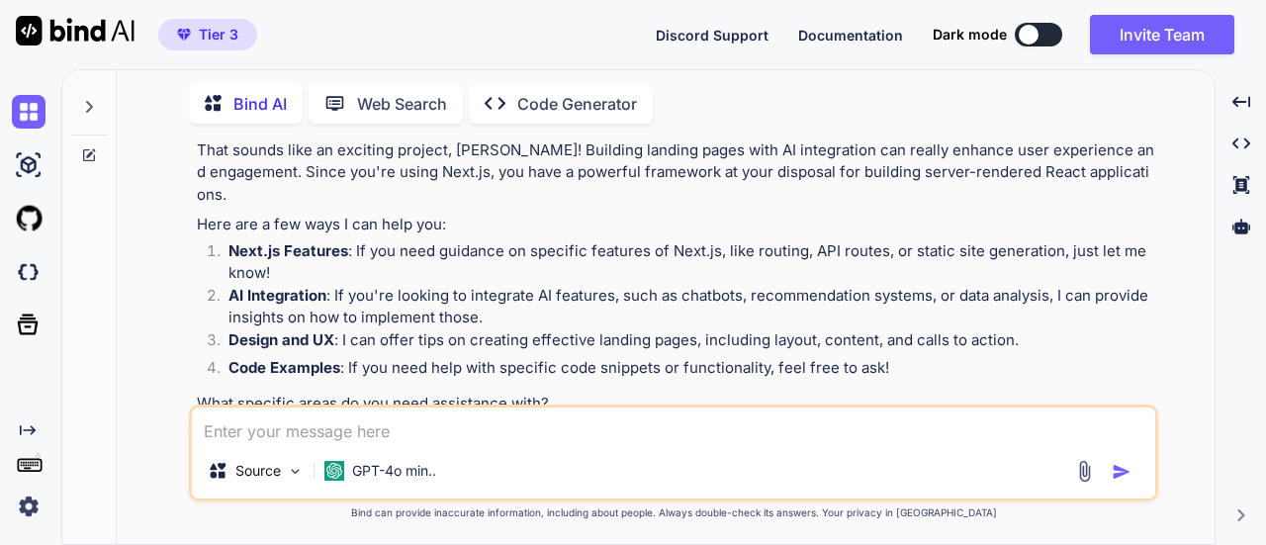
click at [543, 437] on textarea at bounding box center [673, 425] width 963 height 36
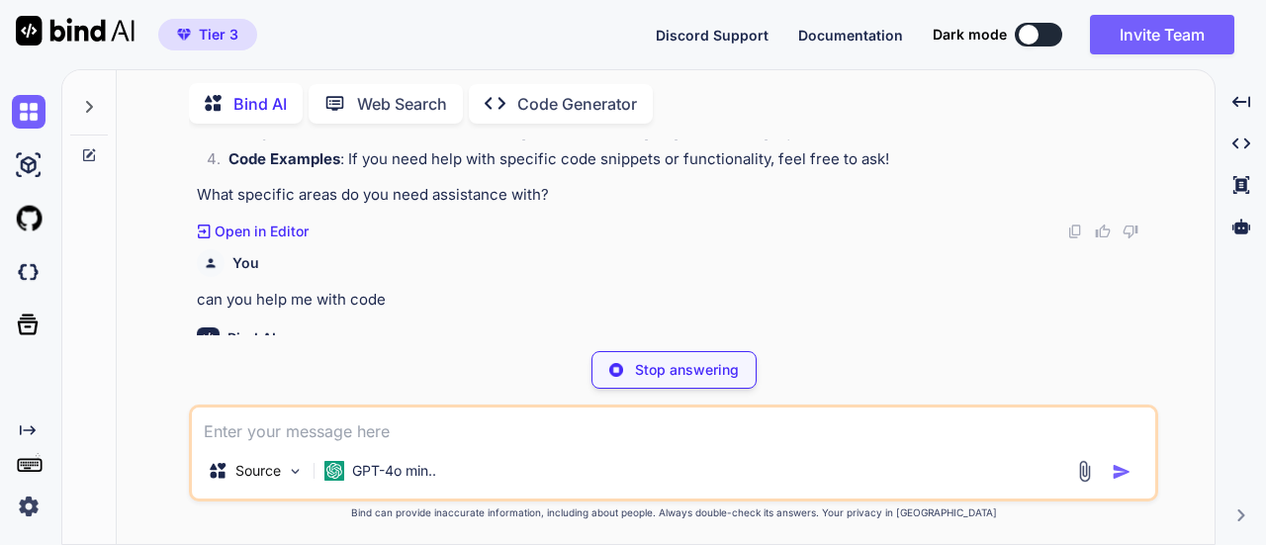
scroll to position [943, 0]
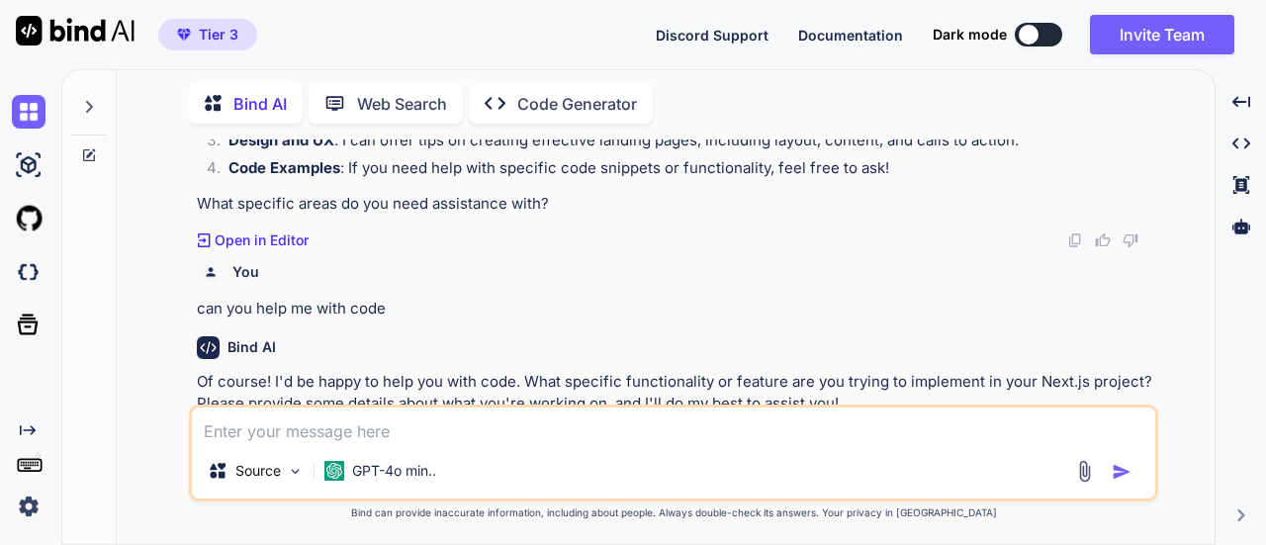
click at [516, 452] on div "Source GPT-4o min.." at bounding box center [673, 474] width 963 height 47
click at [484, 418] on textarea at bounding box center [673, 425] width 963 height 36
click at [235, 431] on p "Open in Editor" at bounding box center [262, 441] width 94 height 20
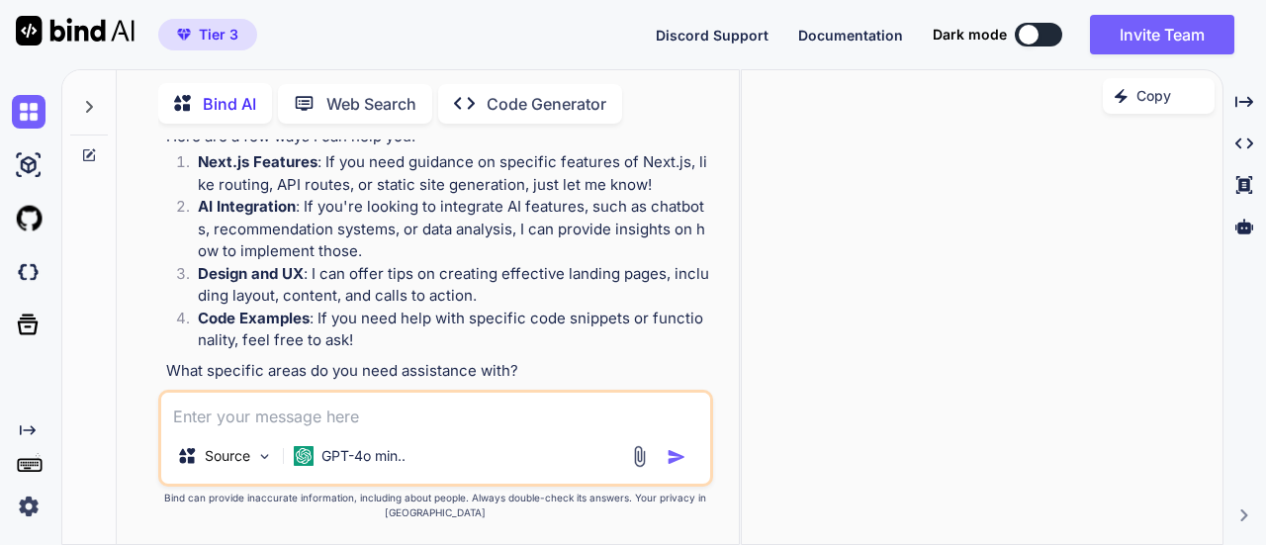
scroll to position [1141, 0]
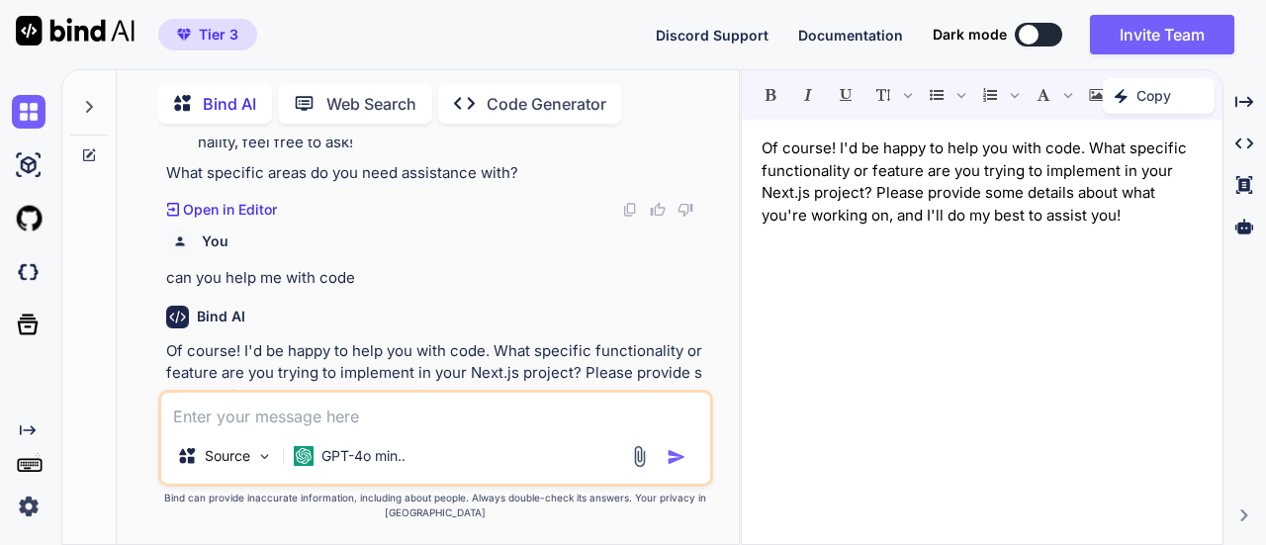
click at [393, 407] on textarea at bounding box center [436, 411] width 550 height 36
click at [560, 92] on p "Code Generator" at bounding box center [546, 104] width 120 height 24
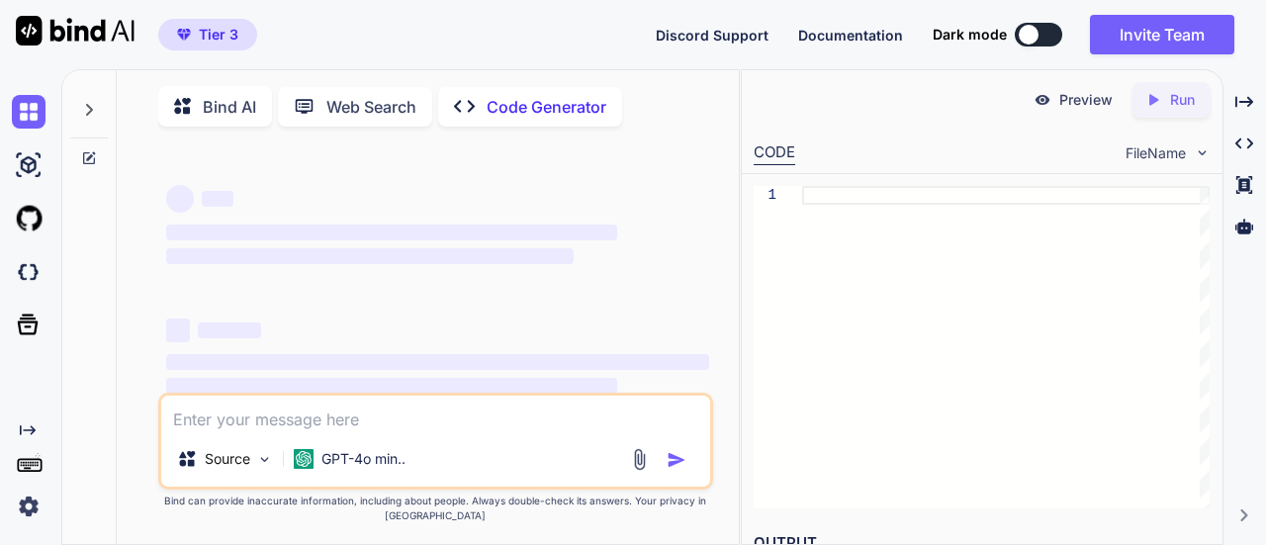
click at [1082, 99] on p "Preview" at bounding box center [1085, 100] width 53 height 20
click at [358, 125] on div "Web Search" at bounding box center [355, 107] width 154 height 40
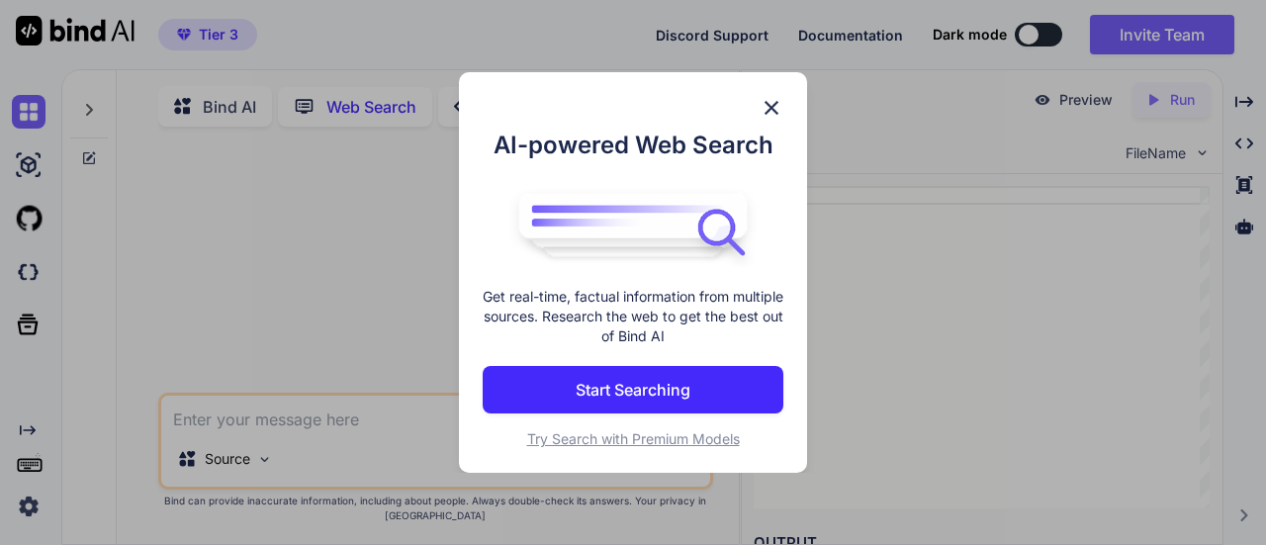
scroll to position [7, 0]
click at [342, 116] on div "AI-powered Web Search Get real-time, factual information from multiple sources.…" at bounding box center [633, 272] width 1266 height 545
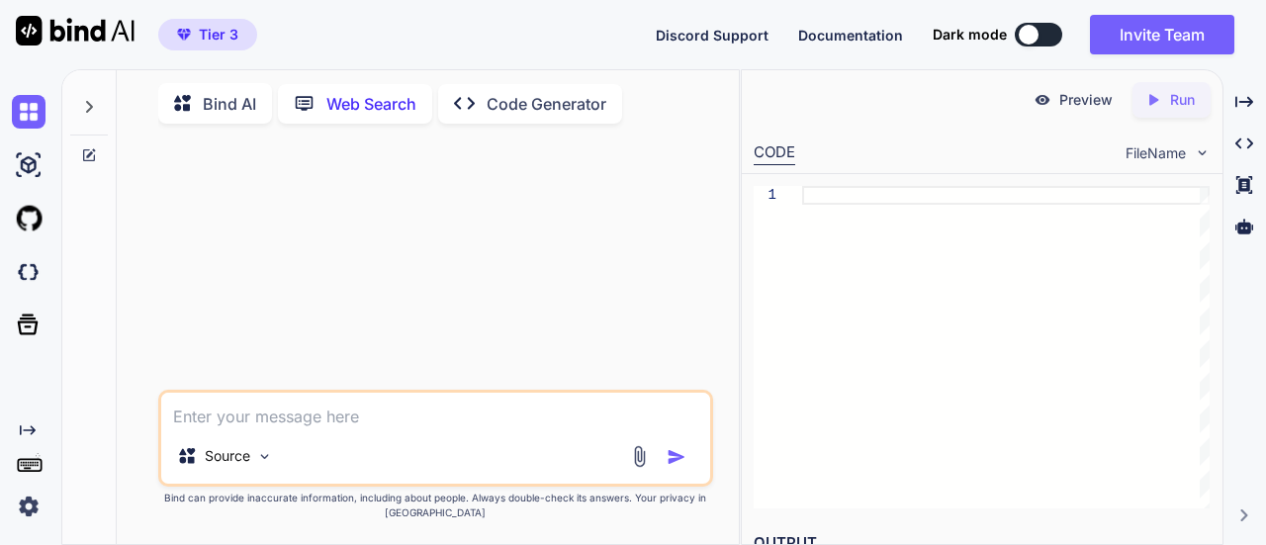
click at [342, 116] on div "Web Search" at bounding box center [355, 104] width 154 height 40
click at [206, 102] on p "Bind AI" at bounding box center [229, 104] width 53 height 24
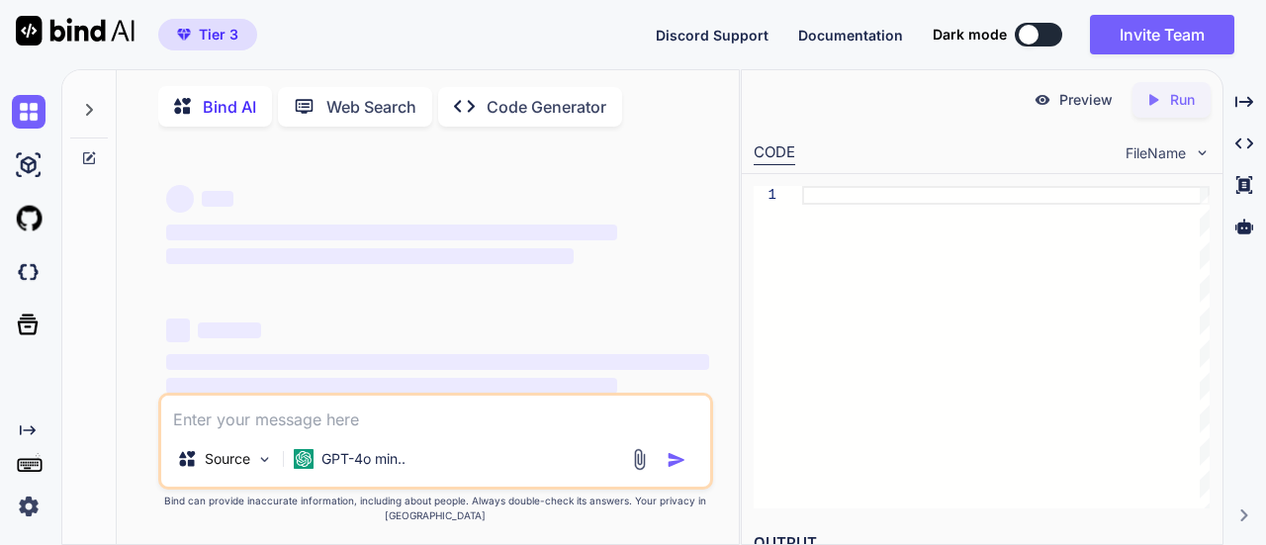
click at [206, 102] on p "Bind AI" at bounding box center [229, 107] width 53 height 24
click at [393, 421] on textarea at bounding box center [436, 414] width 550 height 36
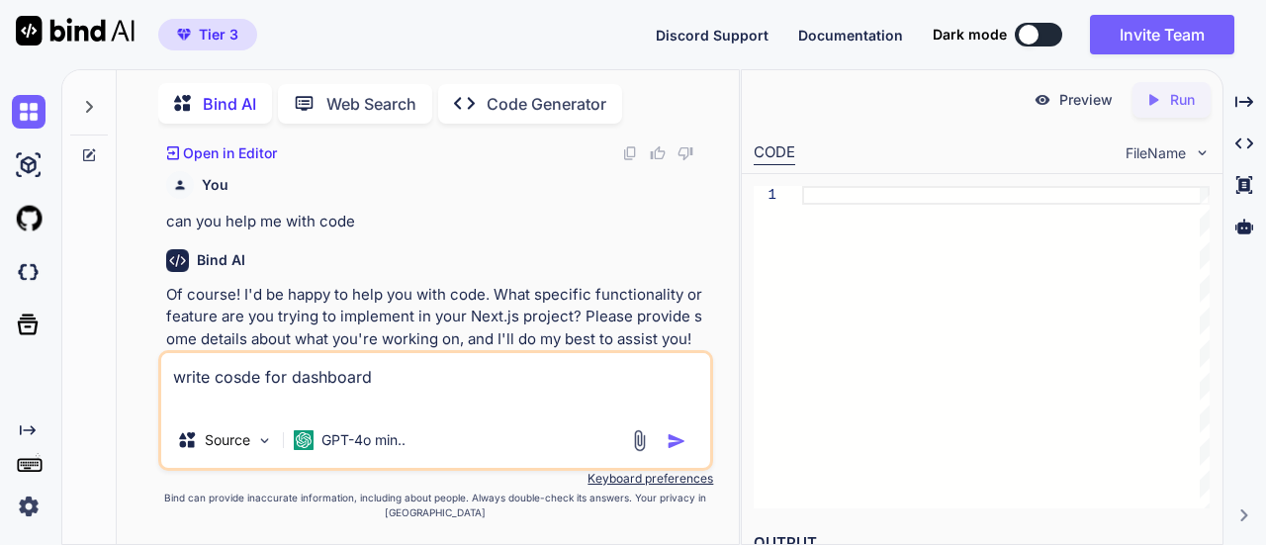
scroll to position [1198, 0]
click at [569, 248] on div "Bind AI" at bounding box center [438, 259] width 544 height 23
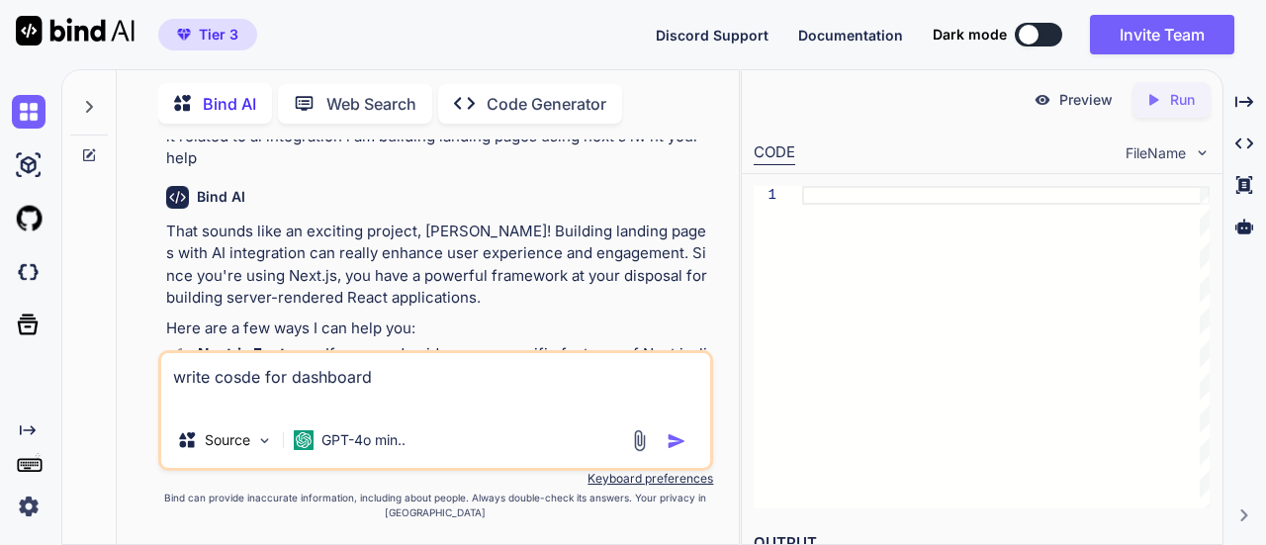
scroll to position [735, 0]
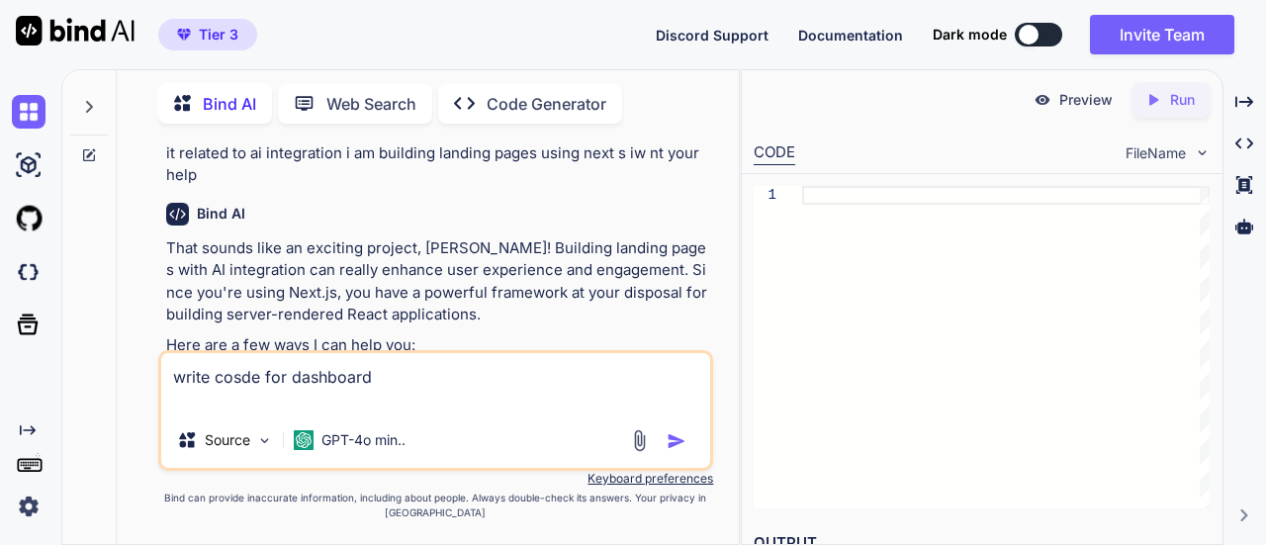
click at [237, 375] on textarea "write cosde for dashboard" at bounding box center [436, 382] width 550 height 59
click at [676, 431] on img "button" at bounding box center [676, 441] width 20 height 20
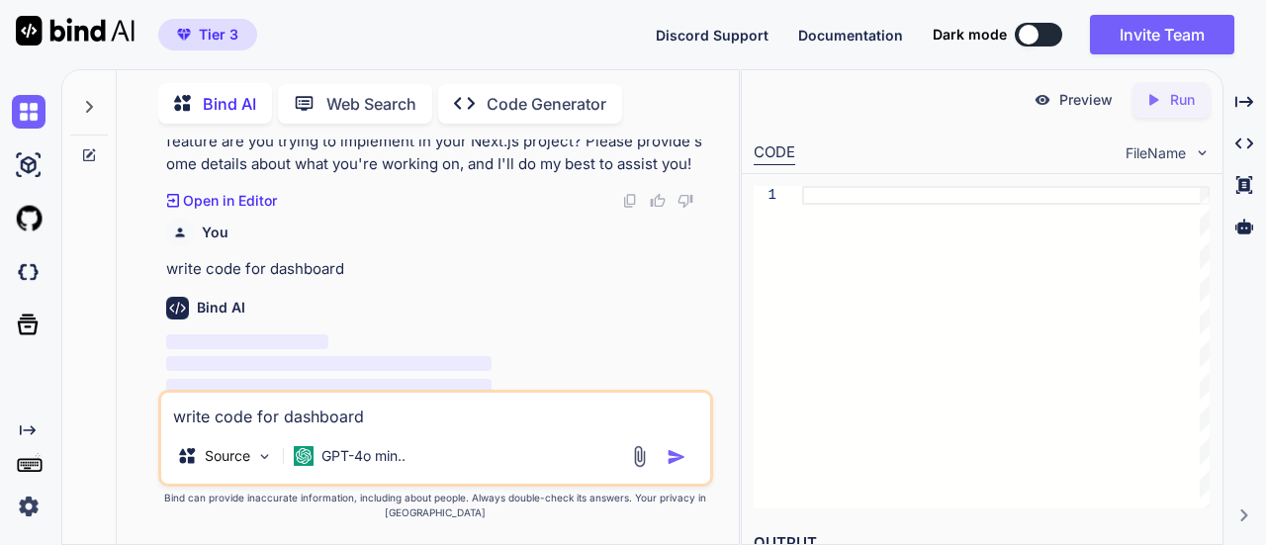
scroll to position [1378, 0]
